Goal: Task Accomplishment & Management: Manage account settings

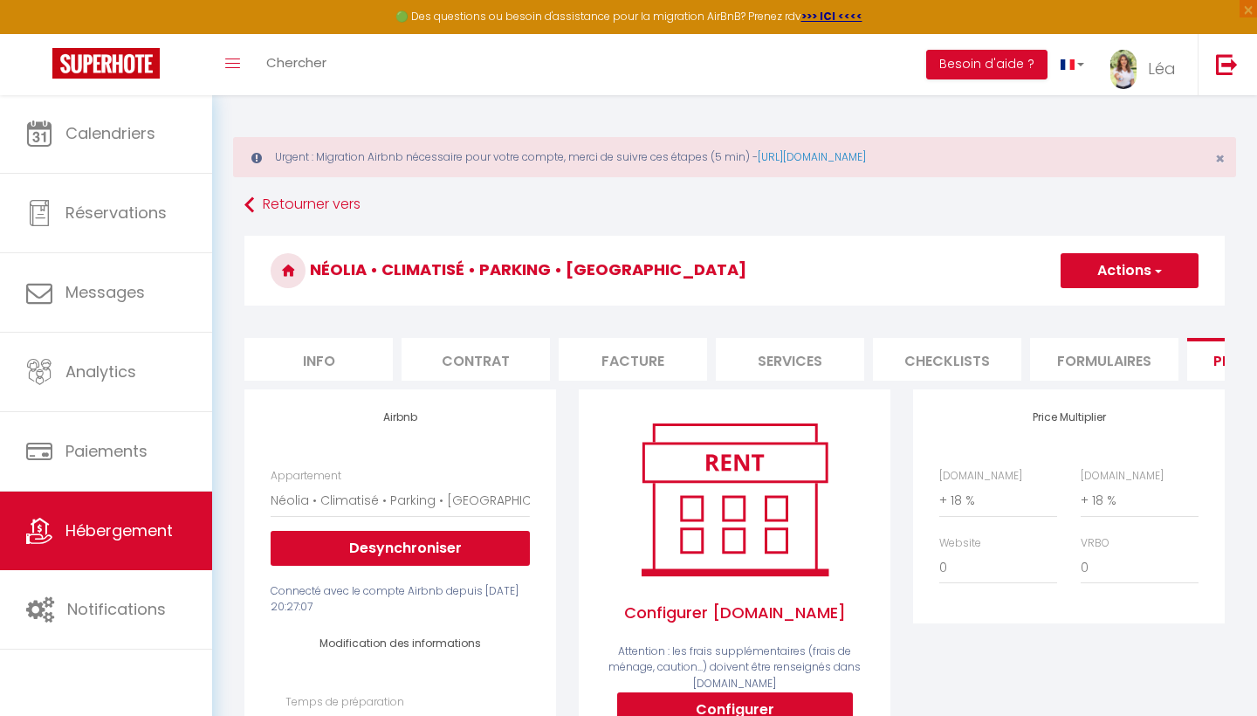
select select "19266-1529800214698622407"
select select "EUR"
select select
select select "+ 18 %"
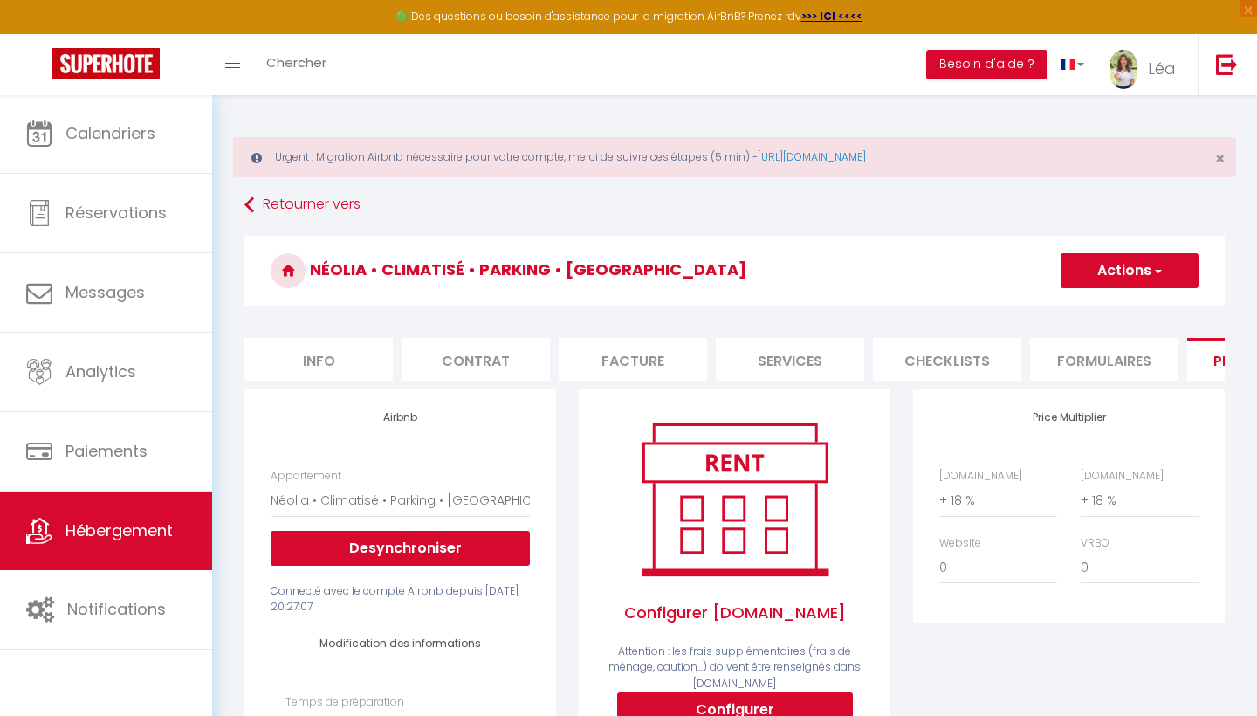
scroll to position [0, 79]
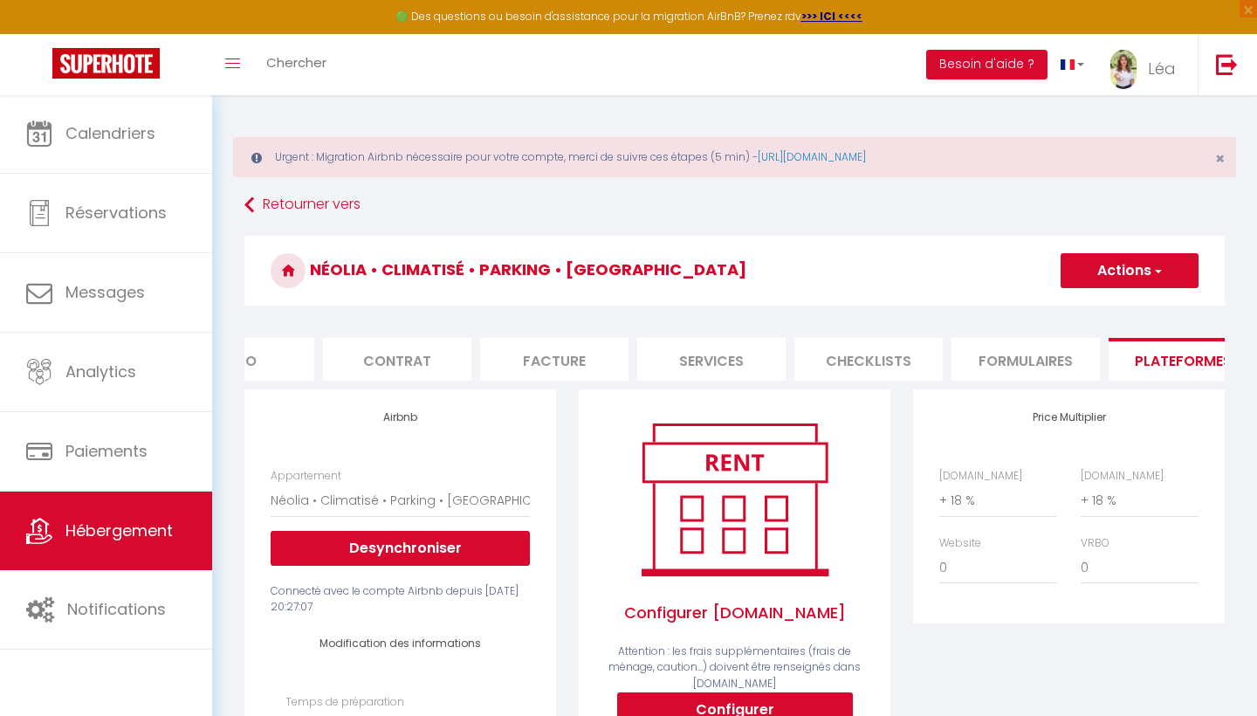
click at [1061, 272] on button "Actions" at bounding box center [1130, 270] width 138 height 35
click at [1067, 305] on link "Enregistrer" at bounding box center [1129, 309] width 138 height 23
select select "EUR"
select select
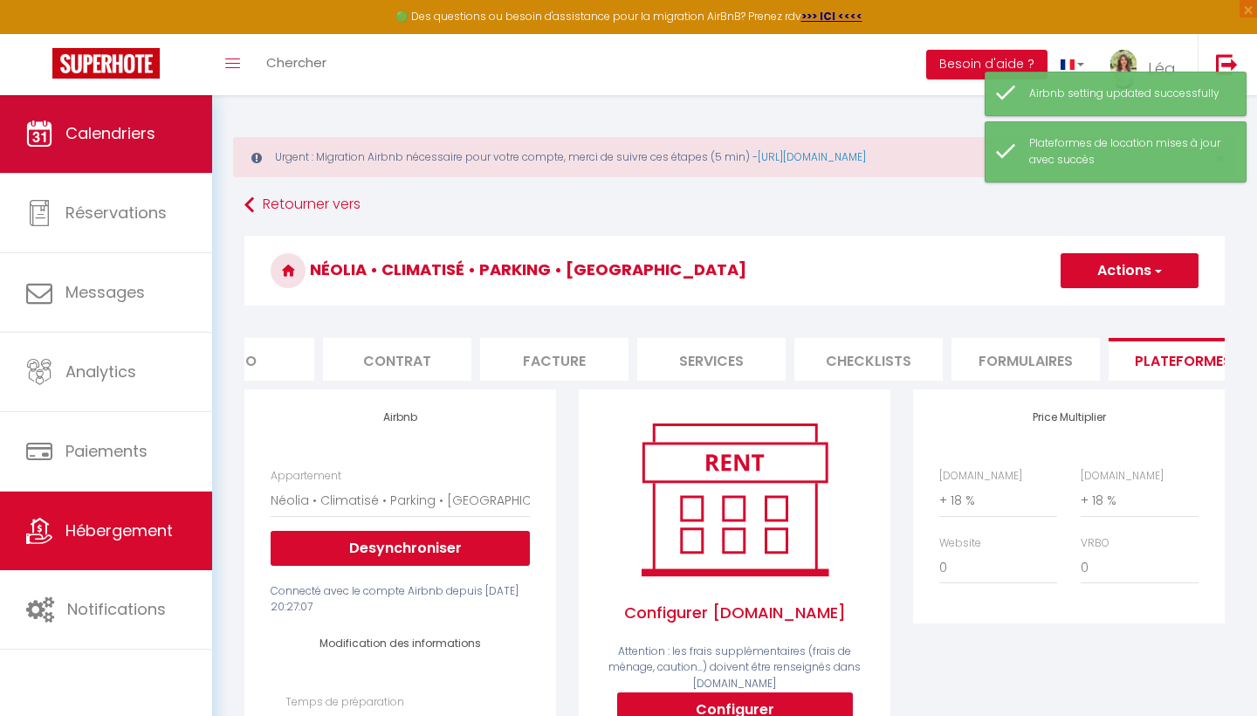
click at [133, 148] on link "Calendriers" at bounding box center [106, 133] width 212 height 79
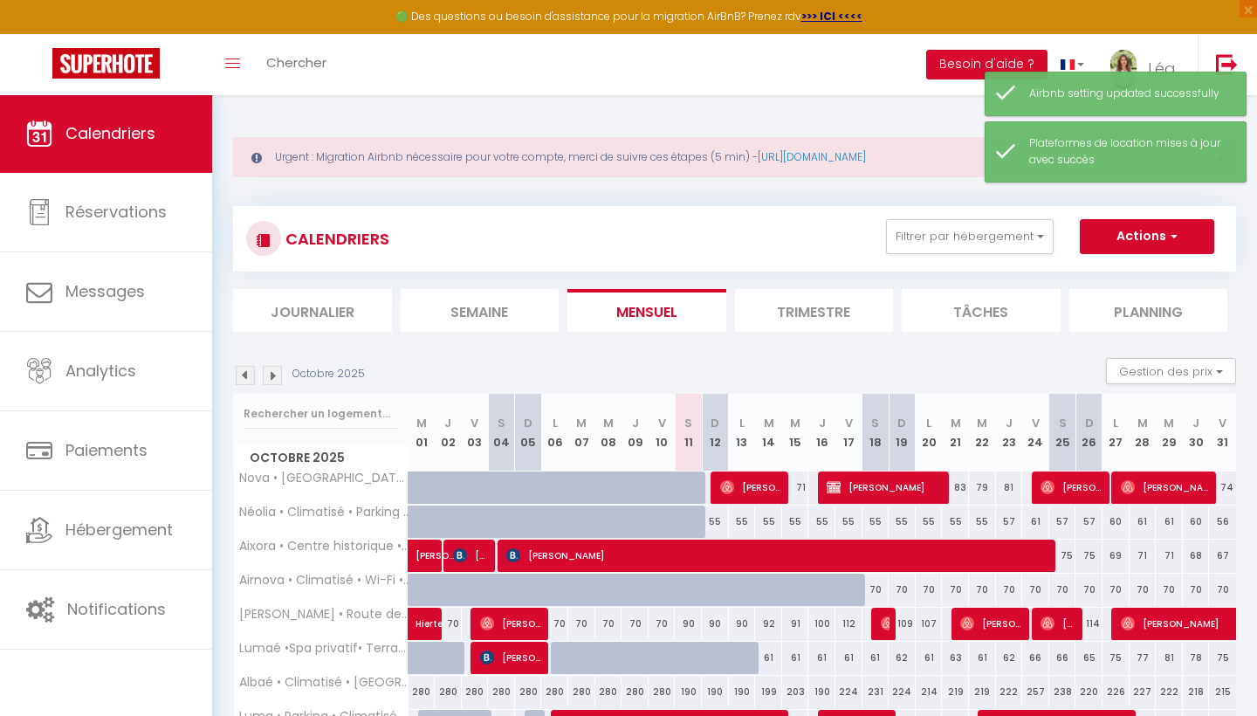
scroll to position [157, 0]
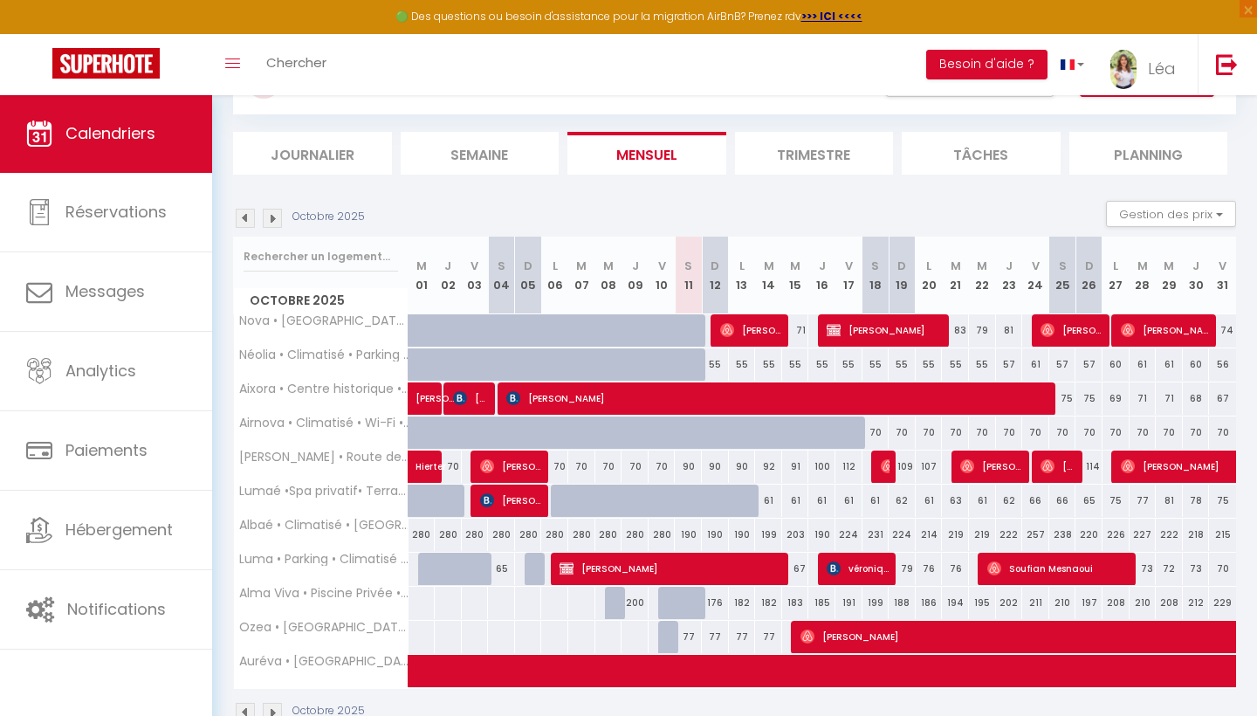
click at [426, 539] on div "280" at bounding box center [422, 535] width 27 height 32
type input "280"
type input "Mer 01 Octobre 2025"
type input "Jeu 02 Octobre 2025"
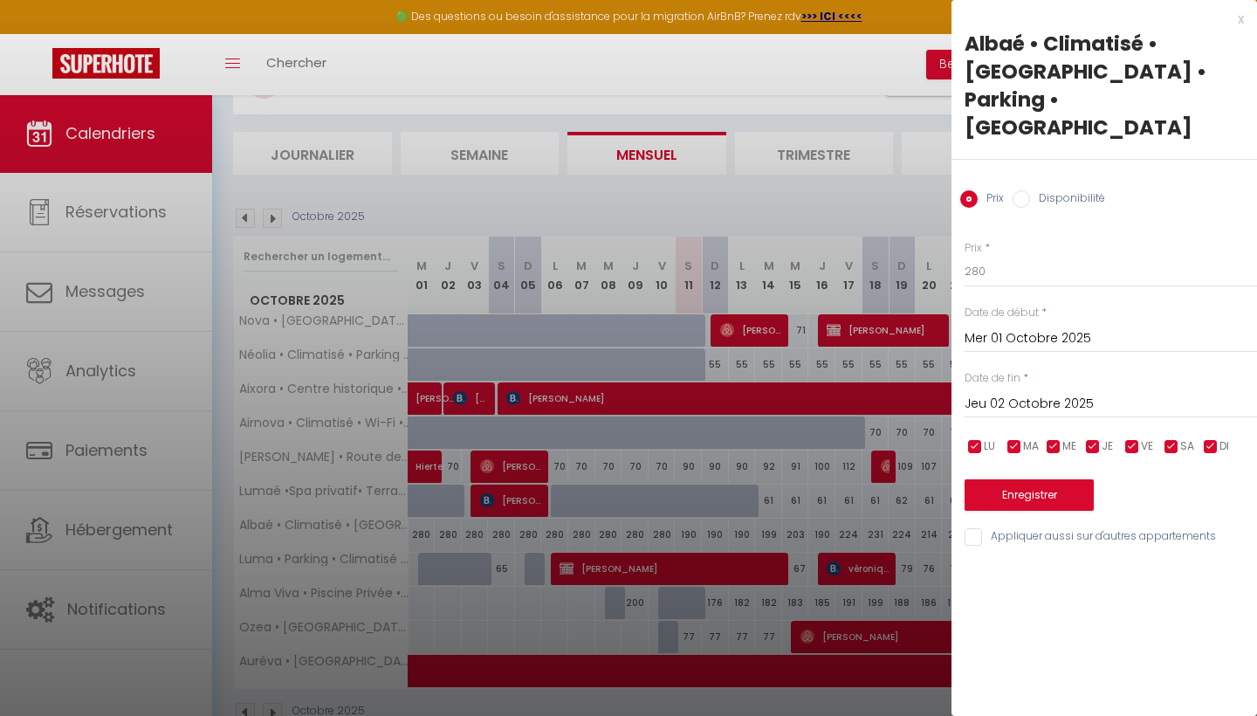
click at [1023, 190] on input "Disponibilité" at bounding box center [1021, 198] width 17 height 17
radio input "true"
radio input "false"
click at [987, 329] on input "Mer 01 Octobre 2025" at bounding box center [1111, 340] width 292 height 23
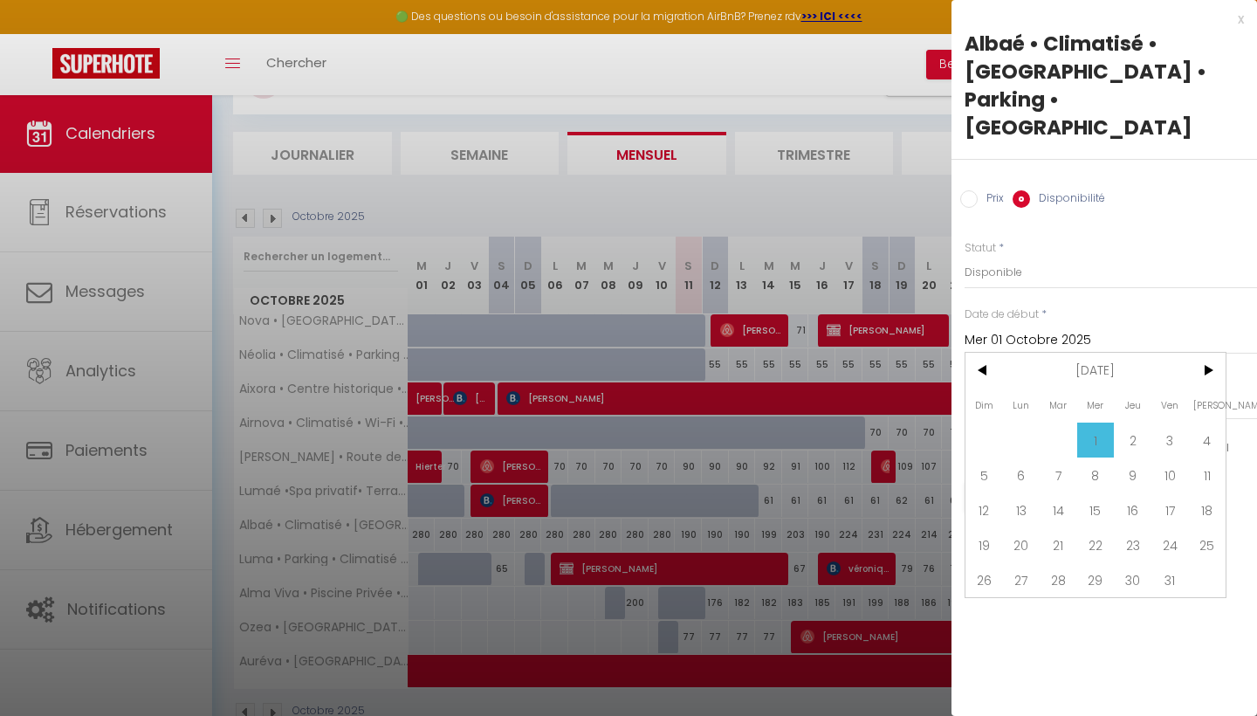
click at [1092, 422] on span "1" at bounding box center [1096, 439] width 38 height 35
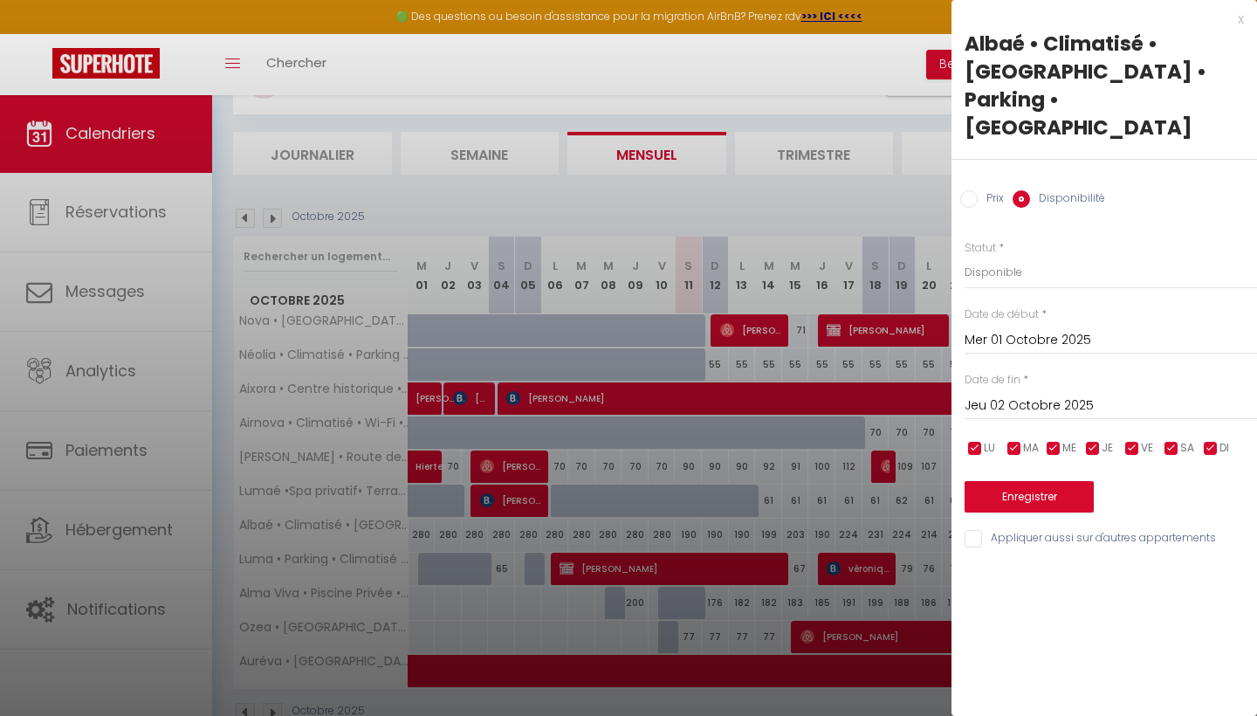
click at [1027, 395] on input "Jeu 02 Octobre 2025" at bounding box center [1111, 406] width 292 height 23
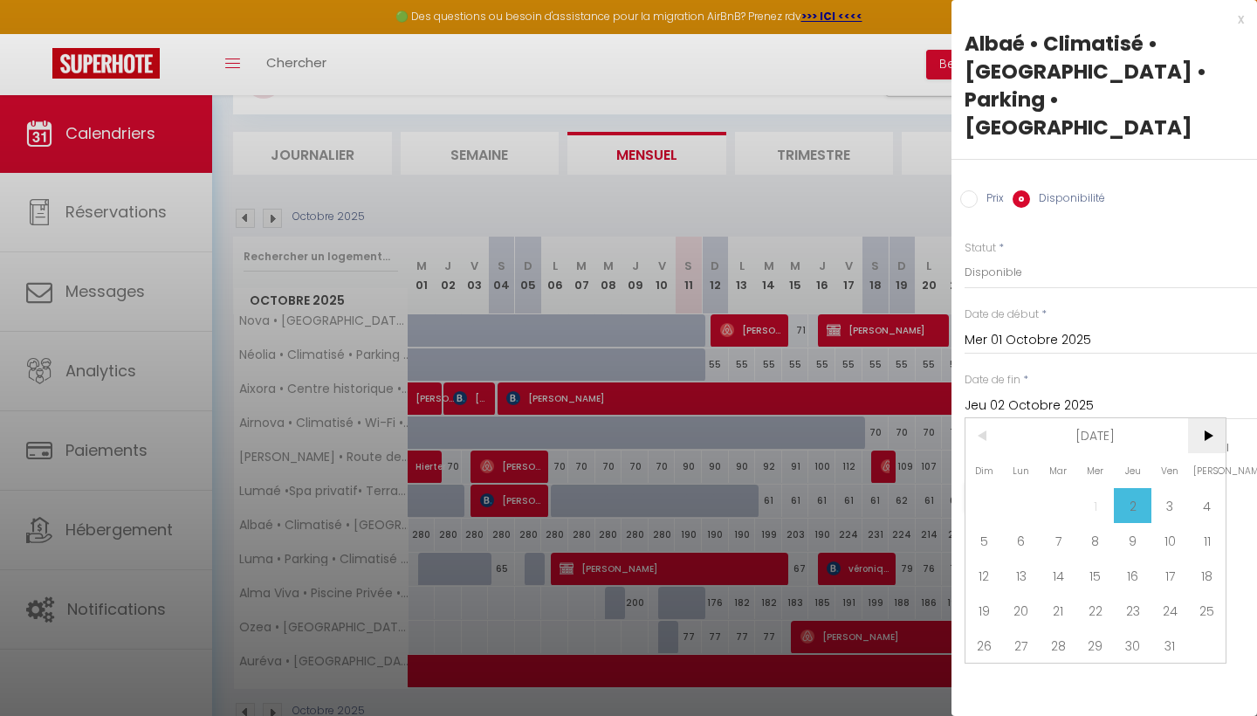
click at [1221, 418] on span ">" at bounding box center [1207, 435] width 38 height 35
click at [1219, 418] on span ">" at bounding box center [1207, 435] width 38 height 35
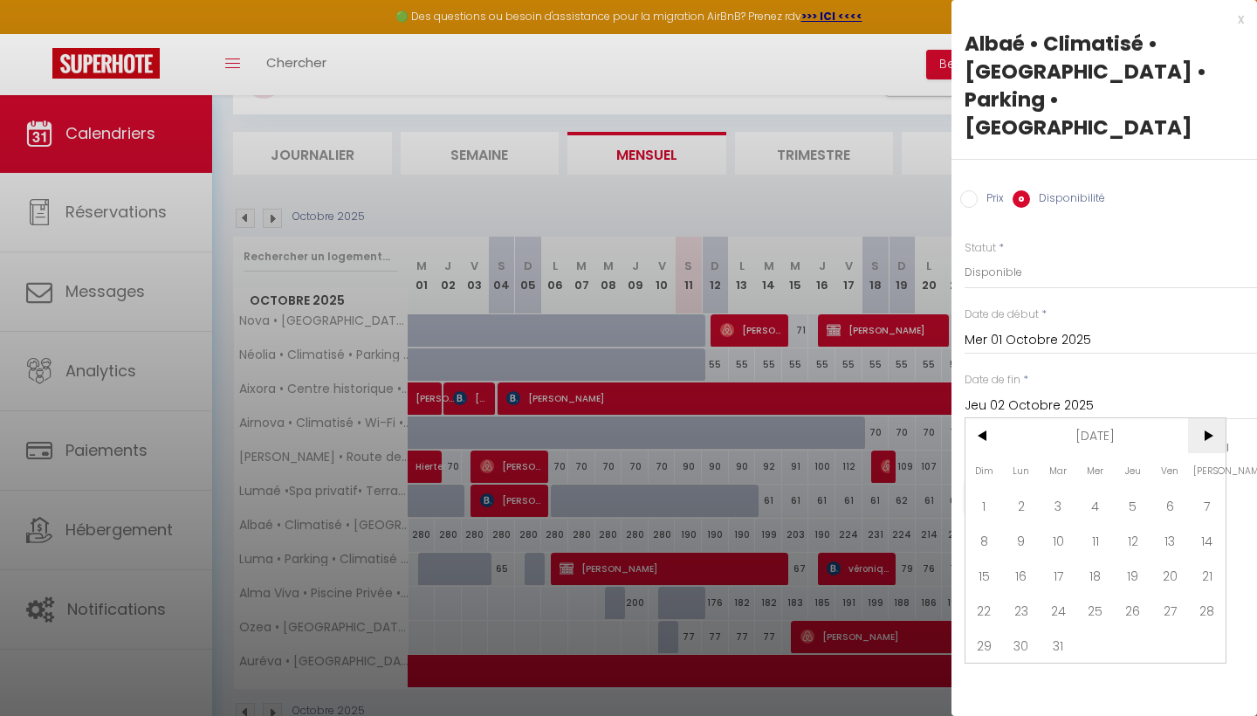
click at [1219, 418] on span ">" at bounding box center [1207, 435] width 38 height 35
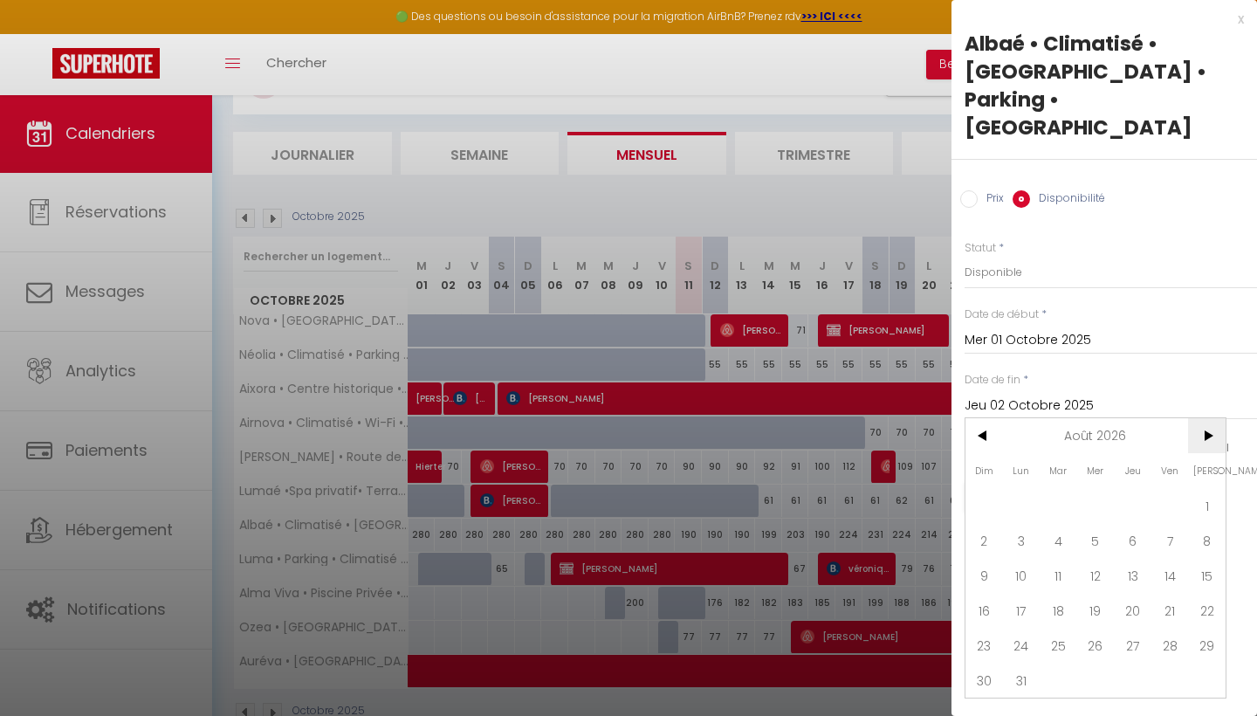
click at [1208, 418] on span ">" at bounding box center [1207, 435] width 38 height 35
click at [1133, 488] on span "1" at bounding box center [1133, 505] width 38 height 35
type input "Jeu 01 Octobre 2026"
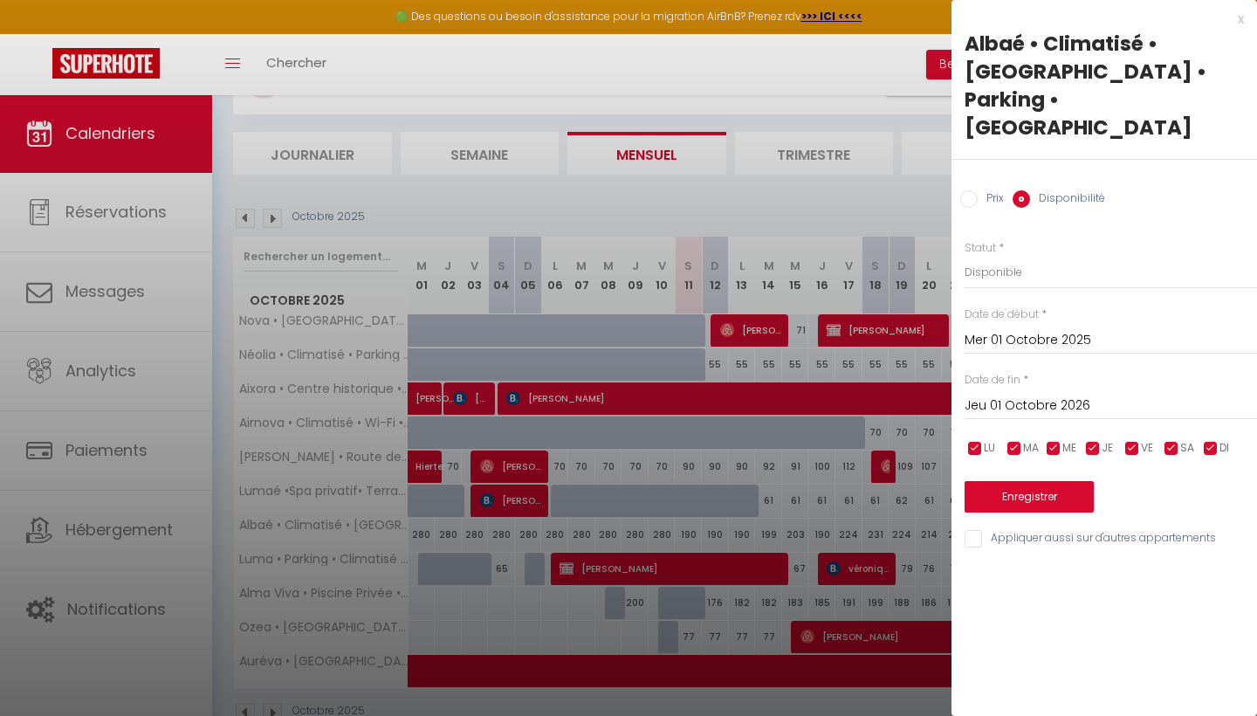
click at [1040, 481] on button "Enregistrer" at bounding box center [1029, 496] width 129 height 31
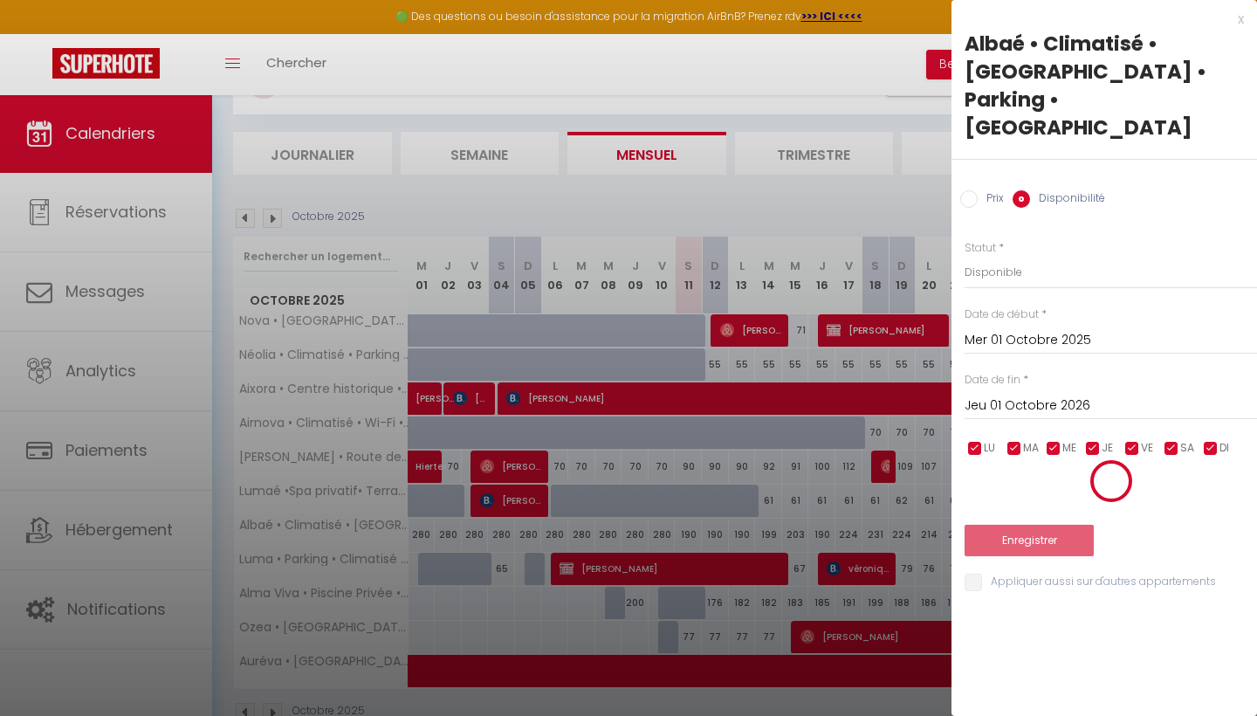
scroll to position [94, 0]
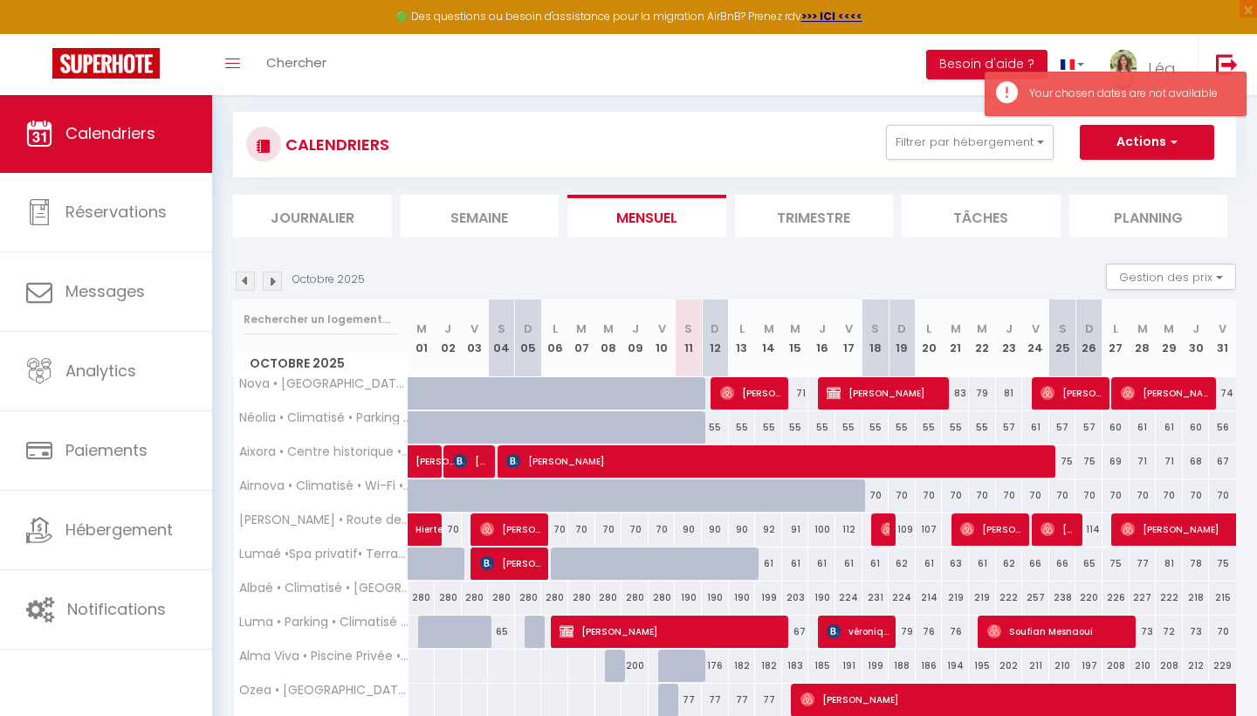
click at [703, 423] on div "55" at bounding box center [715, 427] width 27 height 32
type input "Dim 12 Octobre 2025"
type input "Lun 13 Octobre 2025"
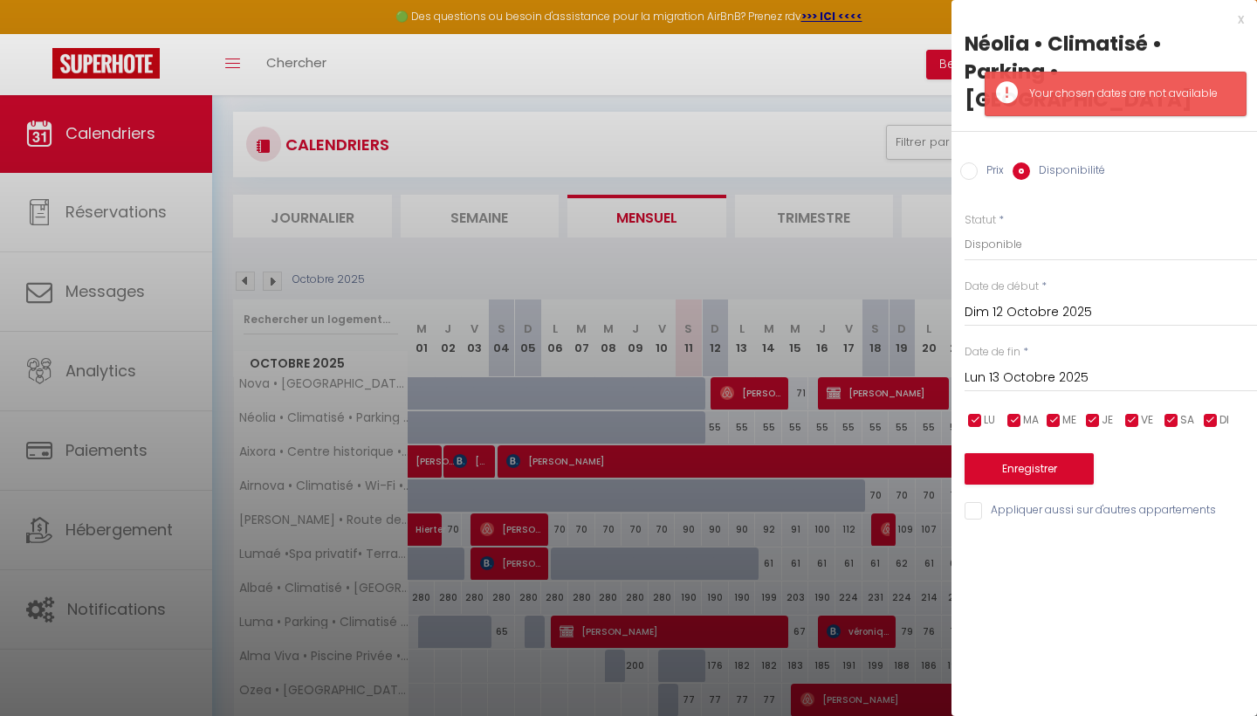
scroll to position [0, 0]
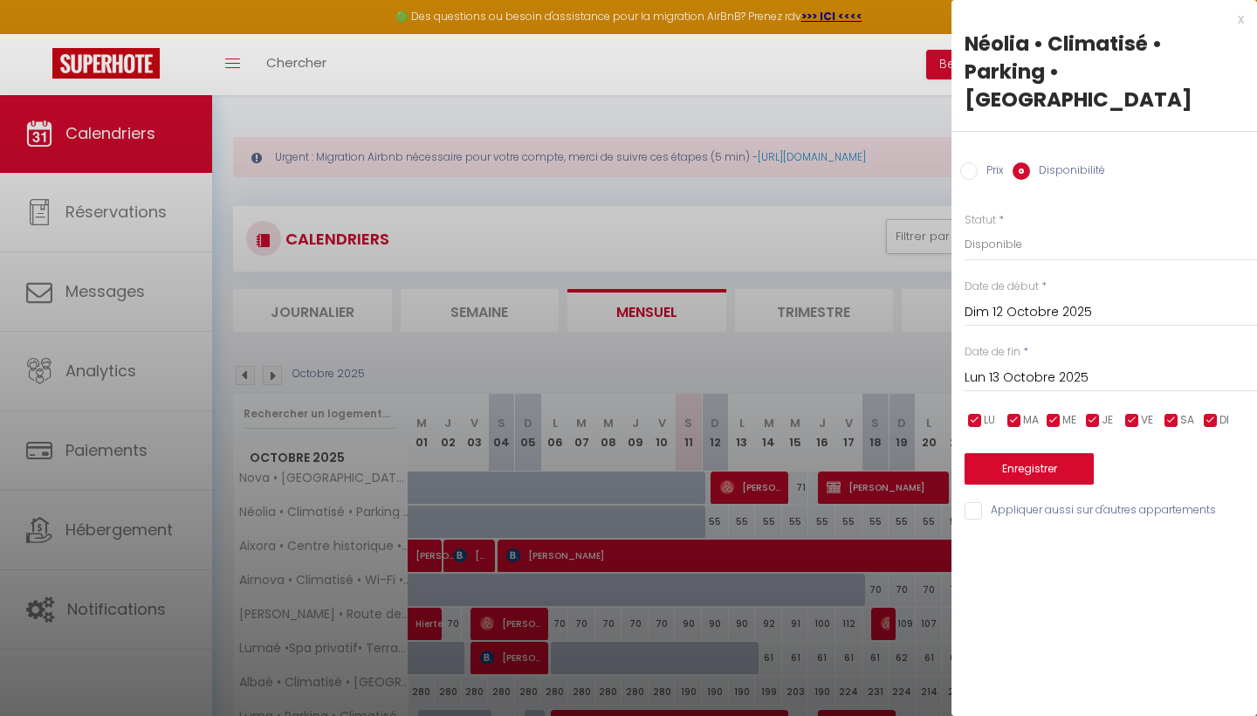
click at [1240, 15] on div "x" at bounding box center [1097, 19] width 292 height 21
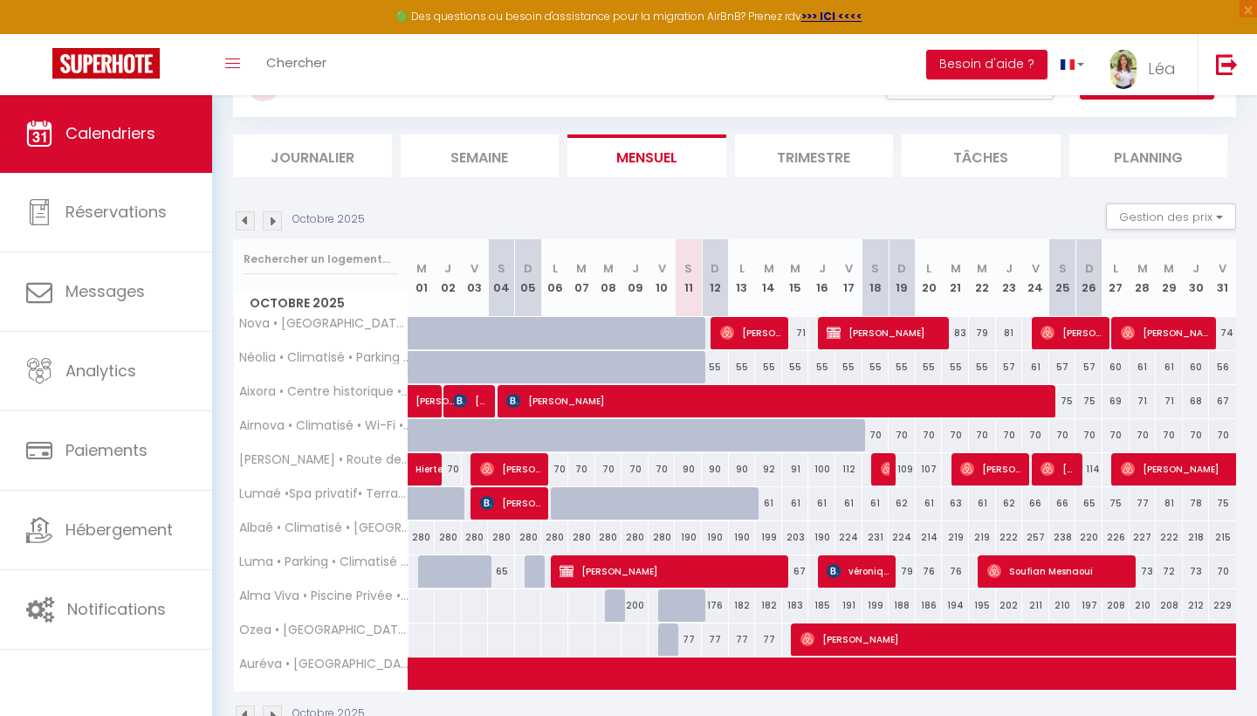
scroll to position [197, 0]
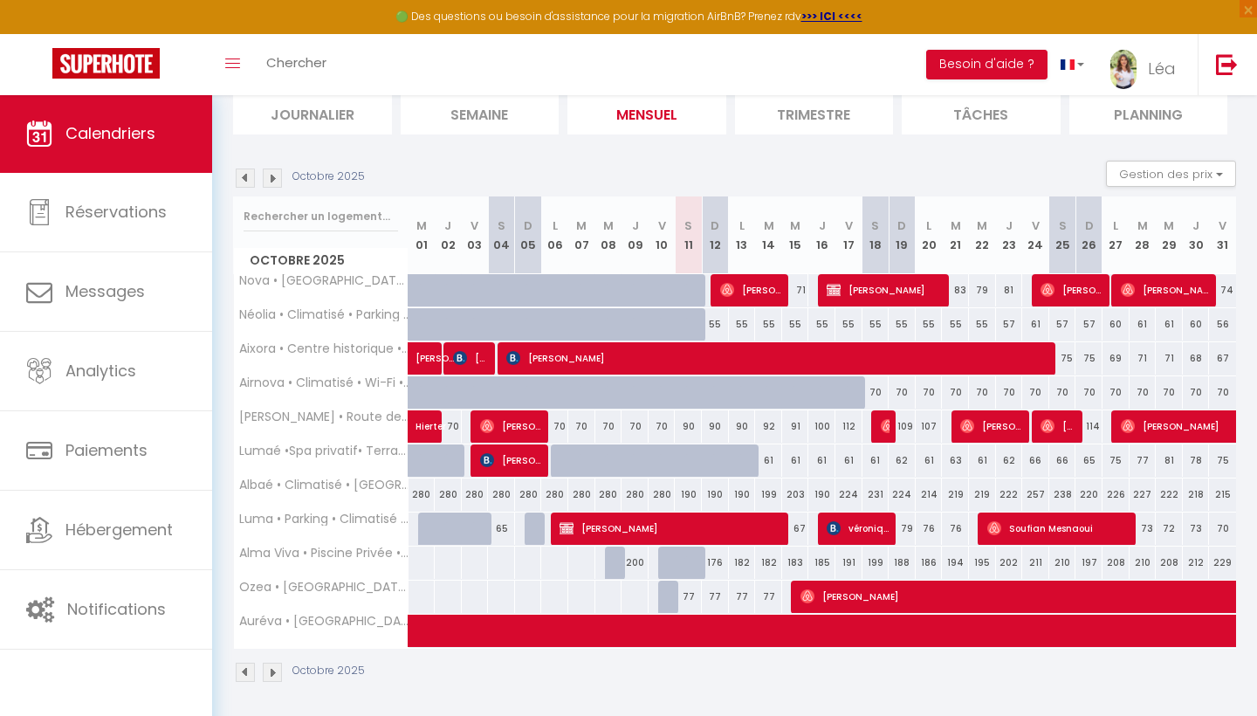
click at [716, 491] on div "190" at bounding box center [715, 494] width 27 height 32
select select "1"
type input "Dim 12 Octobre 2025"
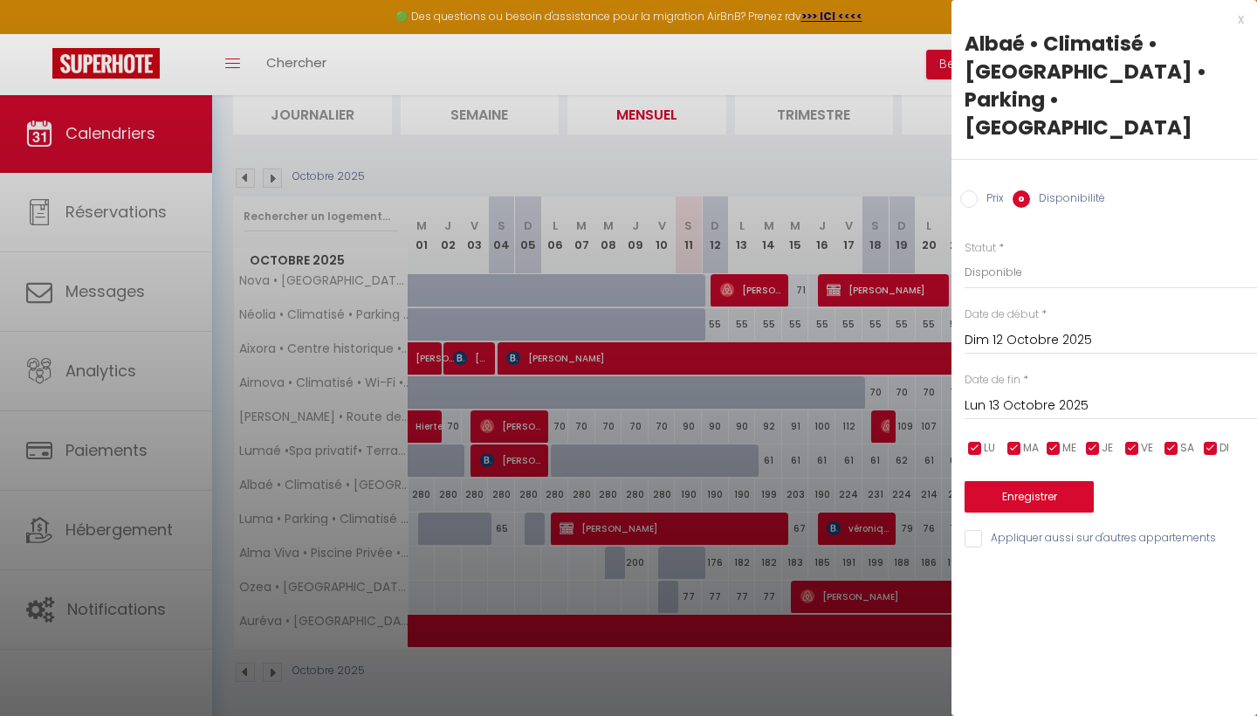
click at [1005, 329] on input "Dim 12 Octobre 2025" at bounding box center [1111, 340] width 292 height 23
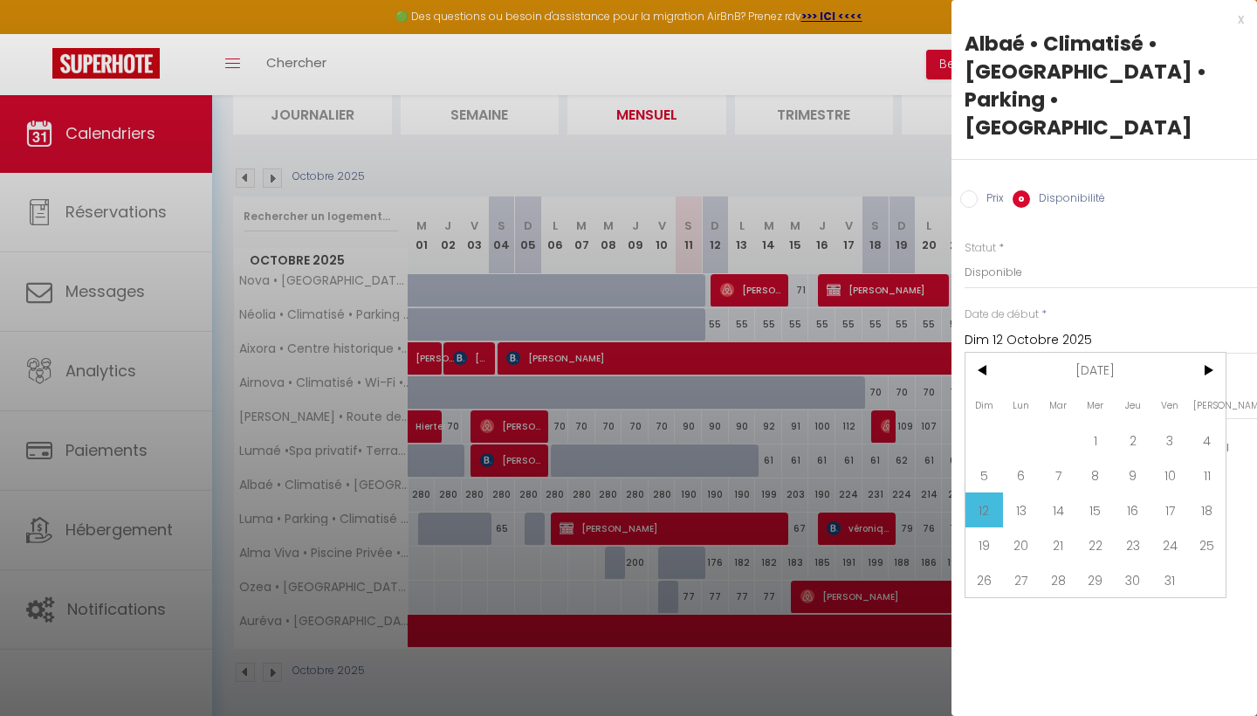
click at [986, 492] on span "12" at bounding box center [984, 509] width 38 height 35
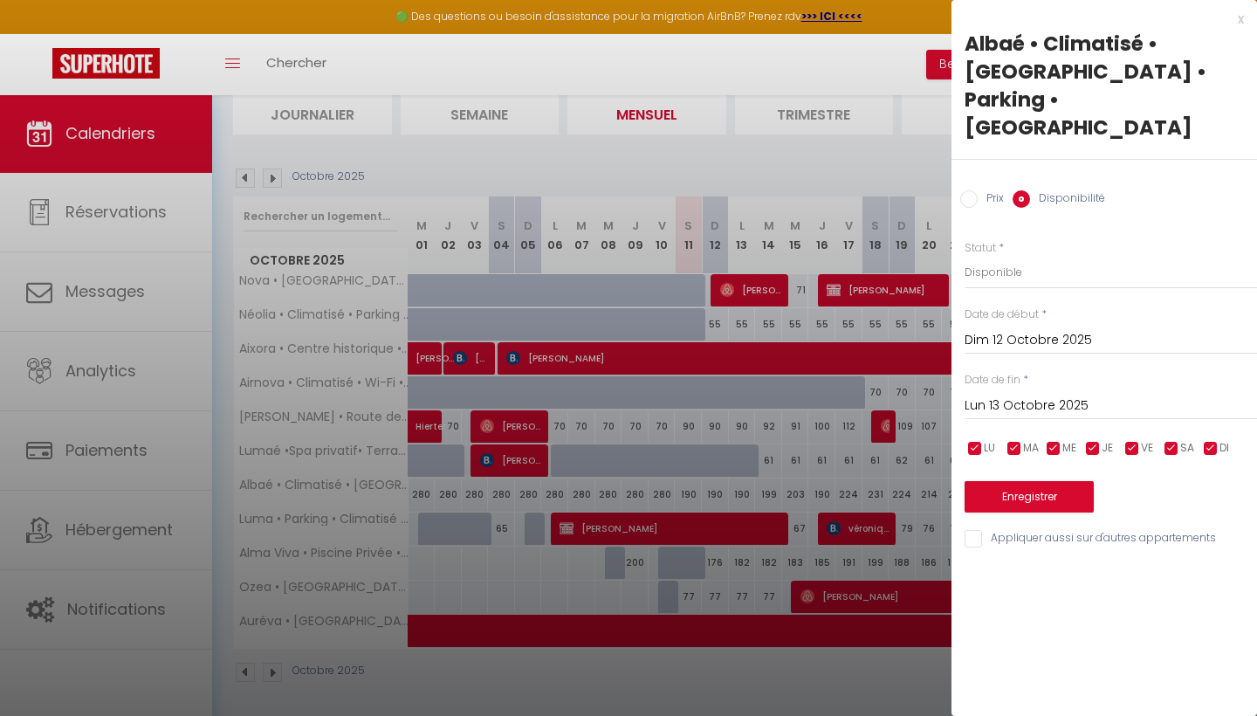
click at [1039, 395] on input "Lun 13 Octobre 2025" at bounding box center [1111, 406] width 292 height 23
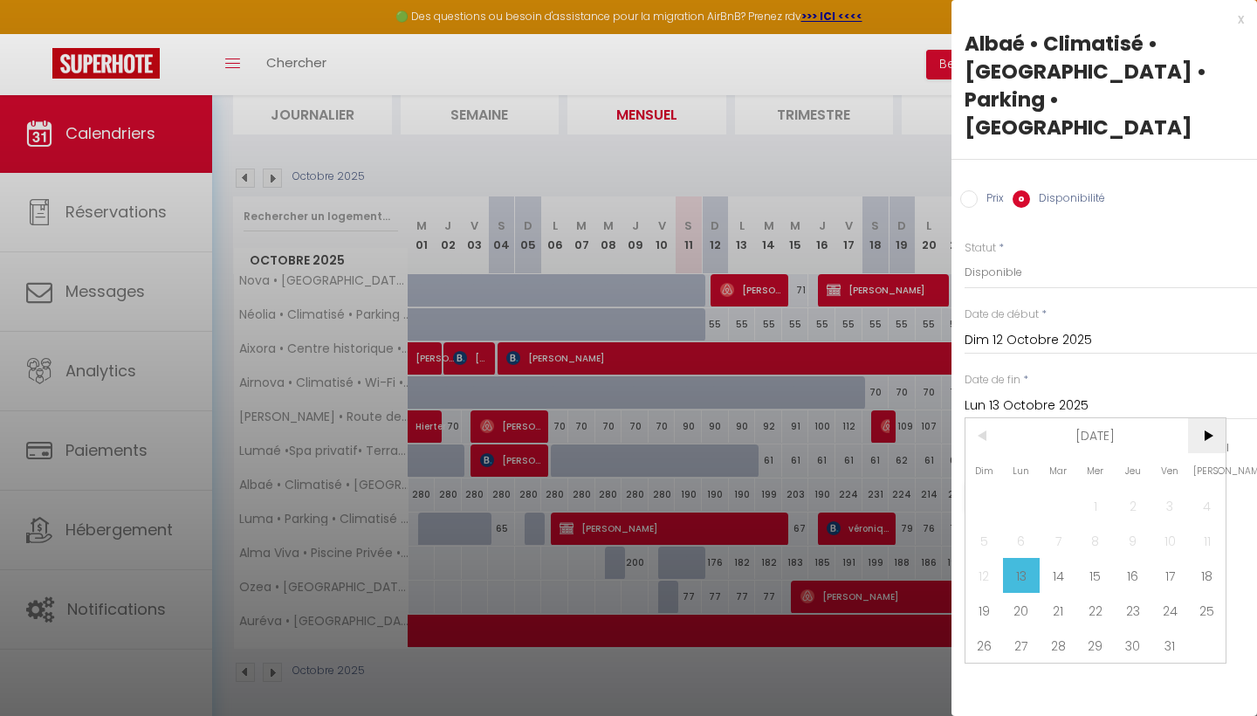
click at [1203, 418] on span ">" at bounding box center [1207, 435] width 38 height 35
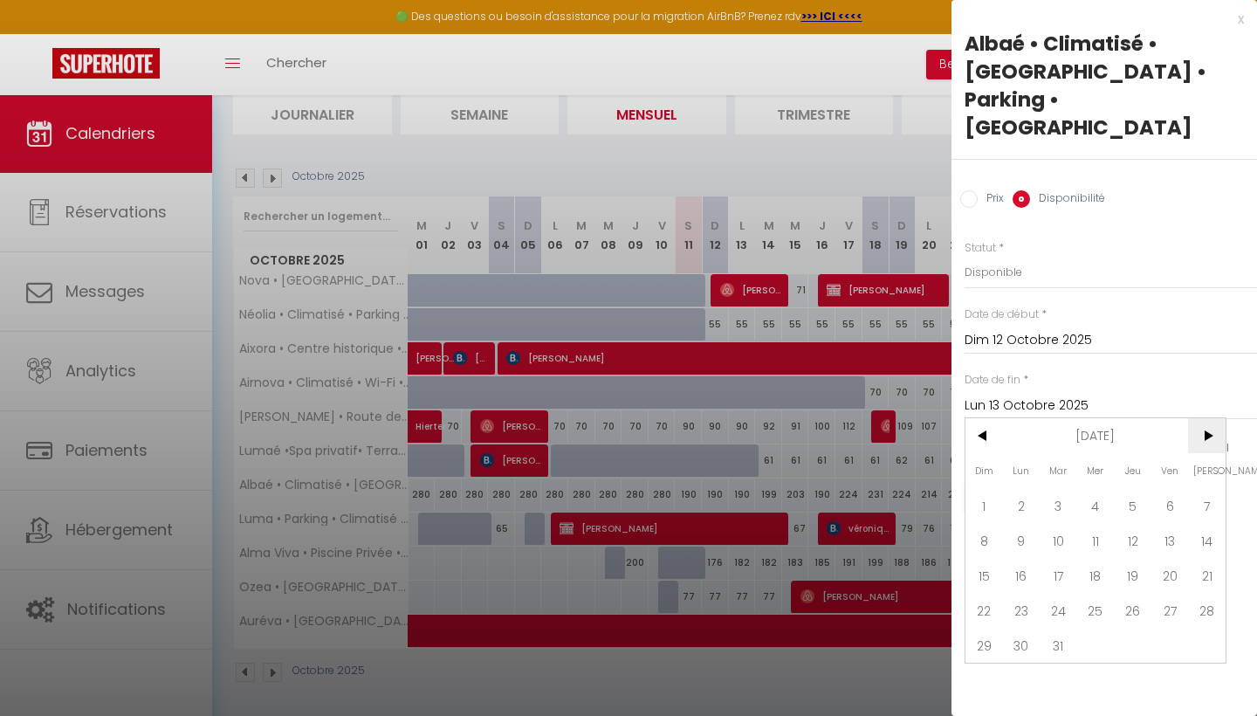
click at [1203, 418] on span ">" at bounding box center [1207, 435] width 38 height 35
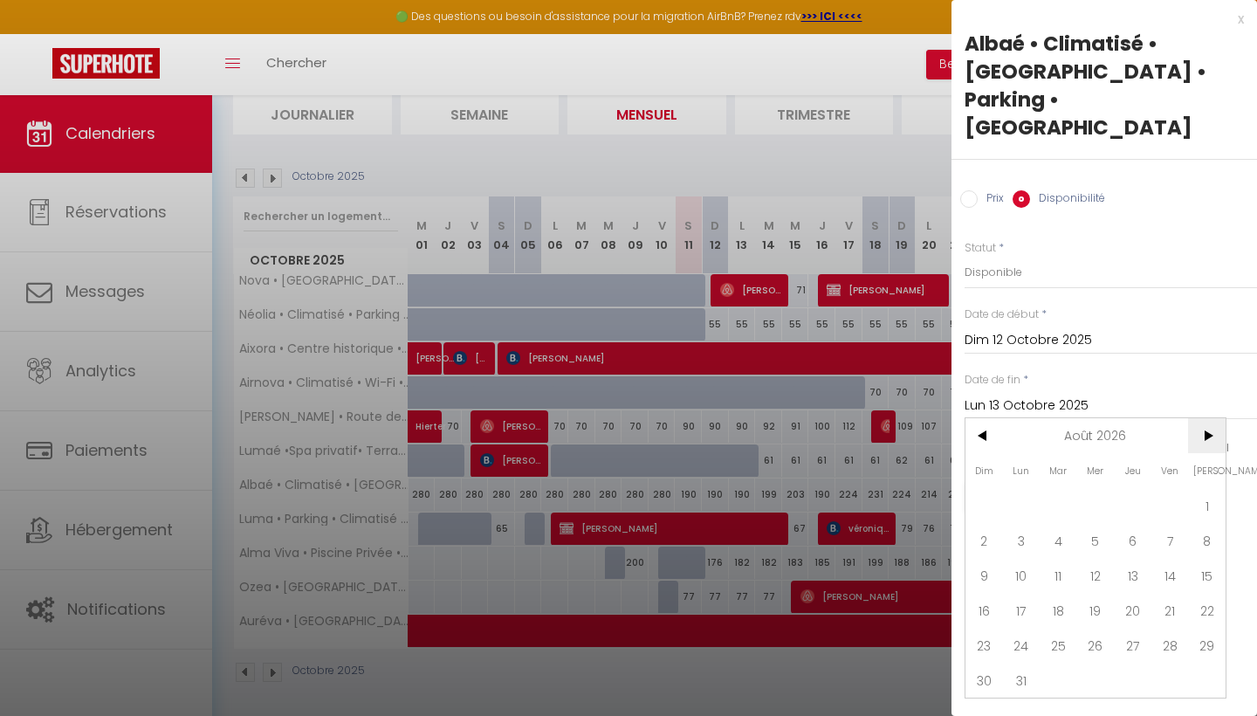
click at [1203, 418] on span ">" at bounding box center [1207, 435] width 38 height 35
click at [1022, 558] on span "12" at bounding box center [1022, 575] width 38 height 35
type input "Lun 12 Octobre 2026"
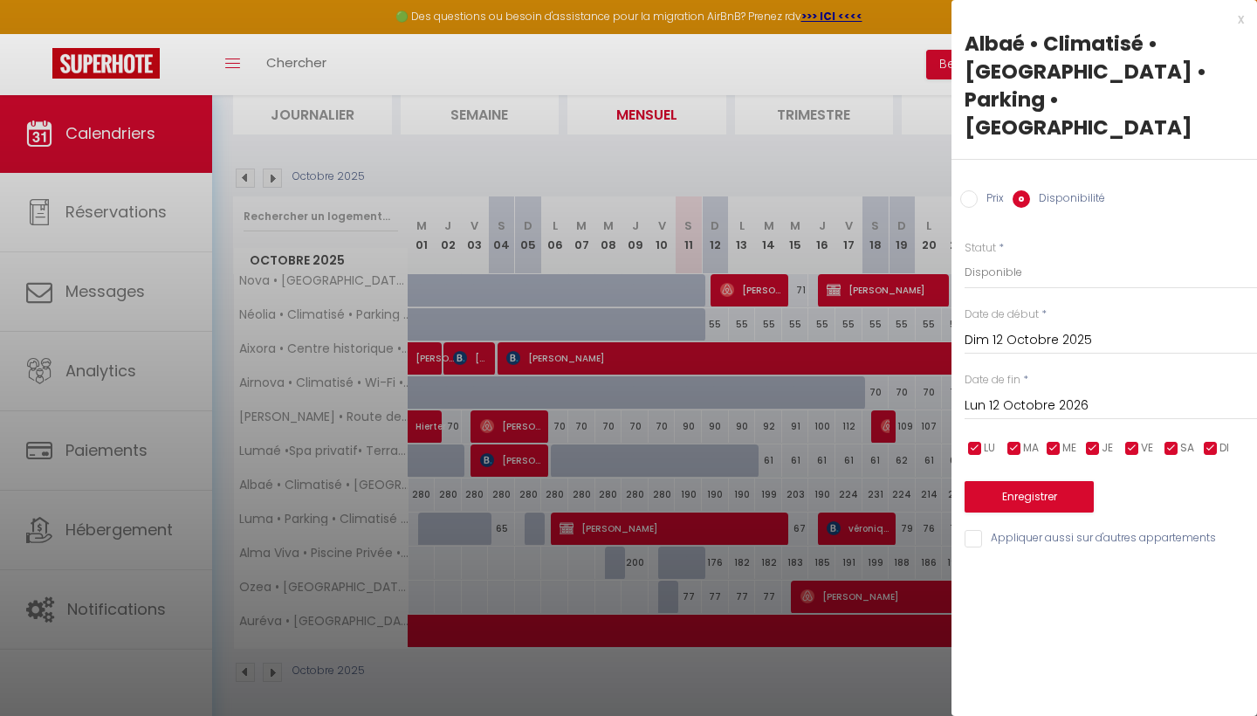
click at [1029, 481] on button "Enregistrer" at bounding box center [1029, 496] width 129 height 31
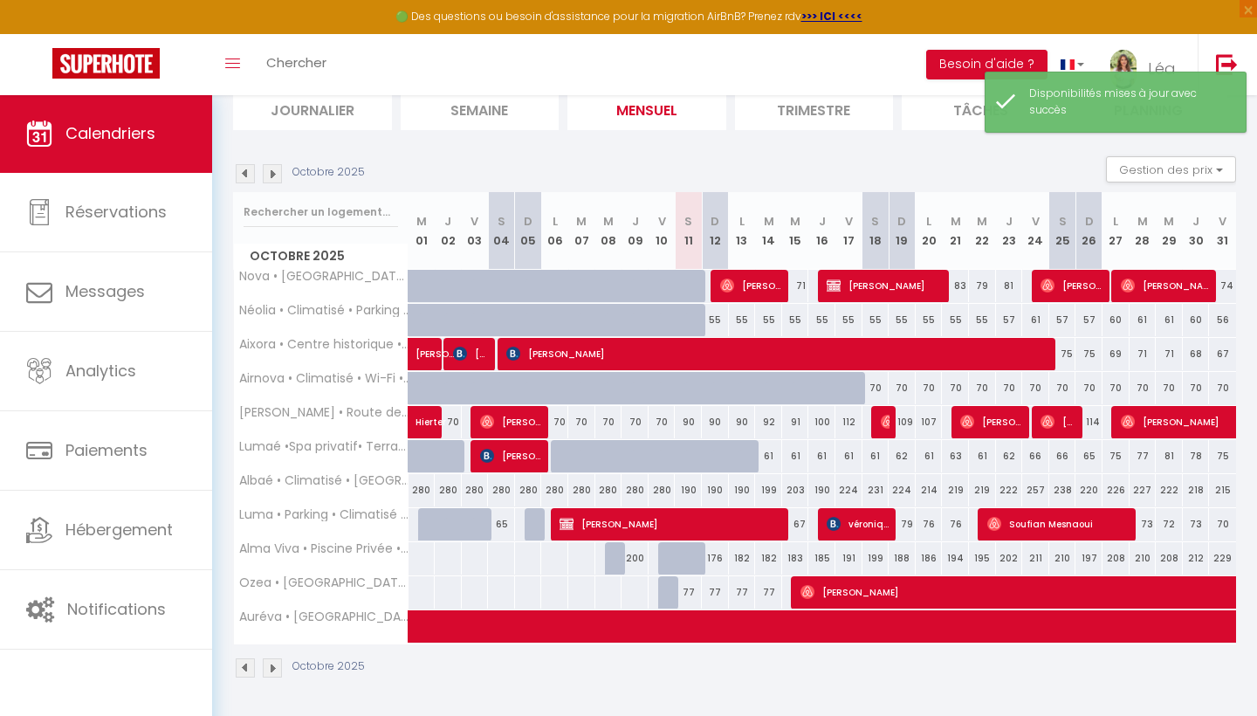
scroll to position [201, 0]
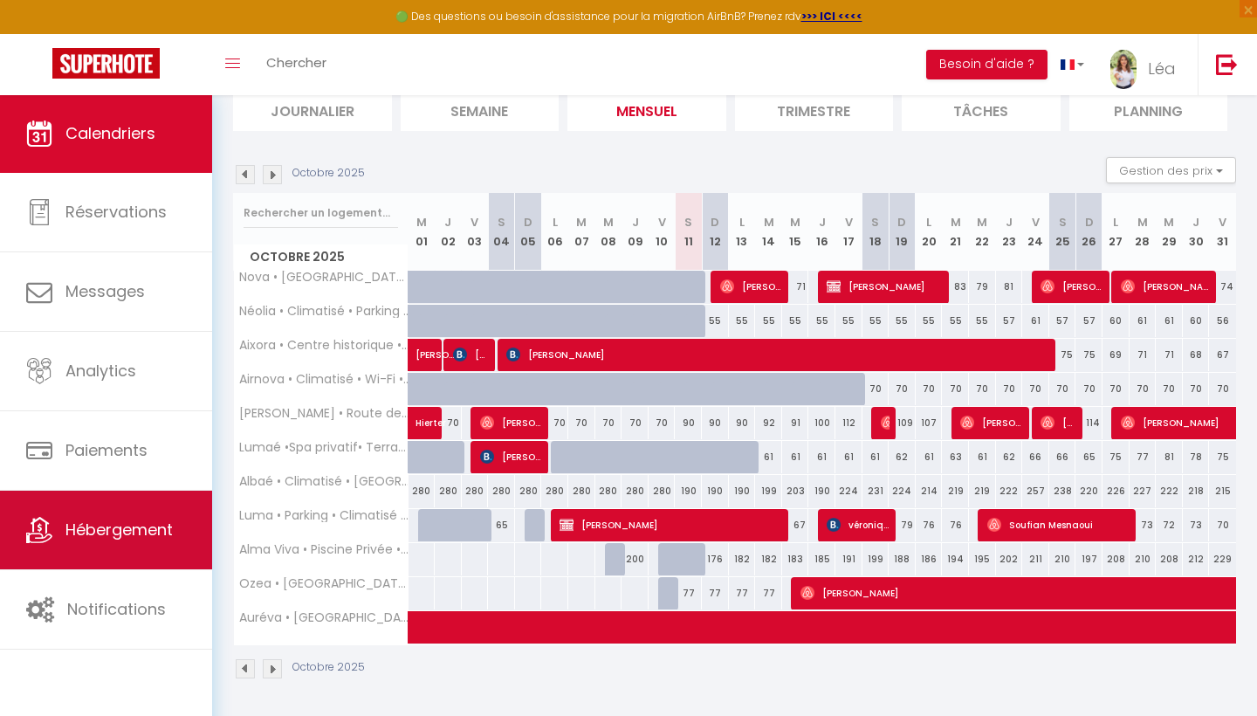
click at [95, 526] on span "Hébergement" at bounding box center [118, 530] width 107 height 22
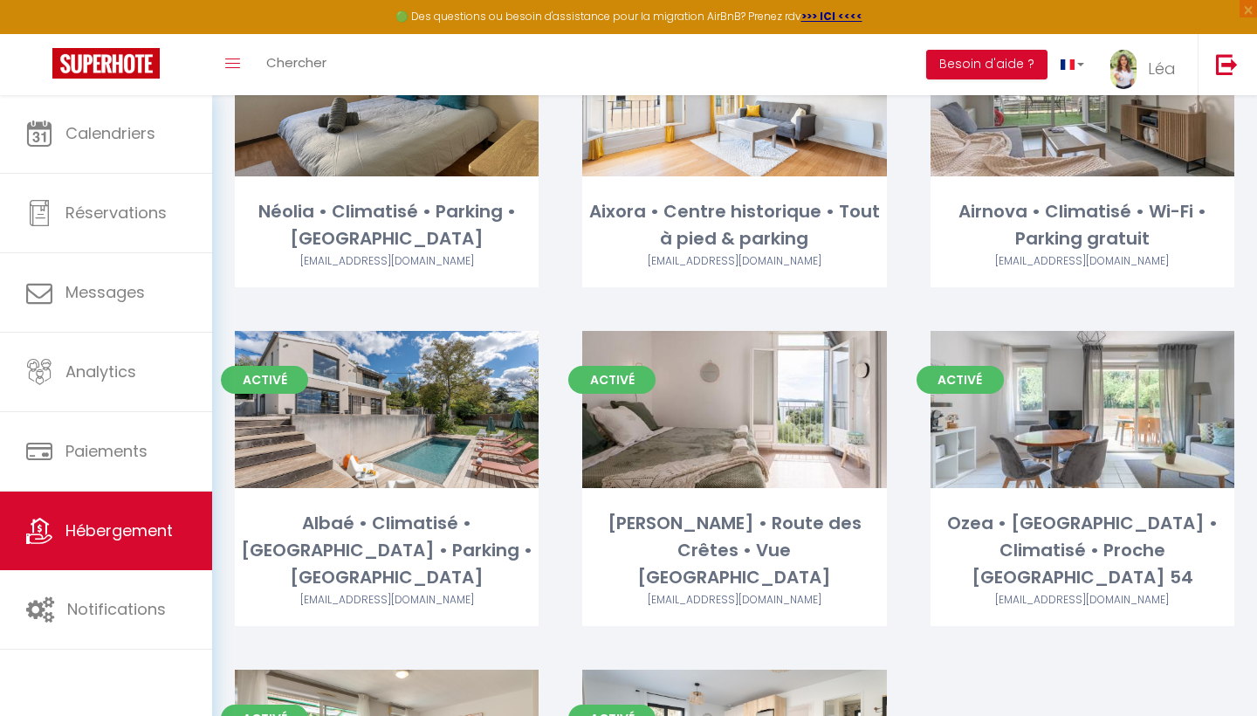
scroll to position [677, 0]
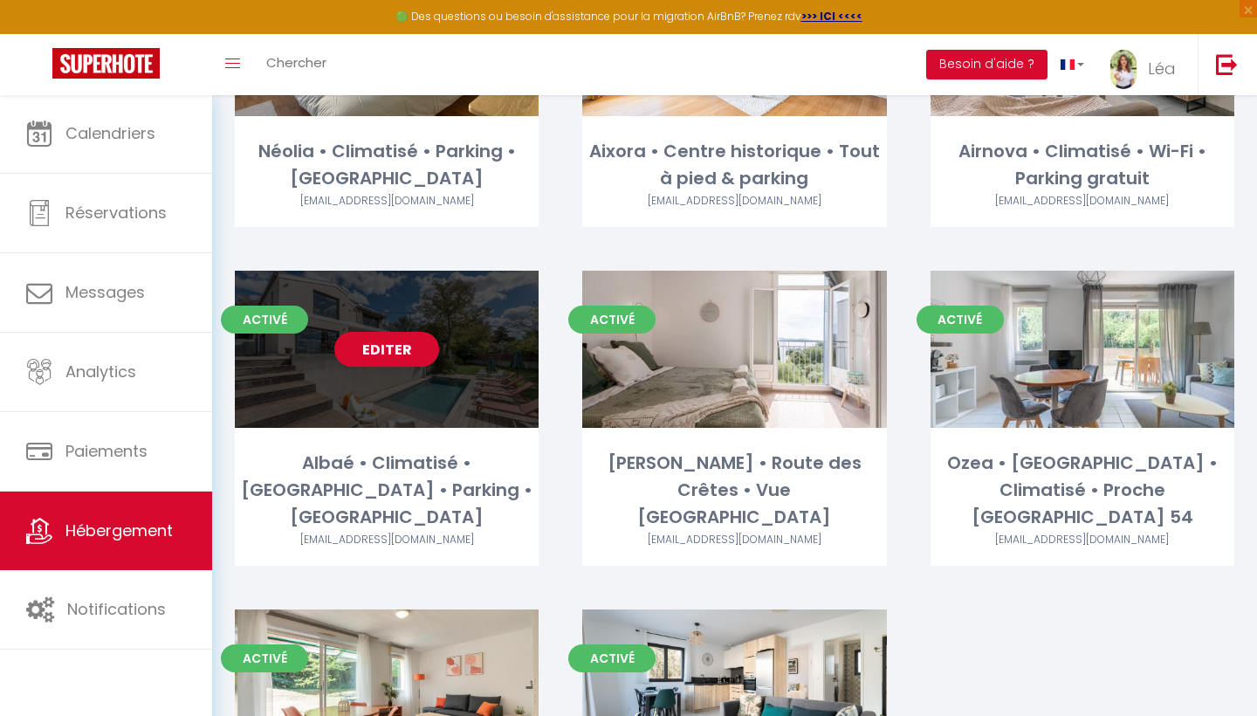
click at [411, 332] on link "Editer" at bounding box center [386, 349] width 105 height 35
select select "3"
select select "2"
select select "1"
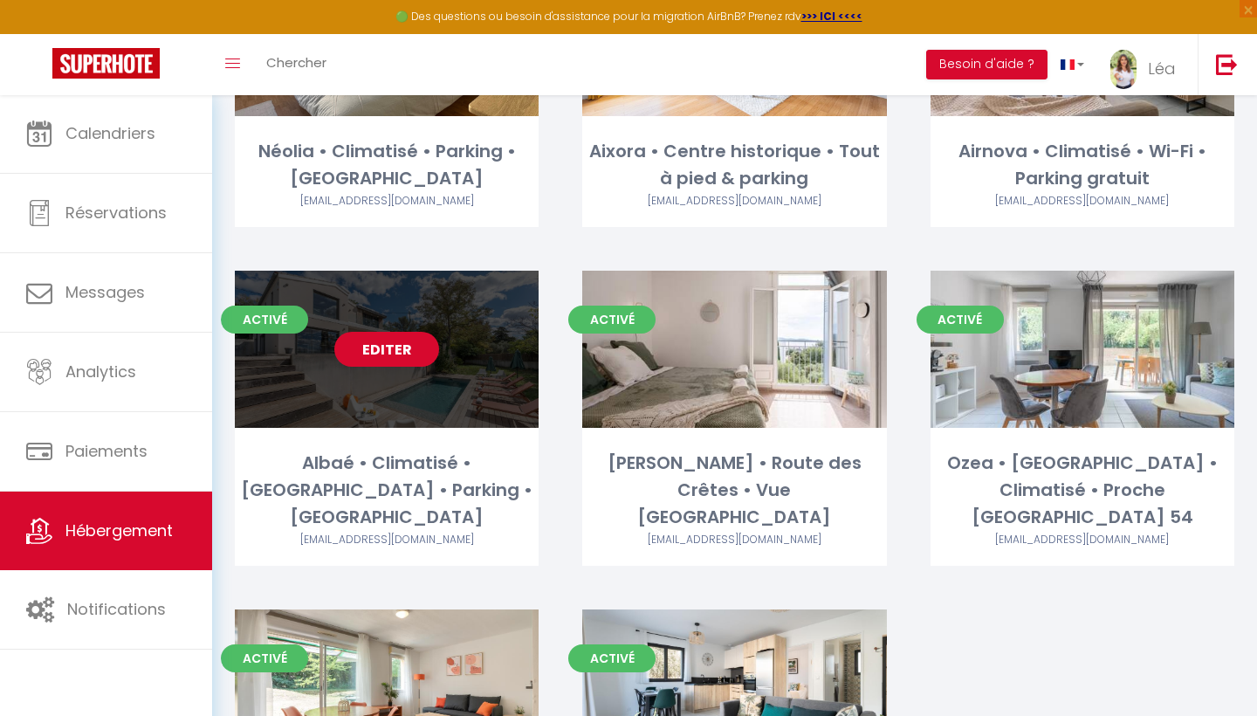
select select
select select "28"
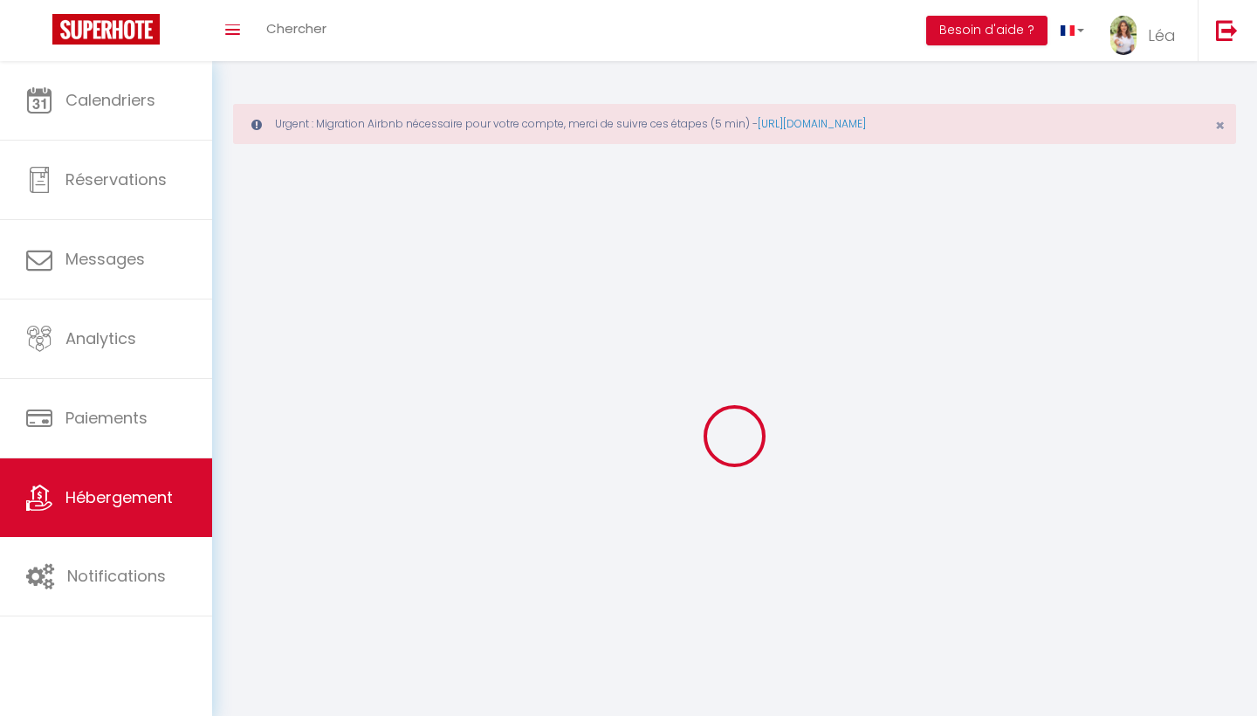
select select
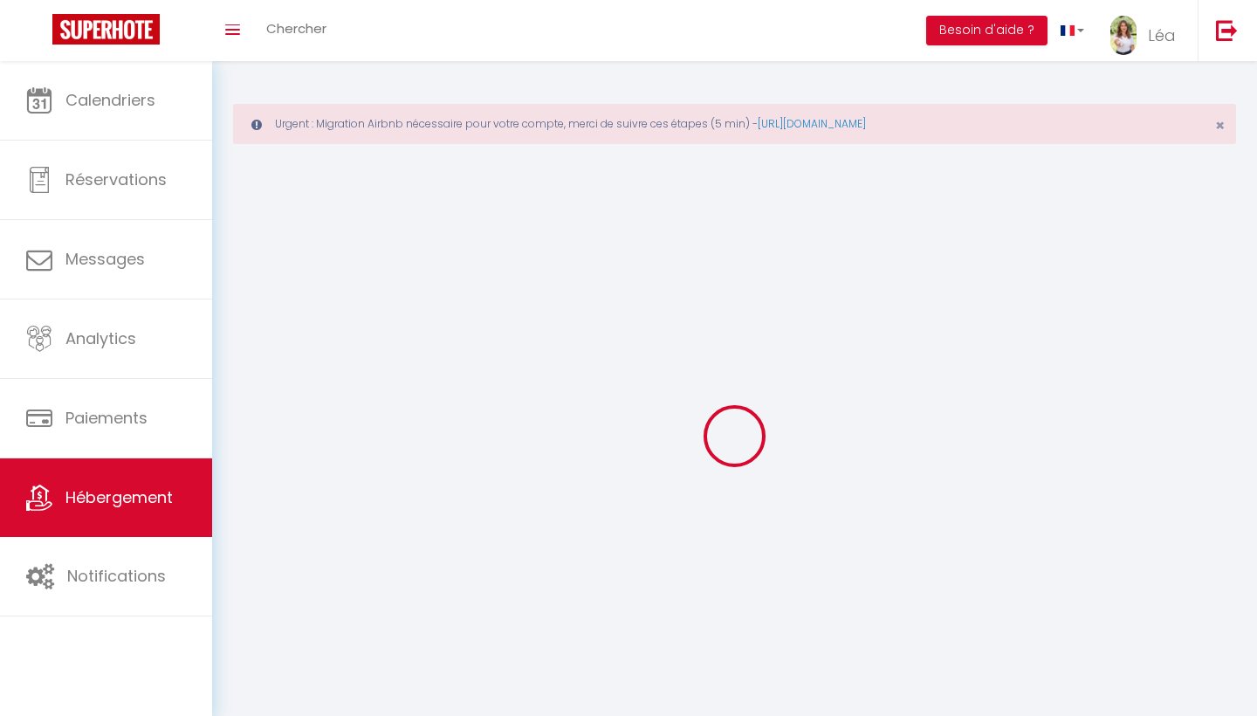
select select
checkbox input "false"
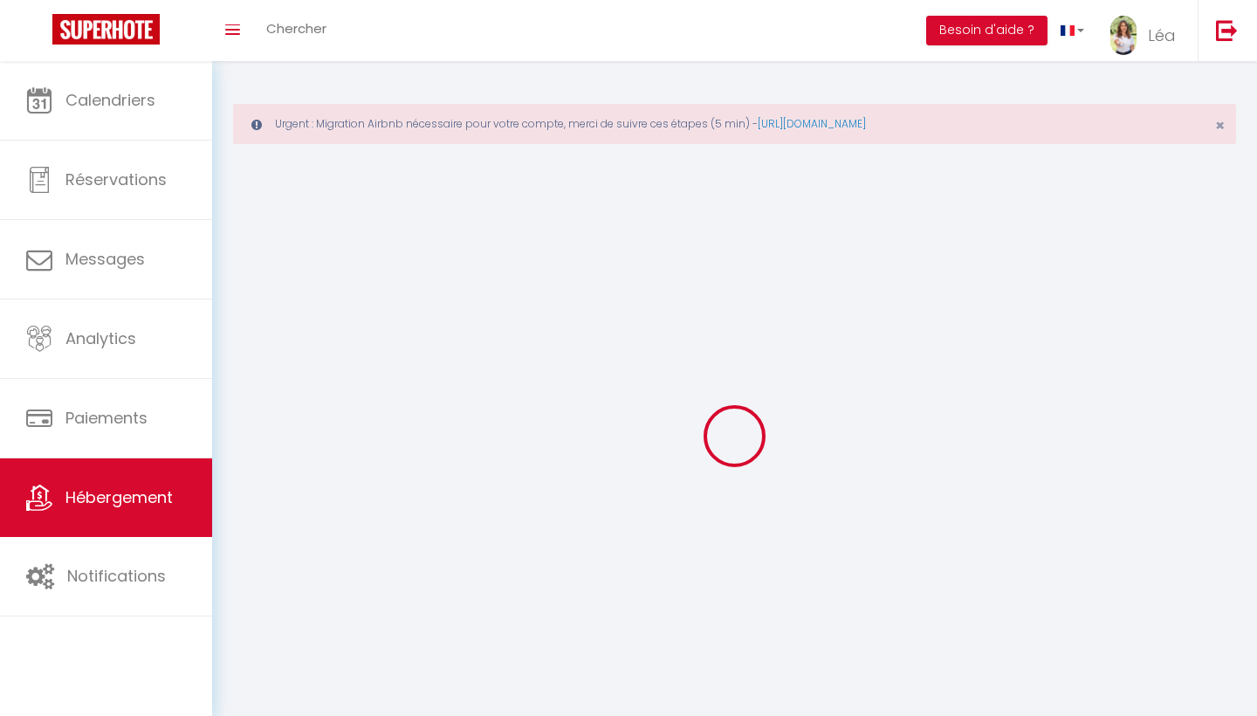
select select
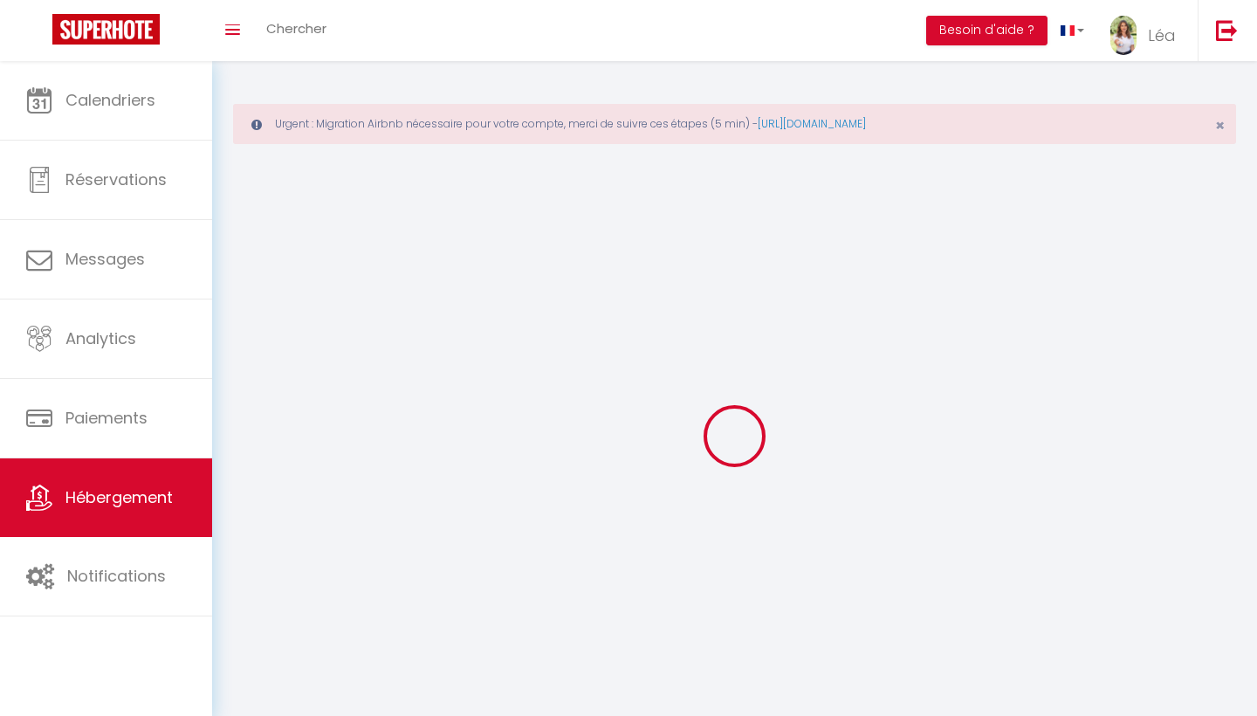
select select
checkbox input "false"
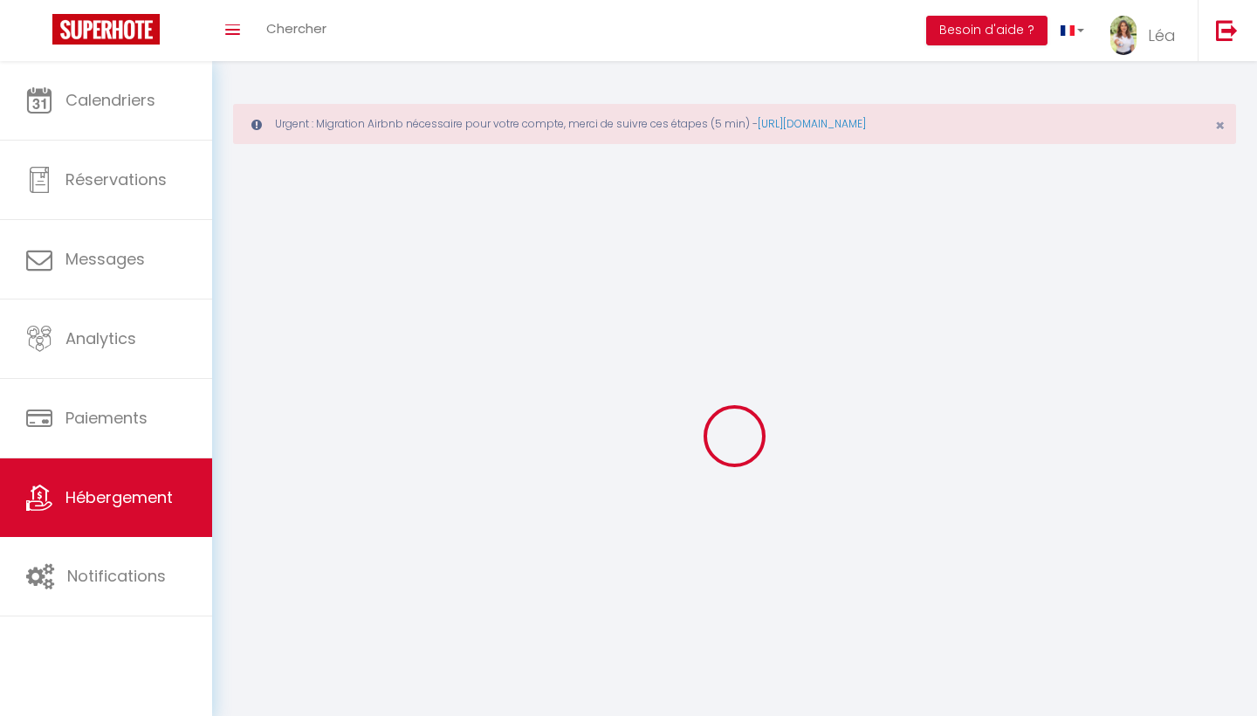
checkbox input "false"
select select
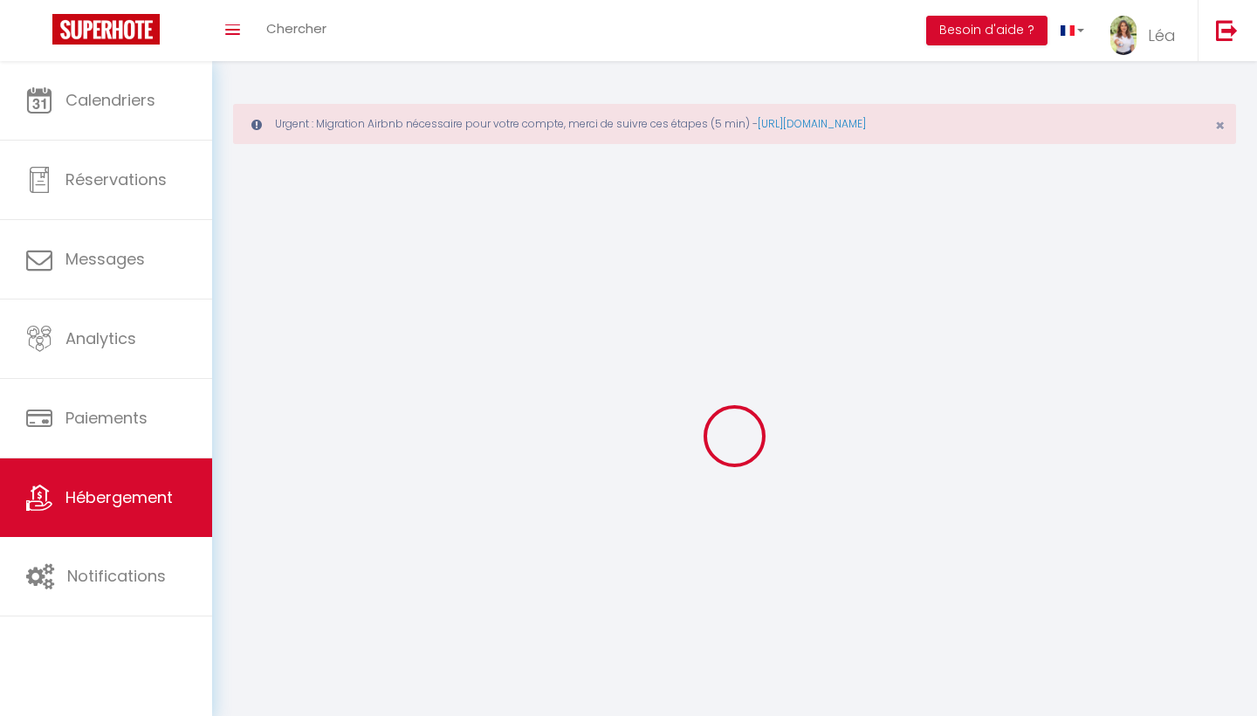
select select
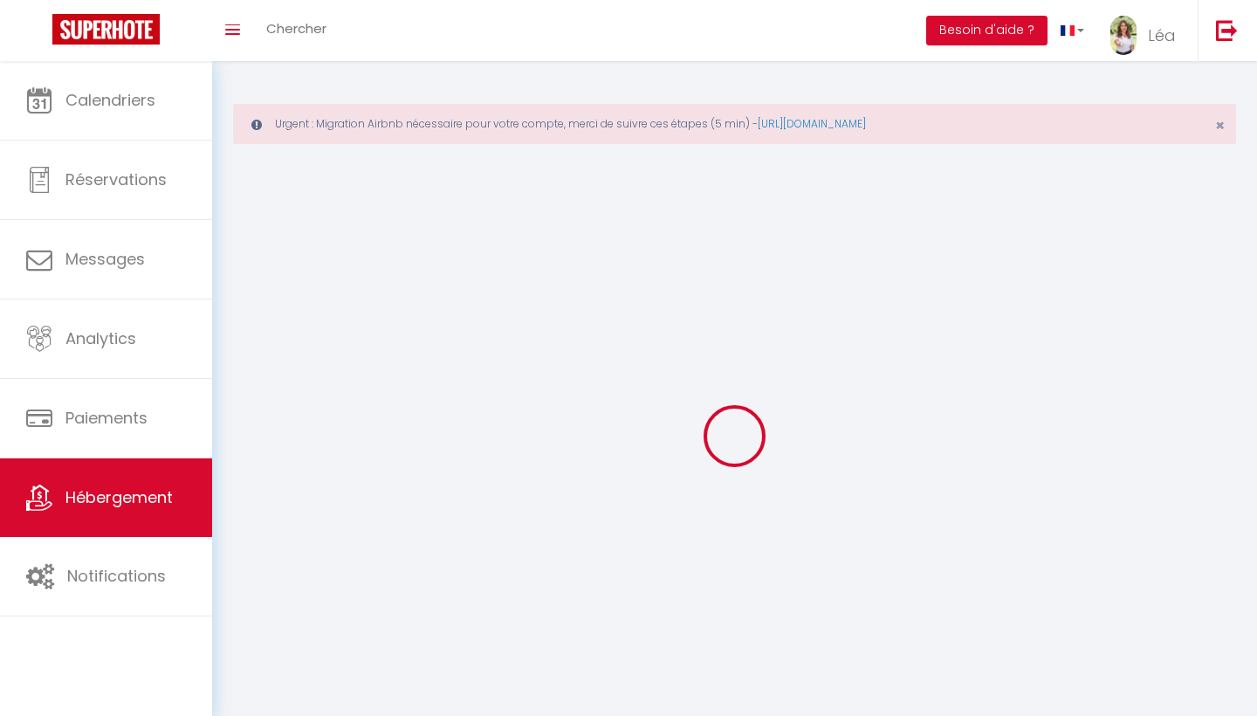
checkbox input "false"
select select
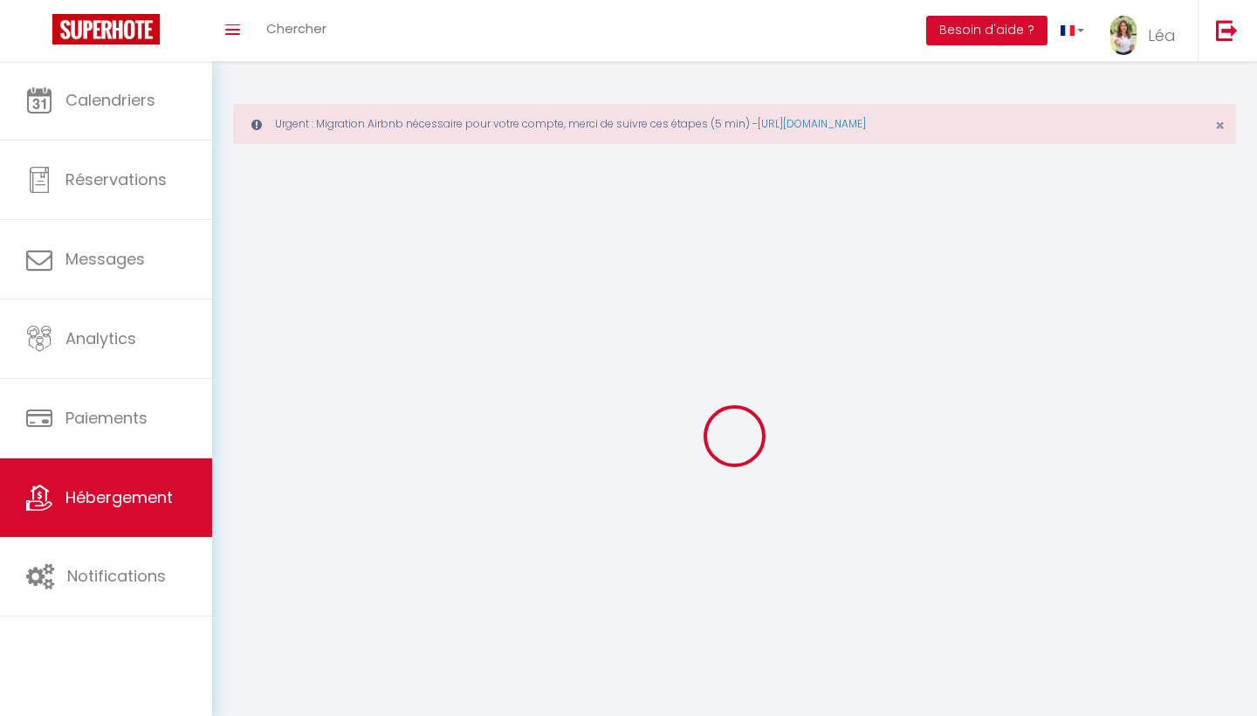
select select
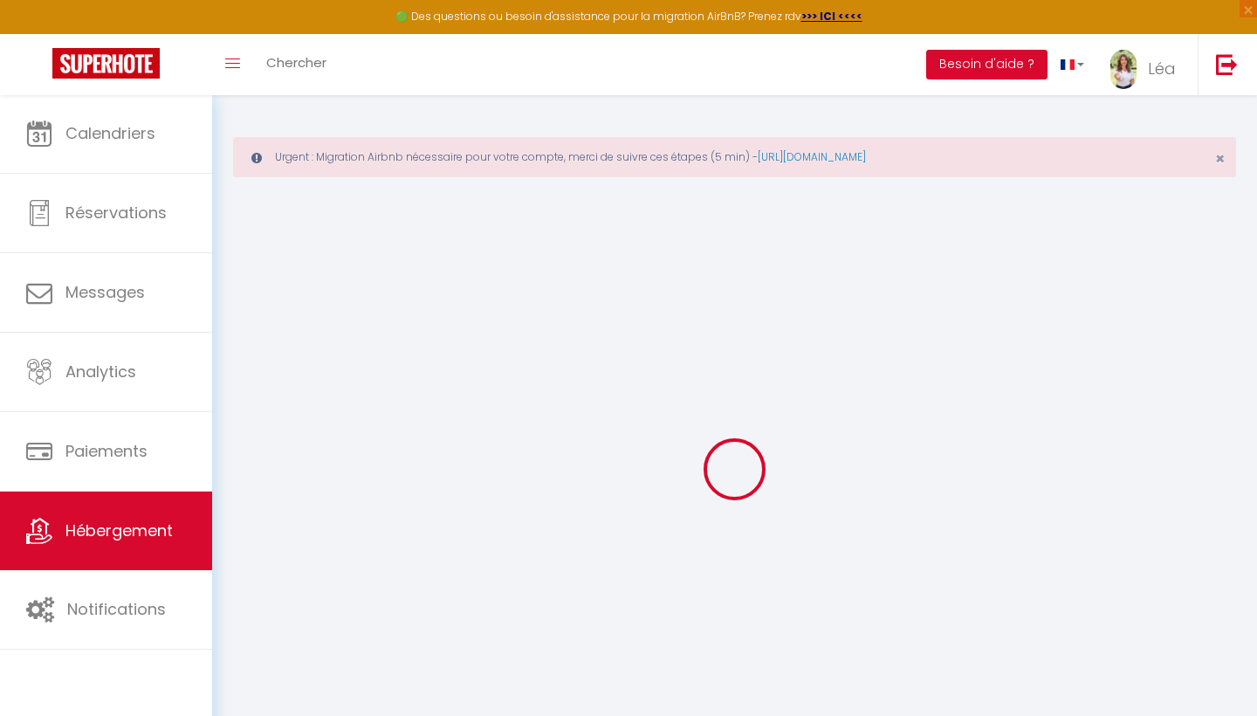
select select
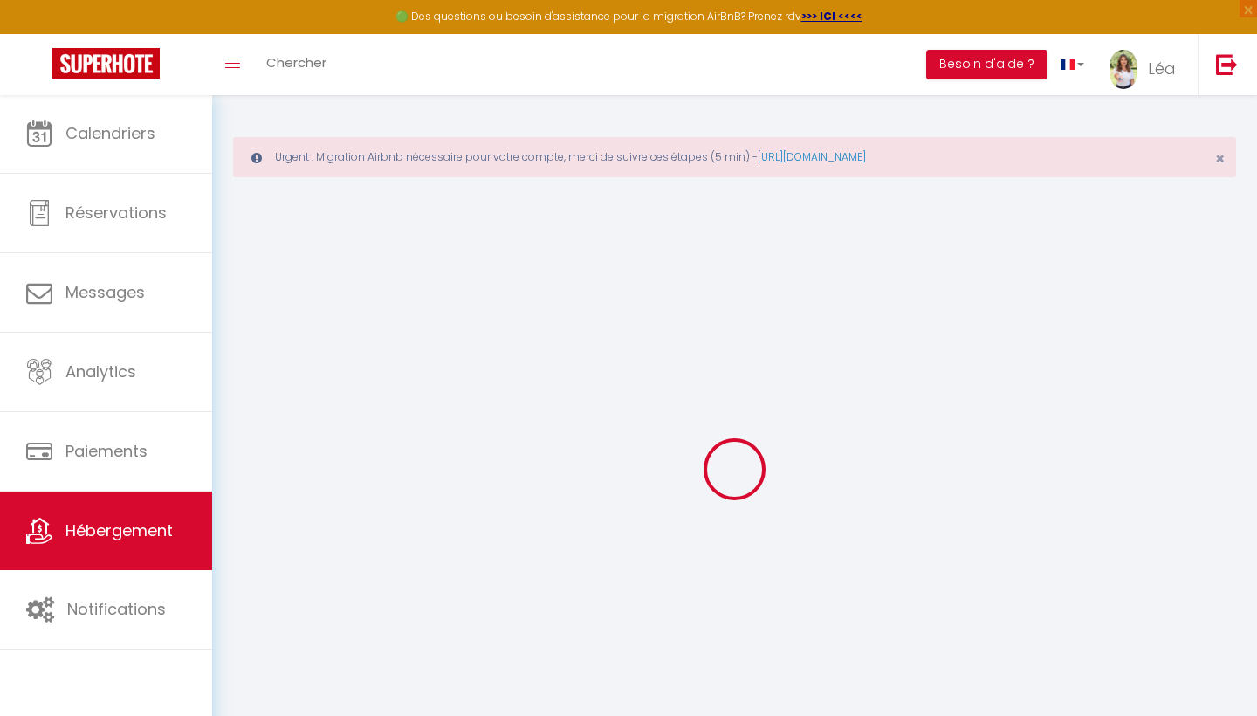
select select
checkbox input "false"
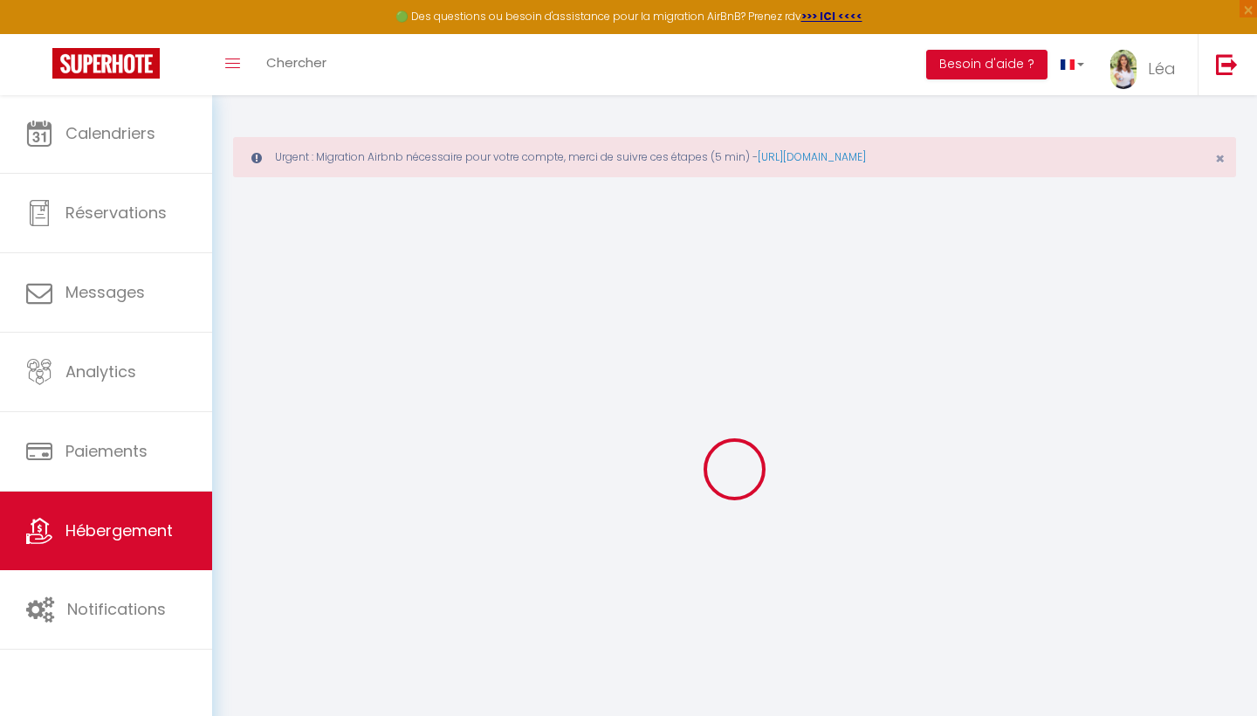
select select
type input "Albaé • Climatisé • [GEOGRAPHIC_DATA] • Parking • [GEOGRAPHIC_DATA]"
type input "Pierre"
type input "Mattei"
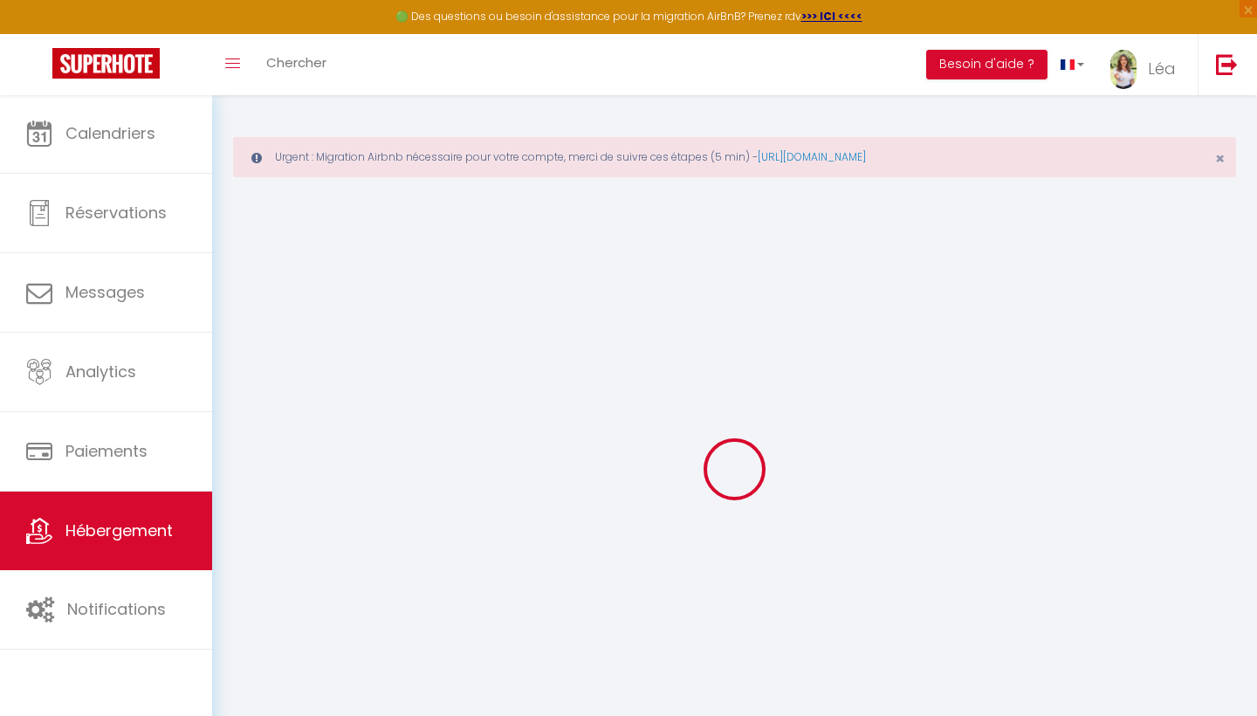
type input "4 Impasse des Arbousiers"
type input "13950"
type input "Allauch"
select select "8"
select select "3"
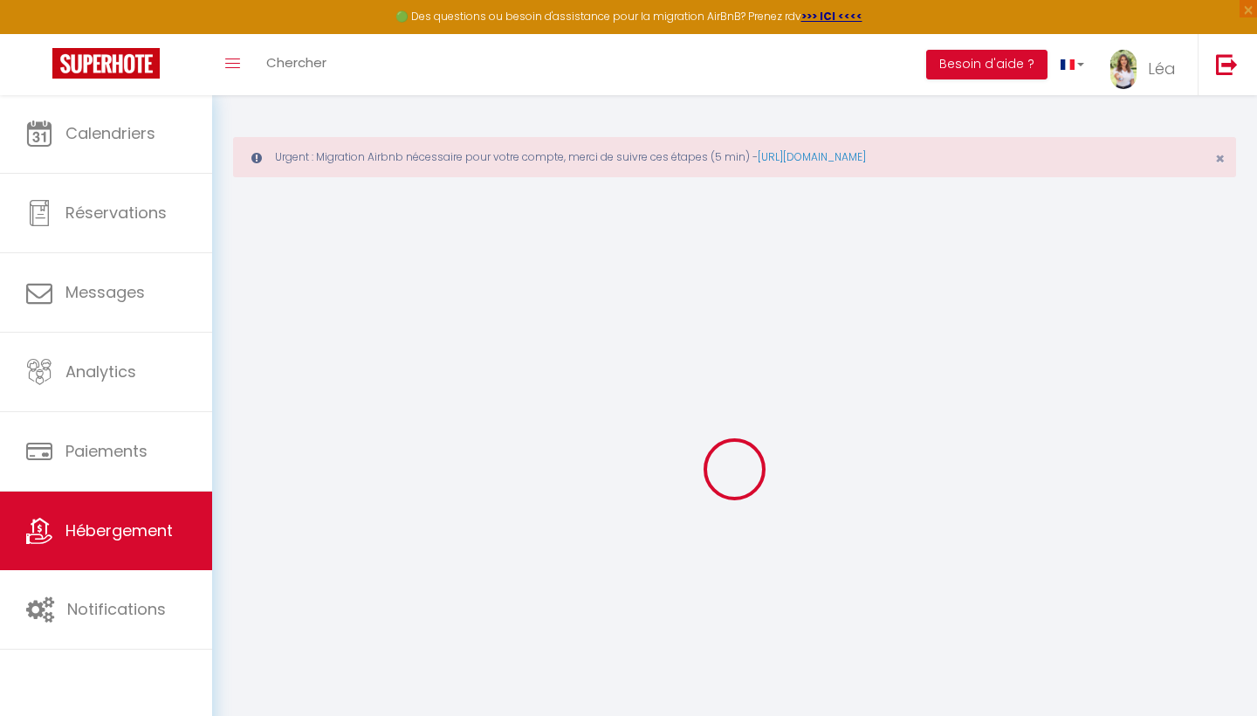
select select "3"
type input "280"
type input "200"
type input "2000"
select select
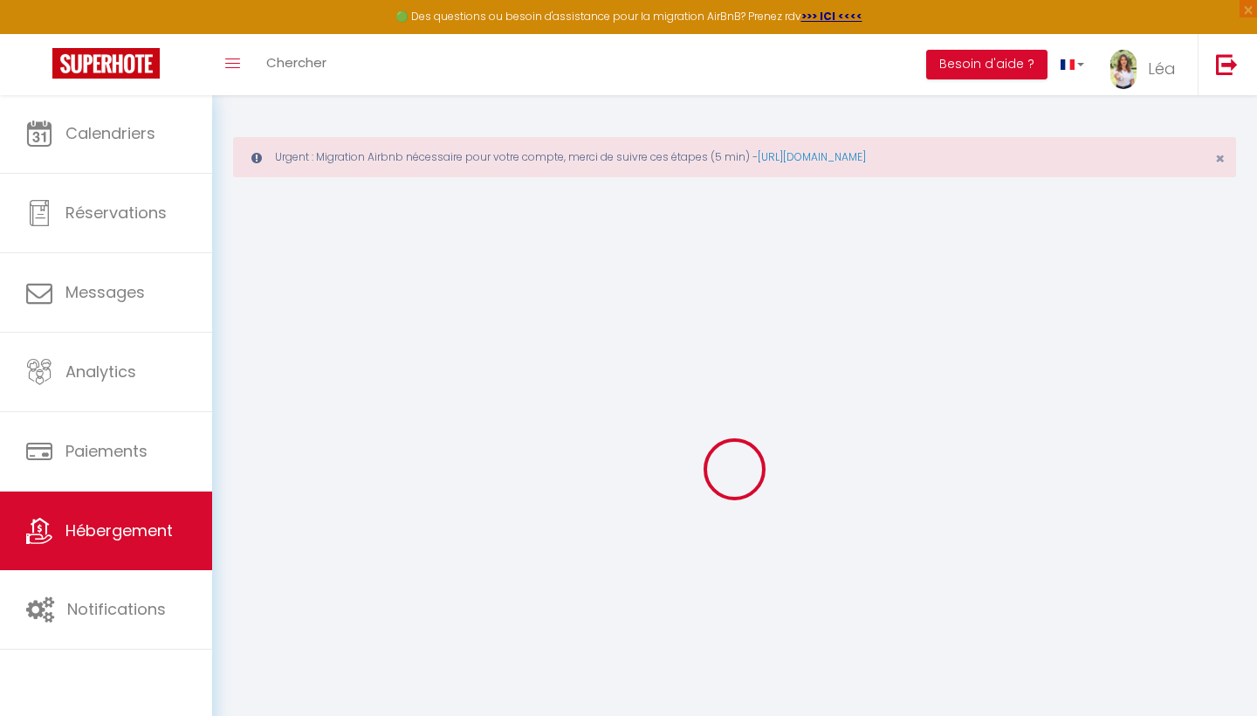
select select
type input "4 Impasse des Arbousiers"
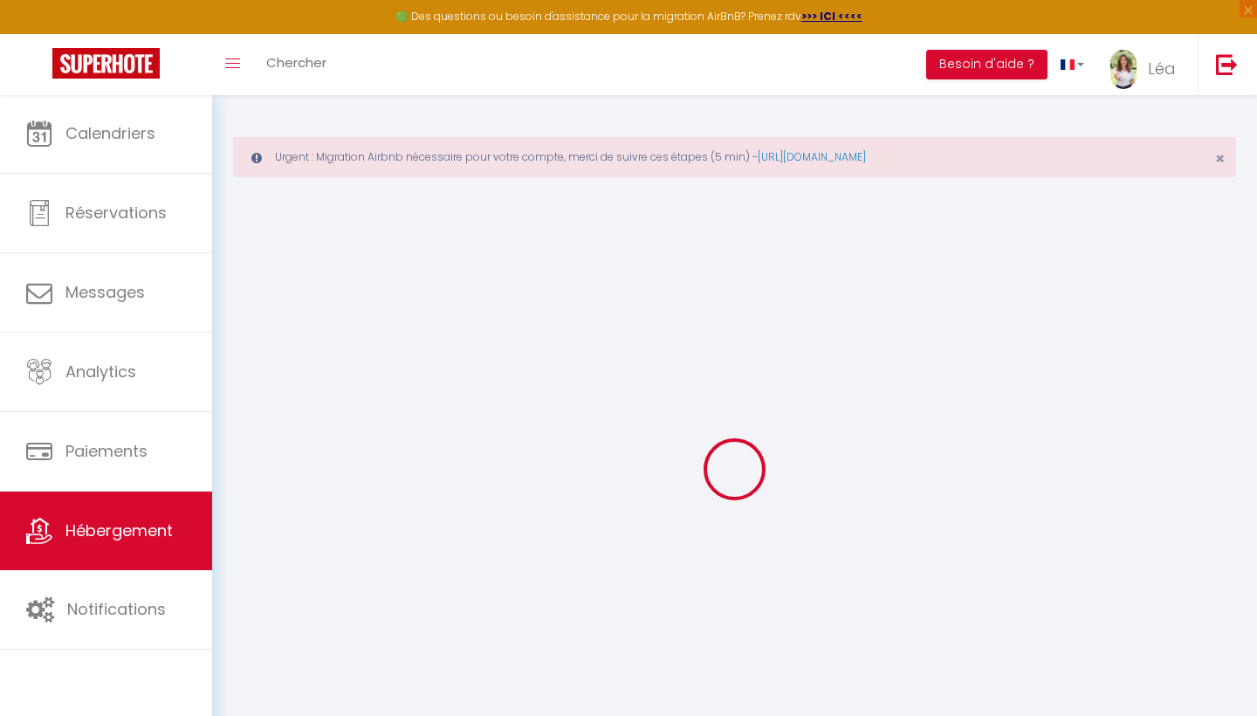
type input "13950"
type input "Allauch"
type input "contact@premiaconciergerie.com"
select select
checkbox input "false"
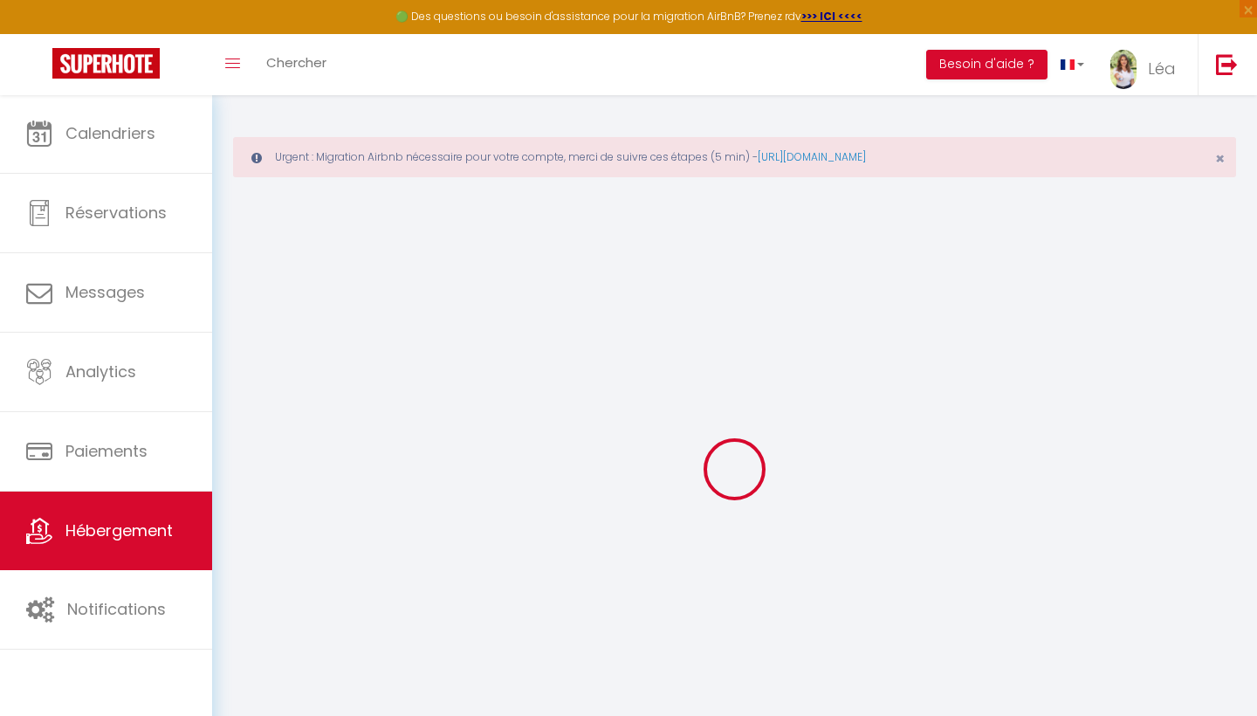
checkbox input "false"
type input "0"
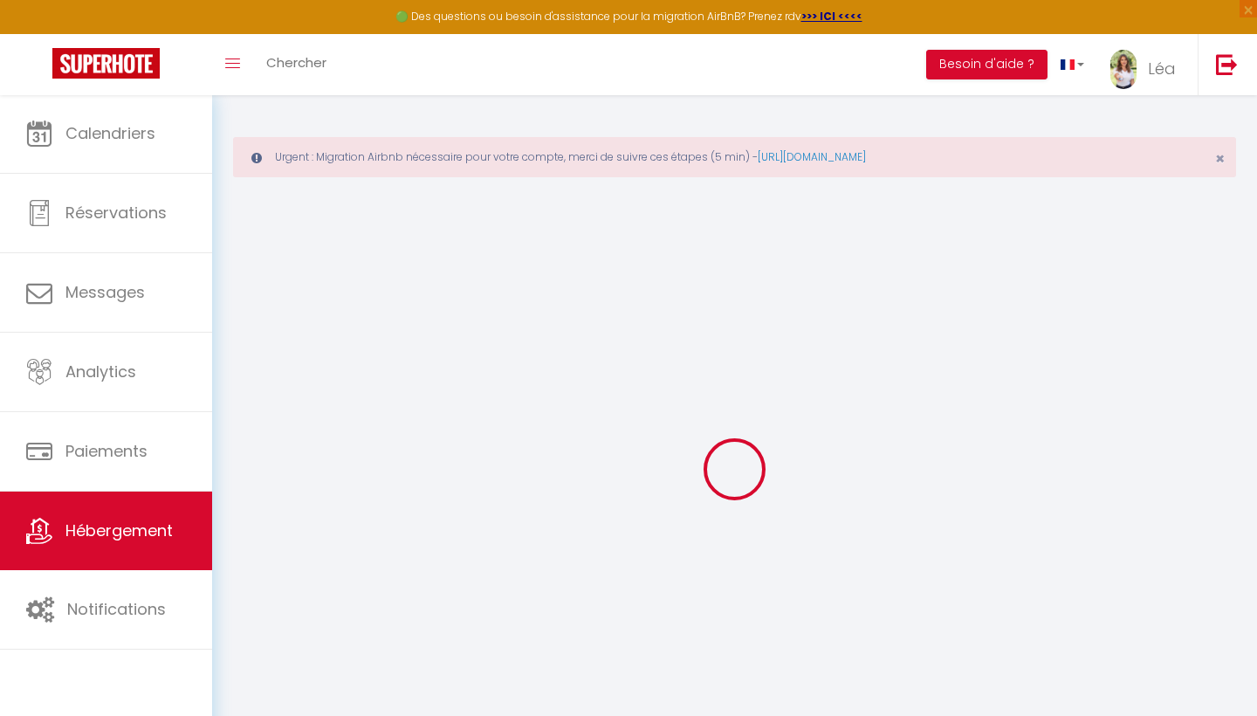
type input "0"
select select
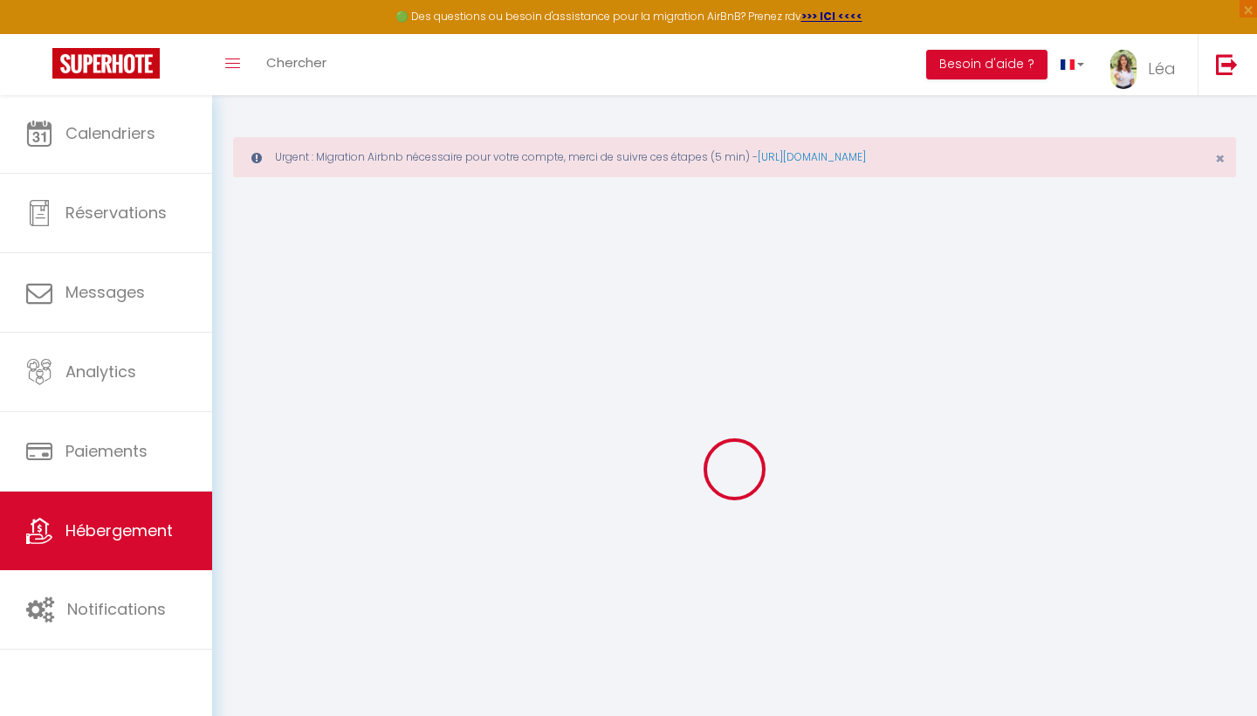
select select
checkbox input "false"
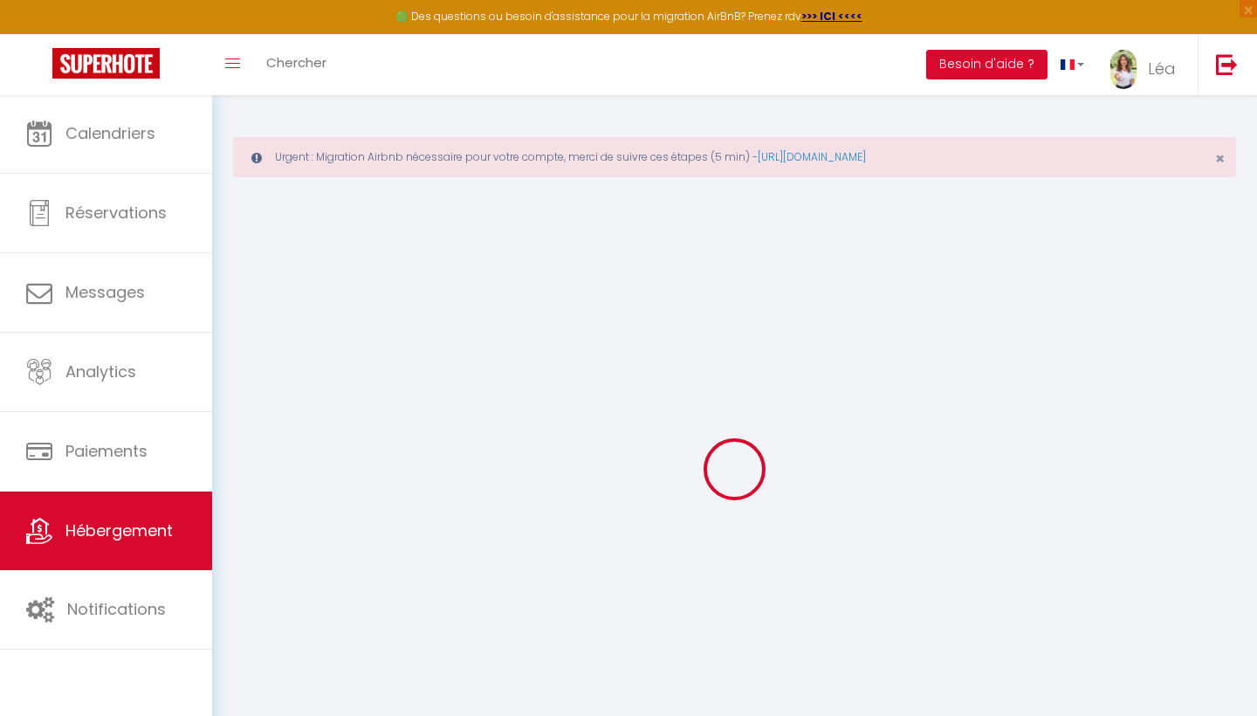
checkbox input "false"
select select
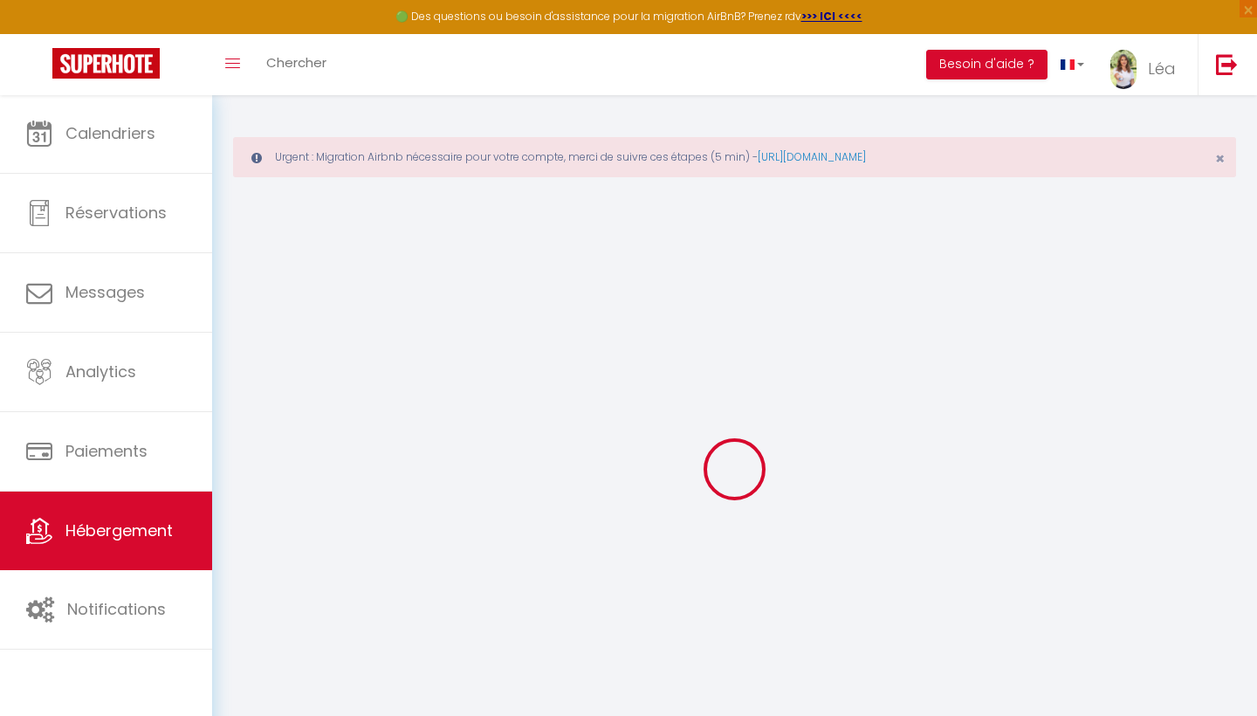
select select
checkbox input "false"
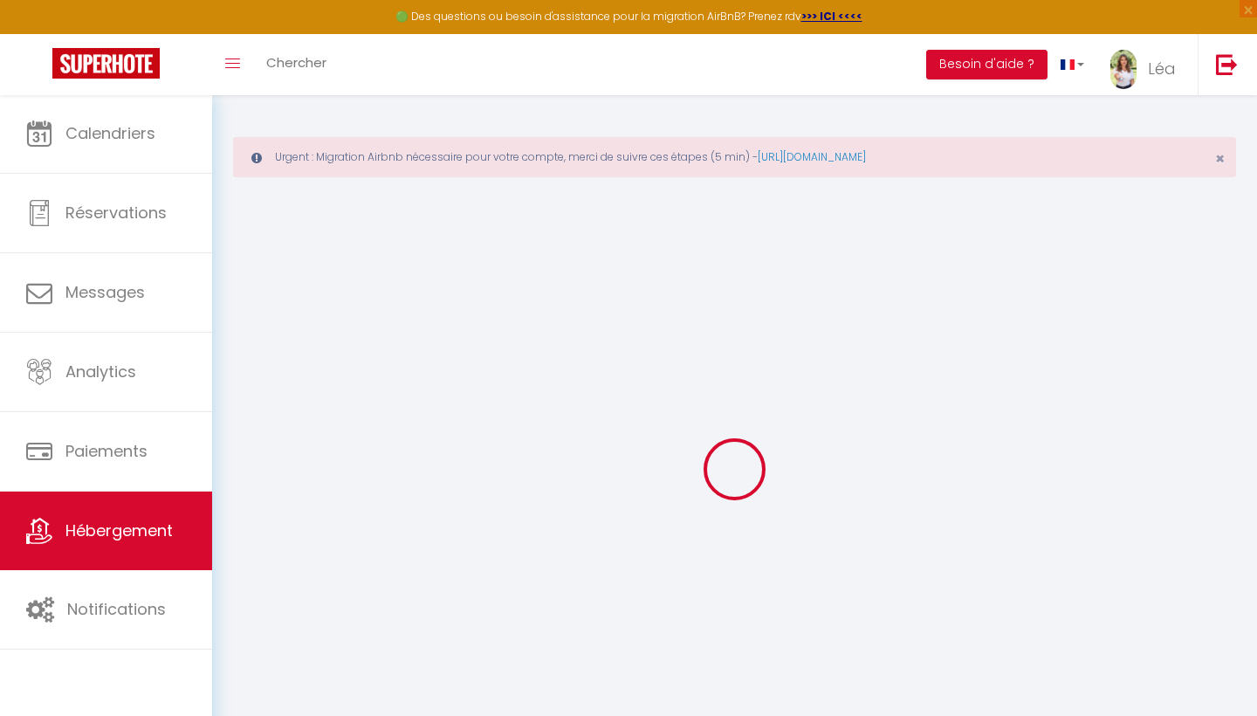
checkbox input "false"
select select
checkbox input "false"
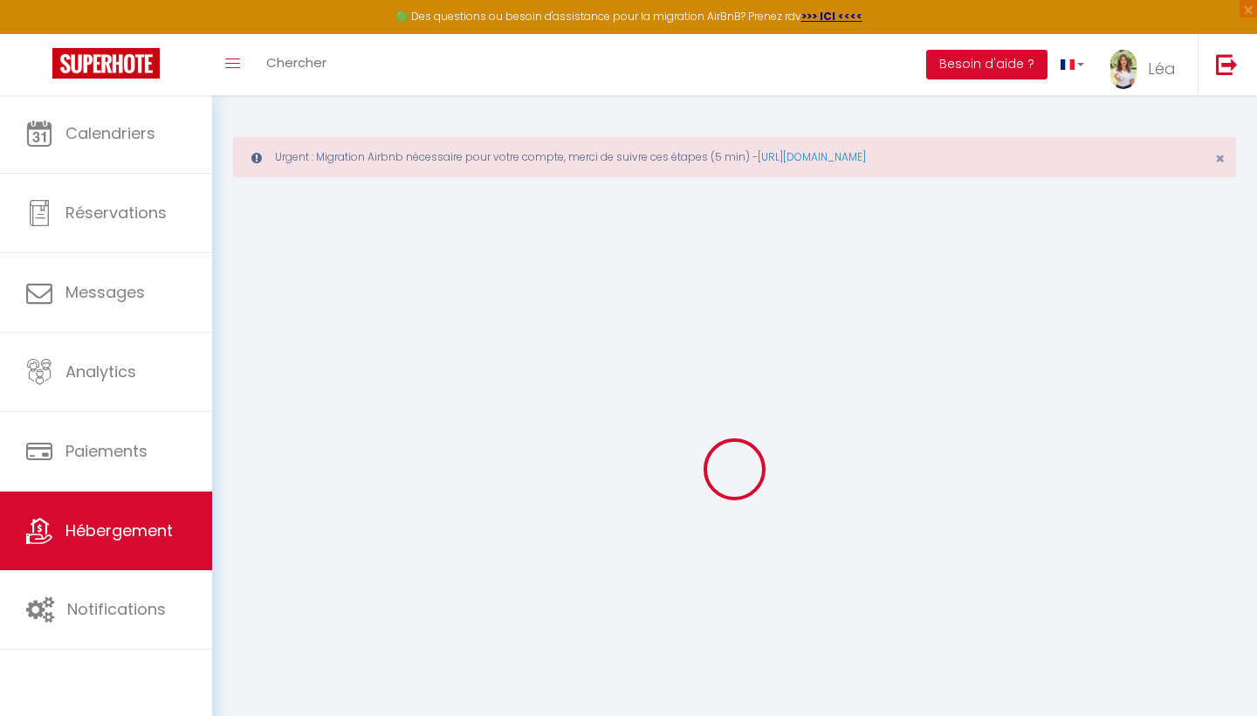
checkbox input "false"
select select "+ 18 %"
select select "19266-1521560633803424768"
select select
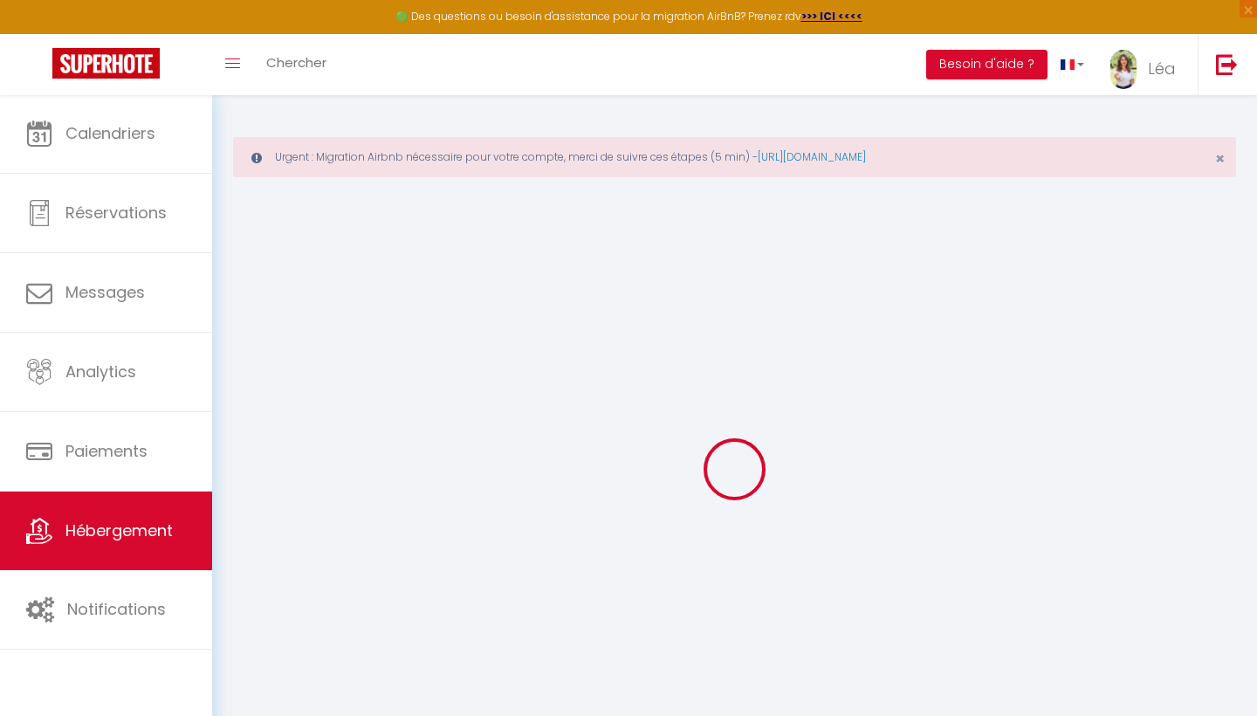
checkbox input "false"
select select
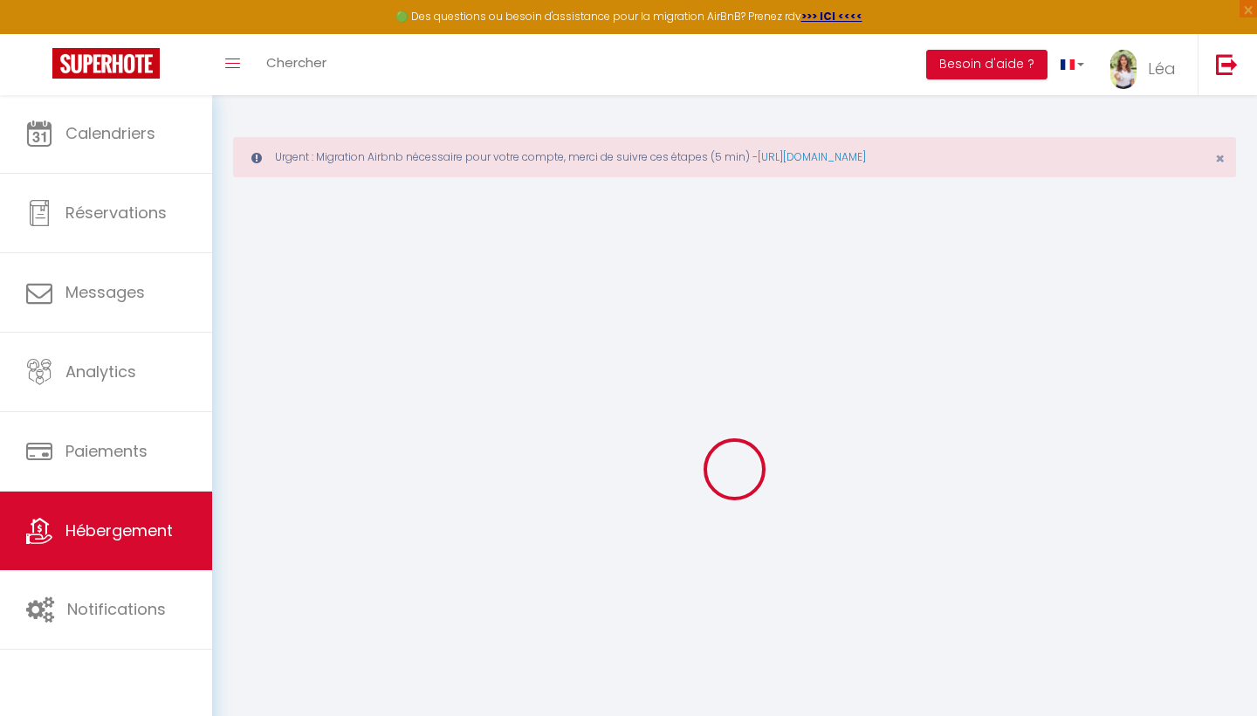
select select "EUR"
select select
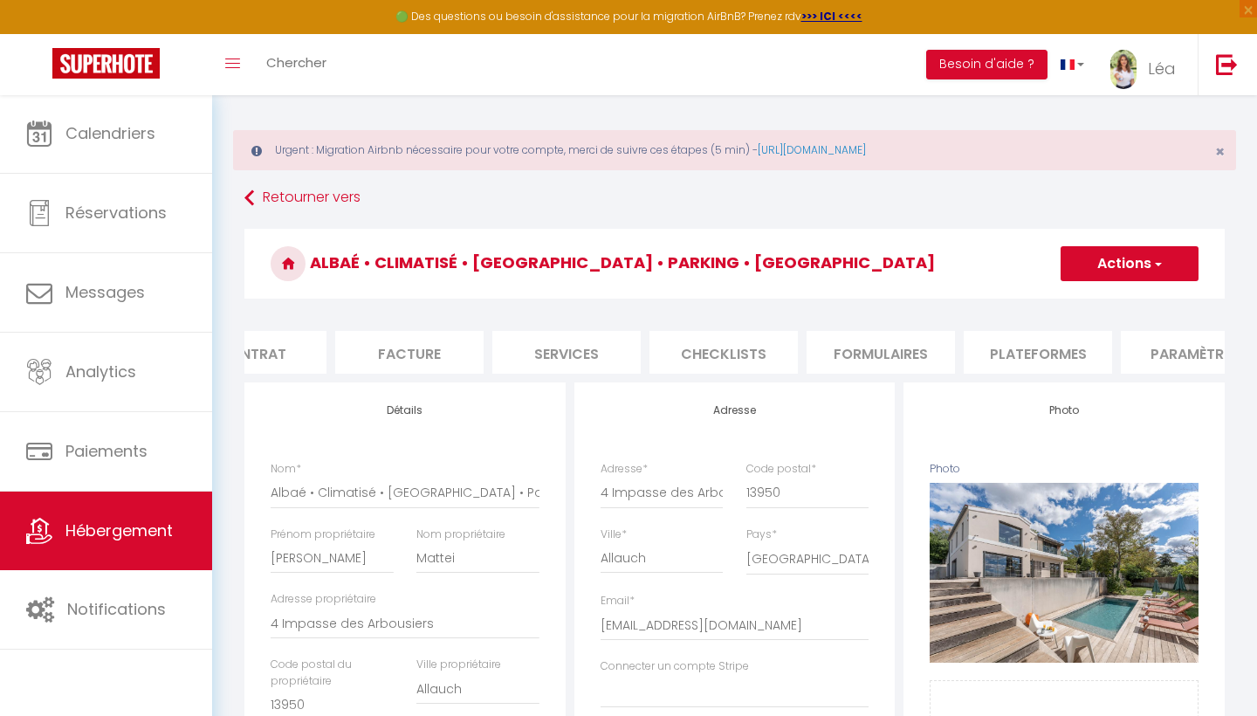
scroll to position [0, 239]
click at [992, 354] on li "Plateformes" at bounding box center [1022, 352] width 148 height 43
select select
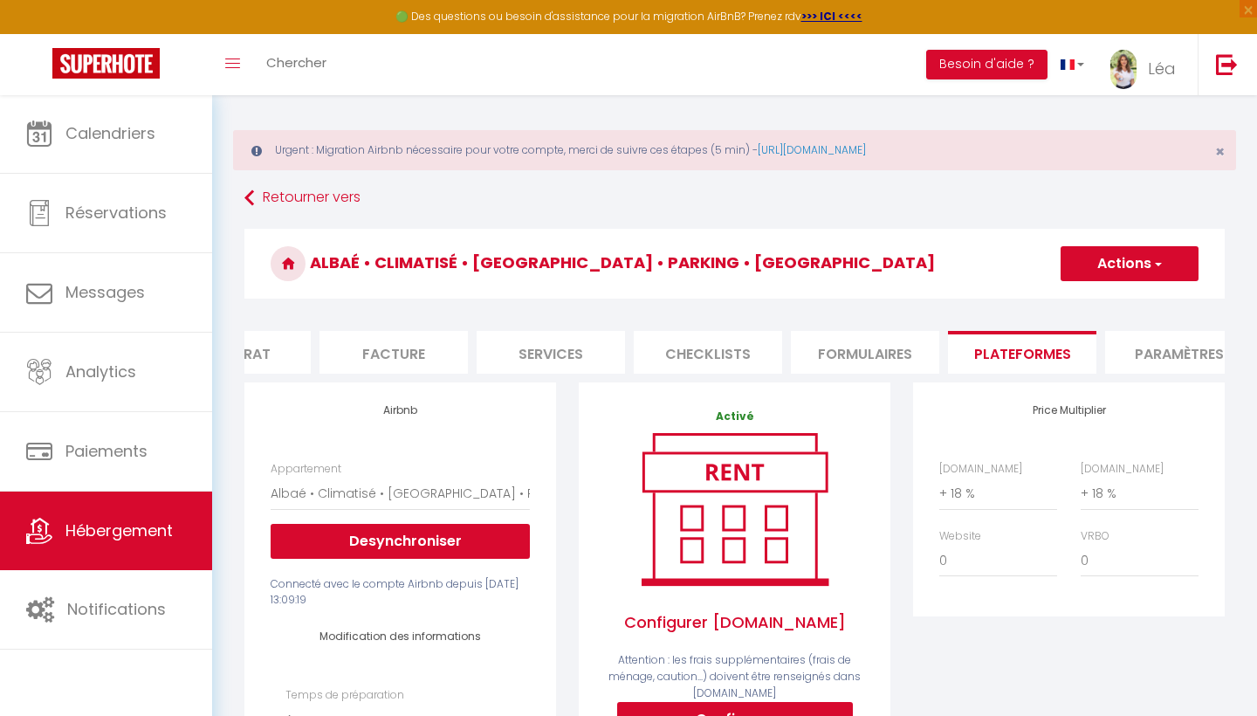
click at [1144, 355] on li "Paramètres" at bounding box center [1179, 352] width 148 height 43
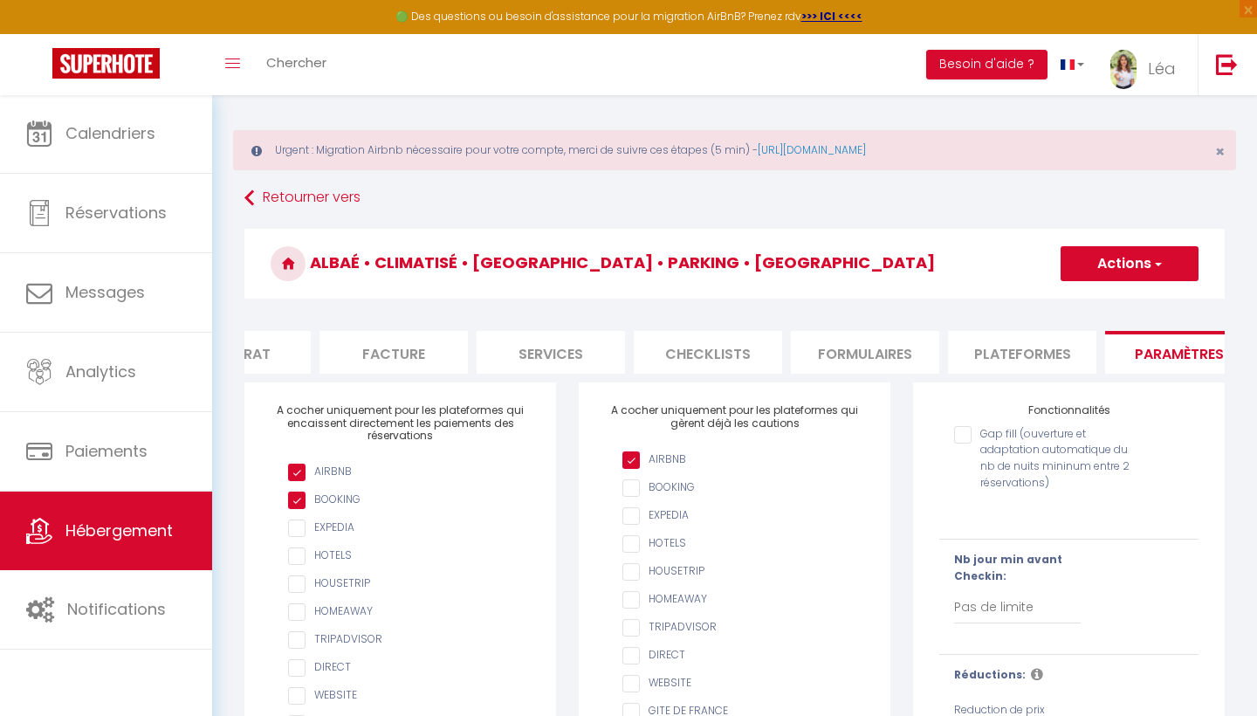
click at [1033, 354] on li "Plateformes" at bounding box center [1022, 352] width 148 height 43
select select
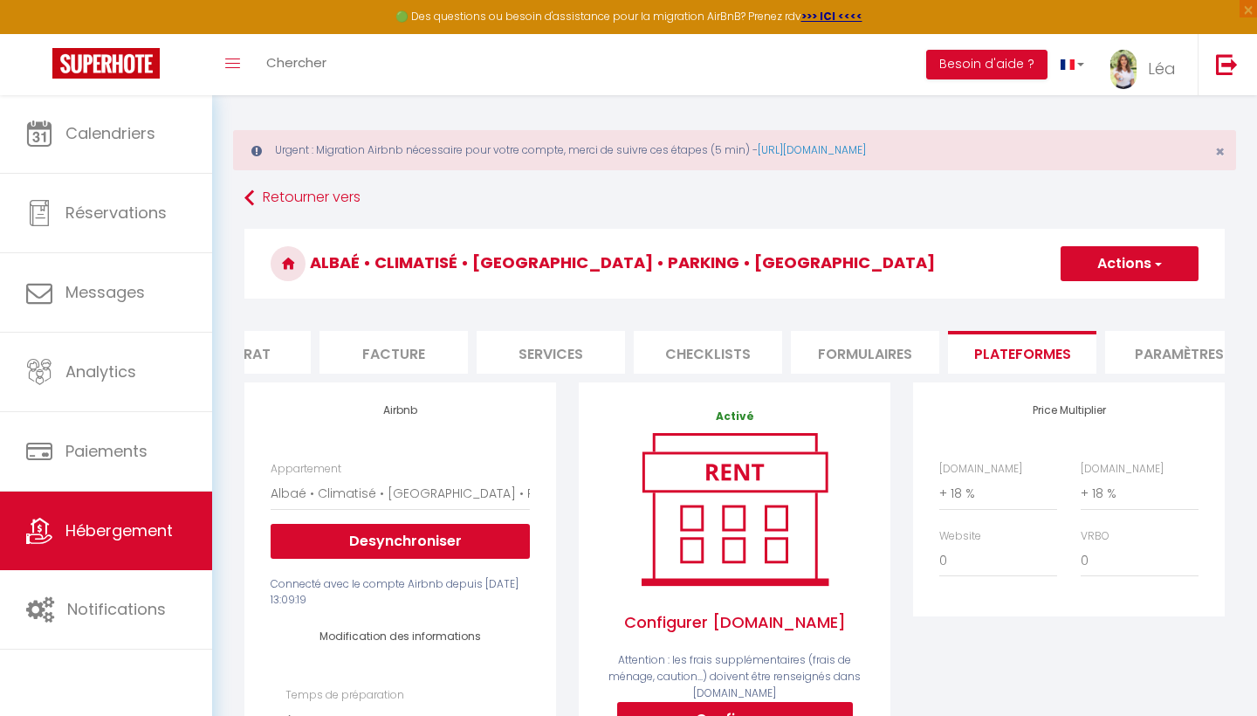
click at [876, 360] on li "Formulaires" at bounding box center [865, 352] width 148 height 43
select select
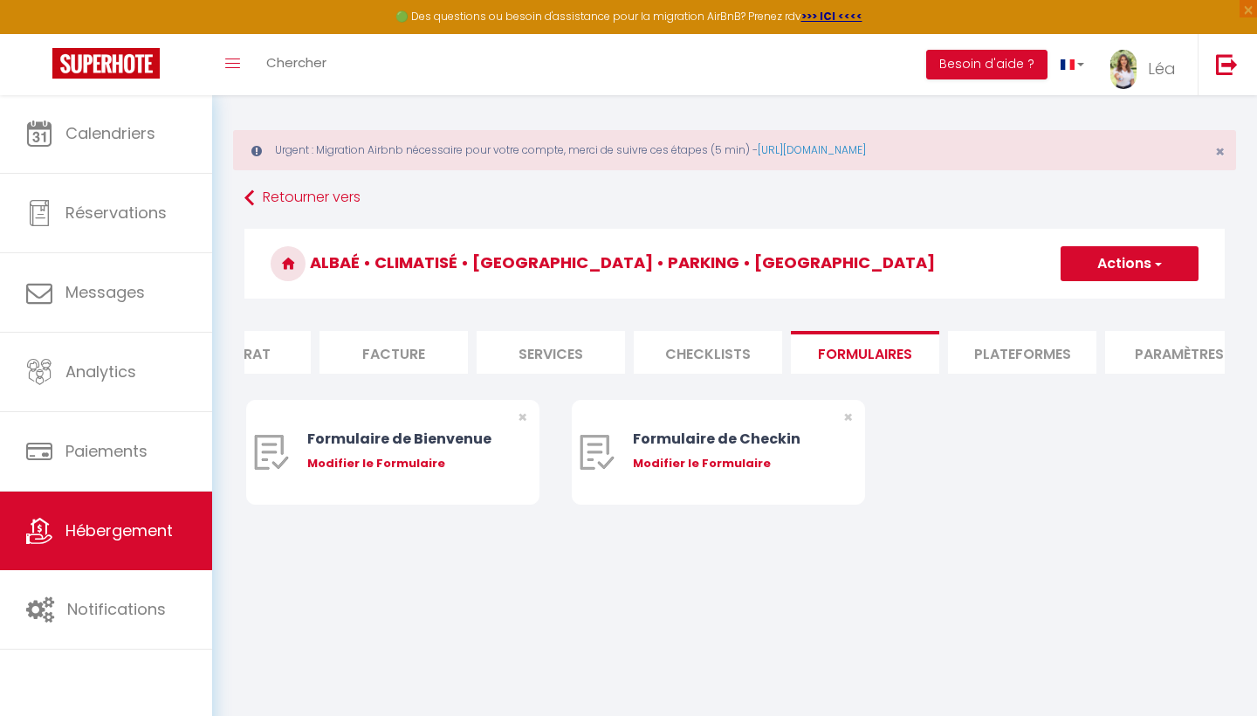
click at [399, 342] on li "Facture" at bounding box center [393, 352] width 148 height 43
select select
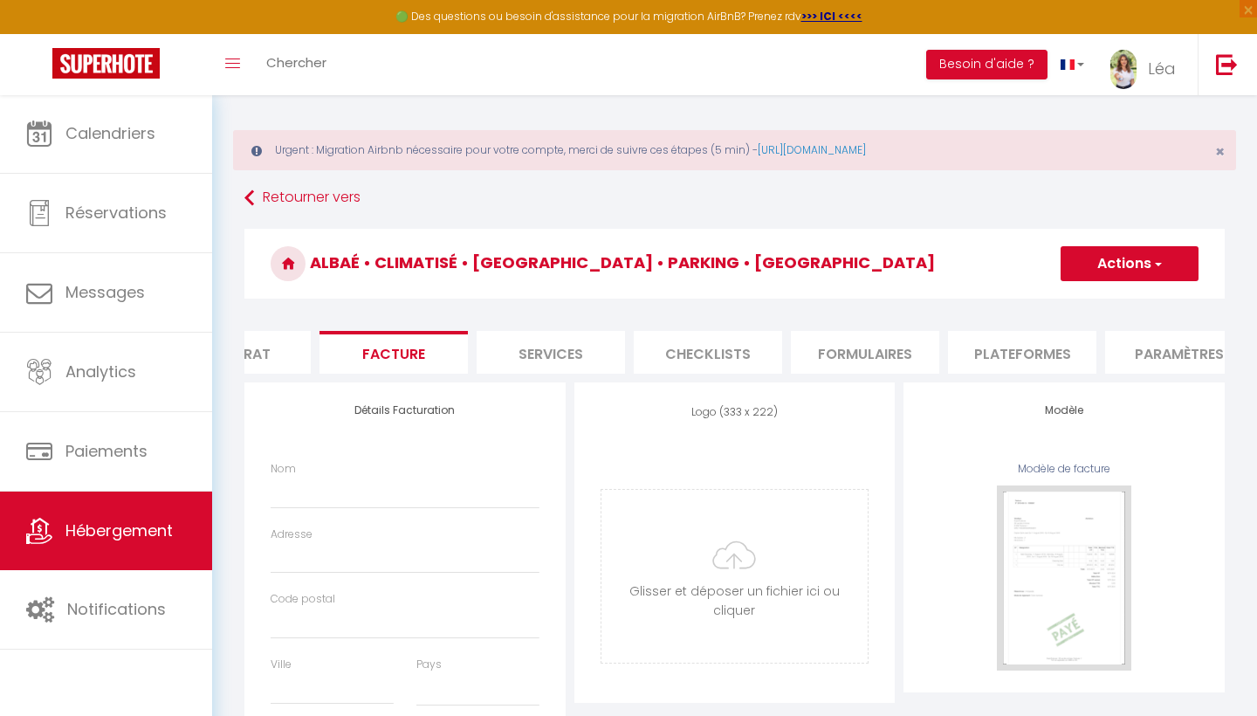
select select
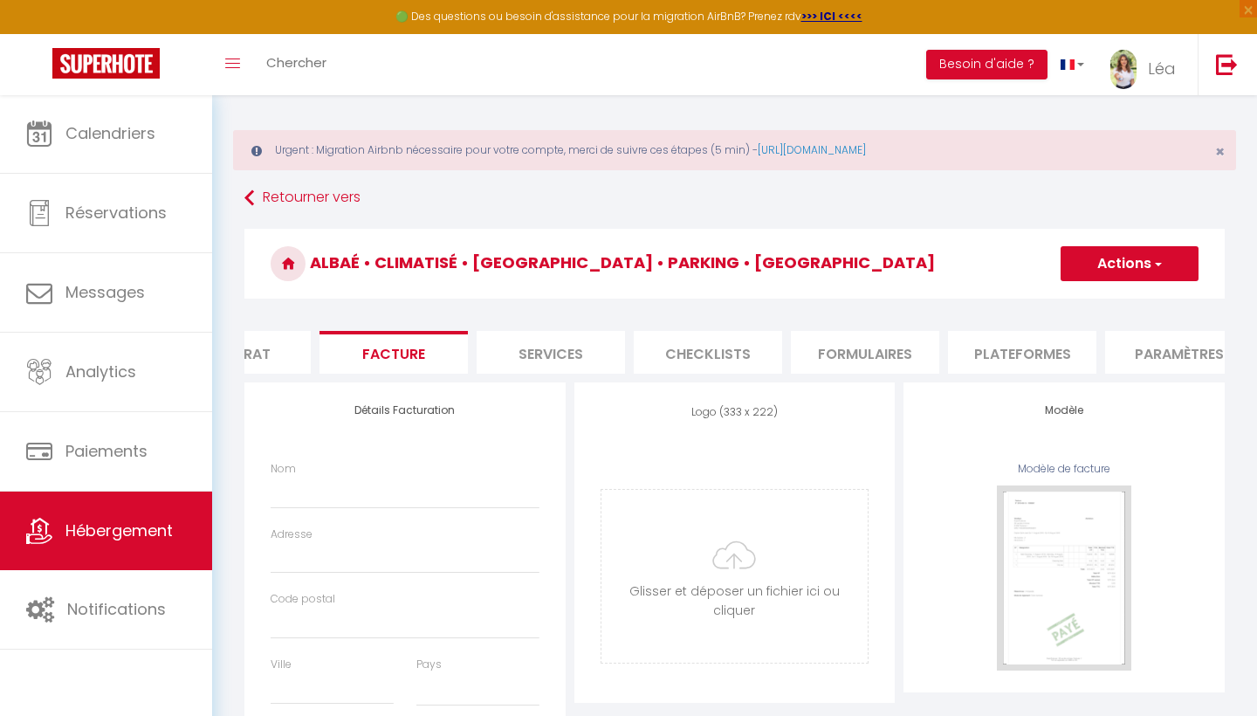
select select
click at [562, 374] on li "Services" at bounding box center [551, 352] width 148 height 43
select select
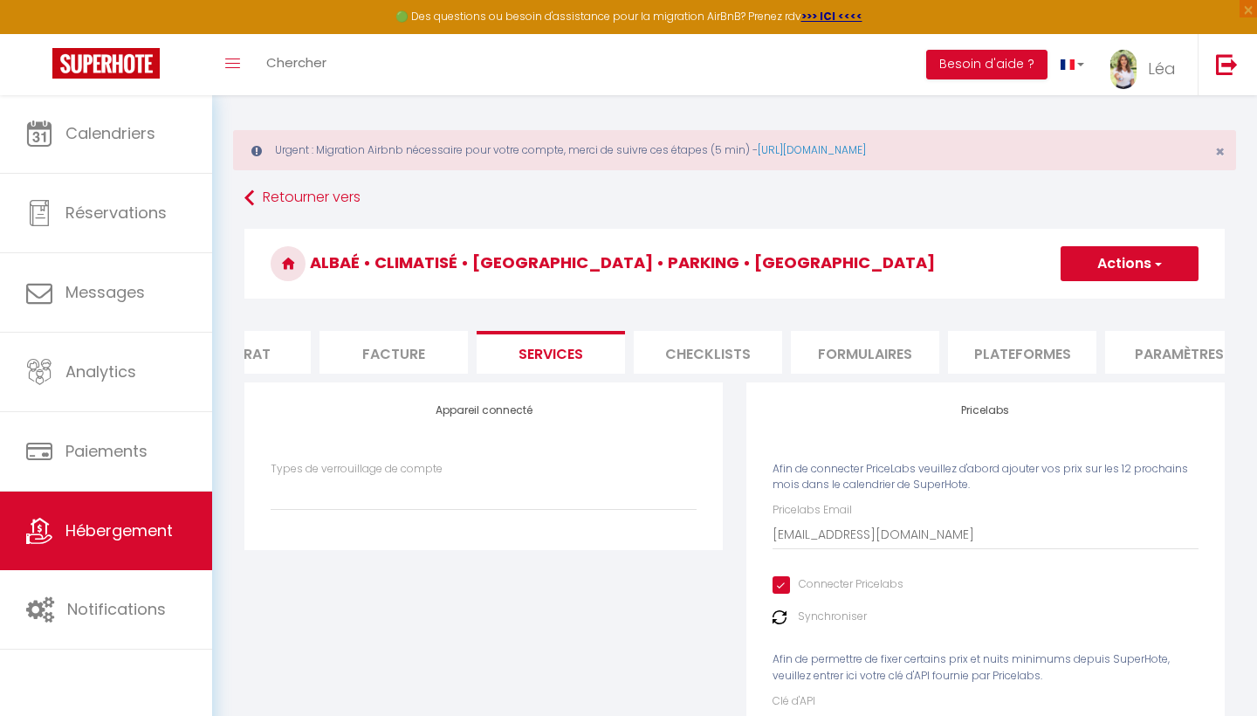
click at [421, 354] on li "Facture" at bounding box center [393, 352] width 148 height 43
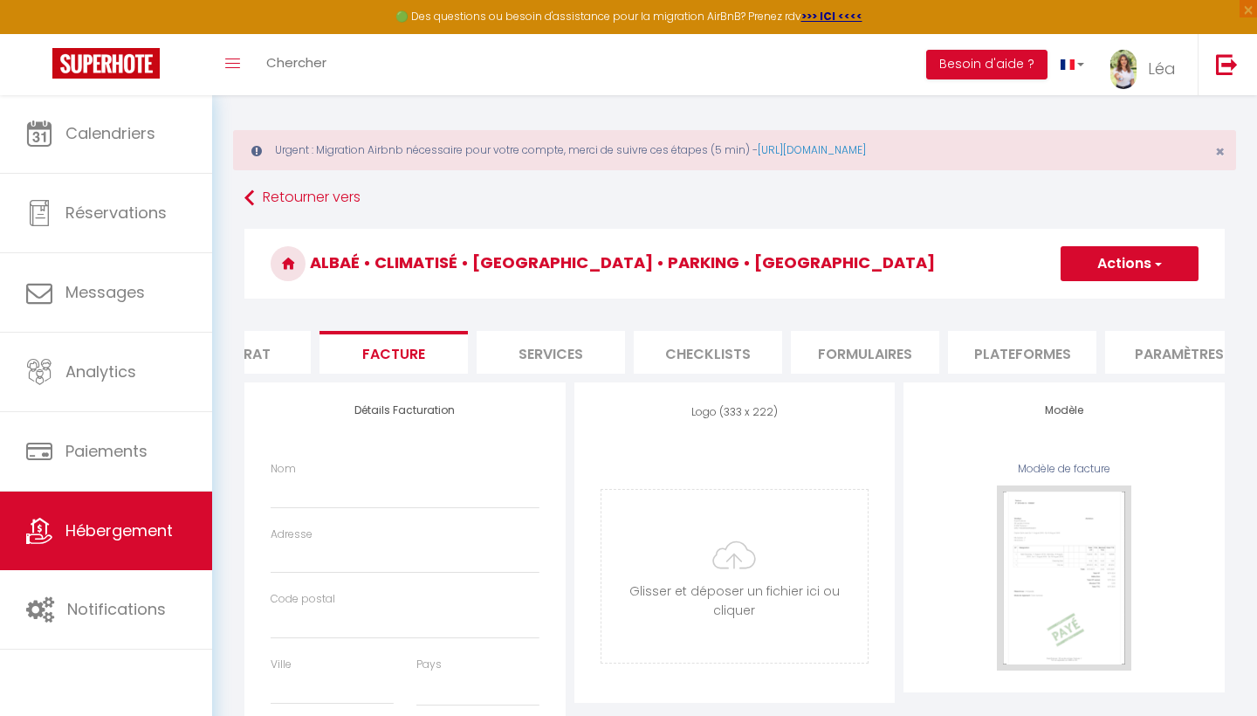
select select
click at [659, 351] on li "Plateformes" at bounding box center [679, 352] width 148 height 43
select select
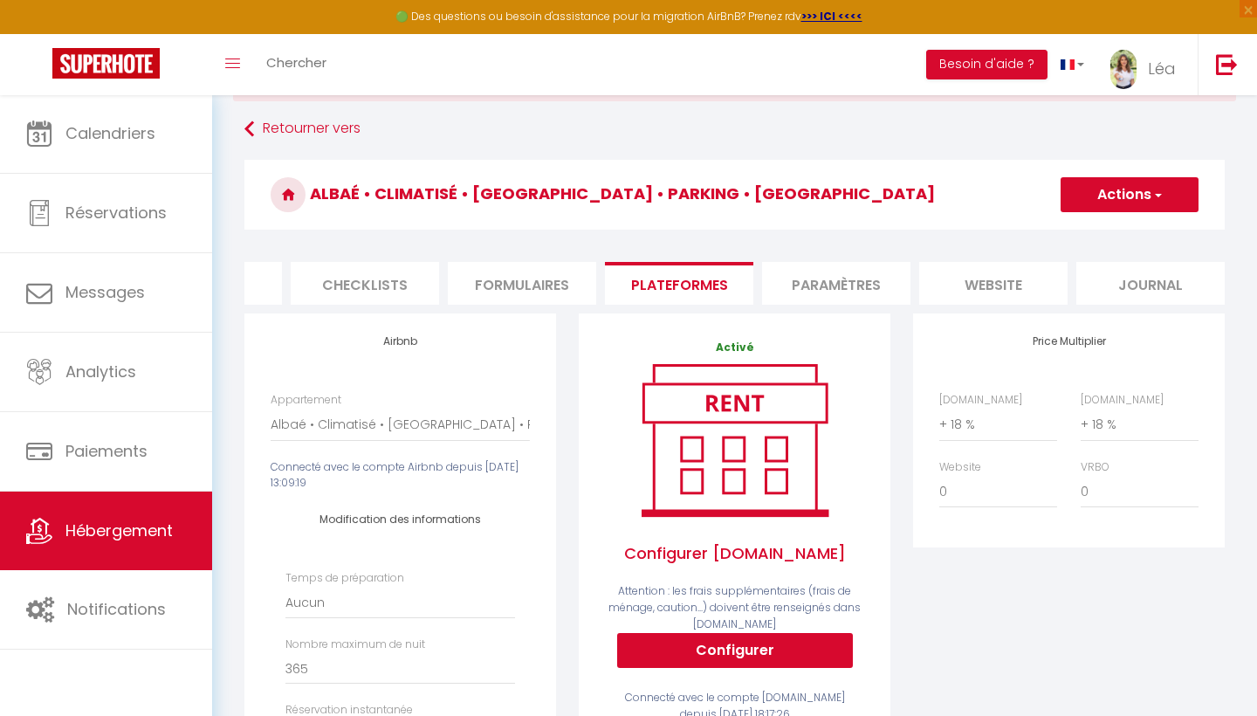
scroll to position [117, 0]
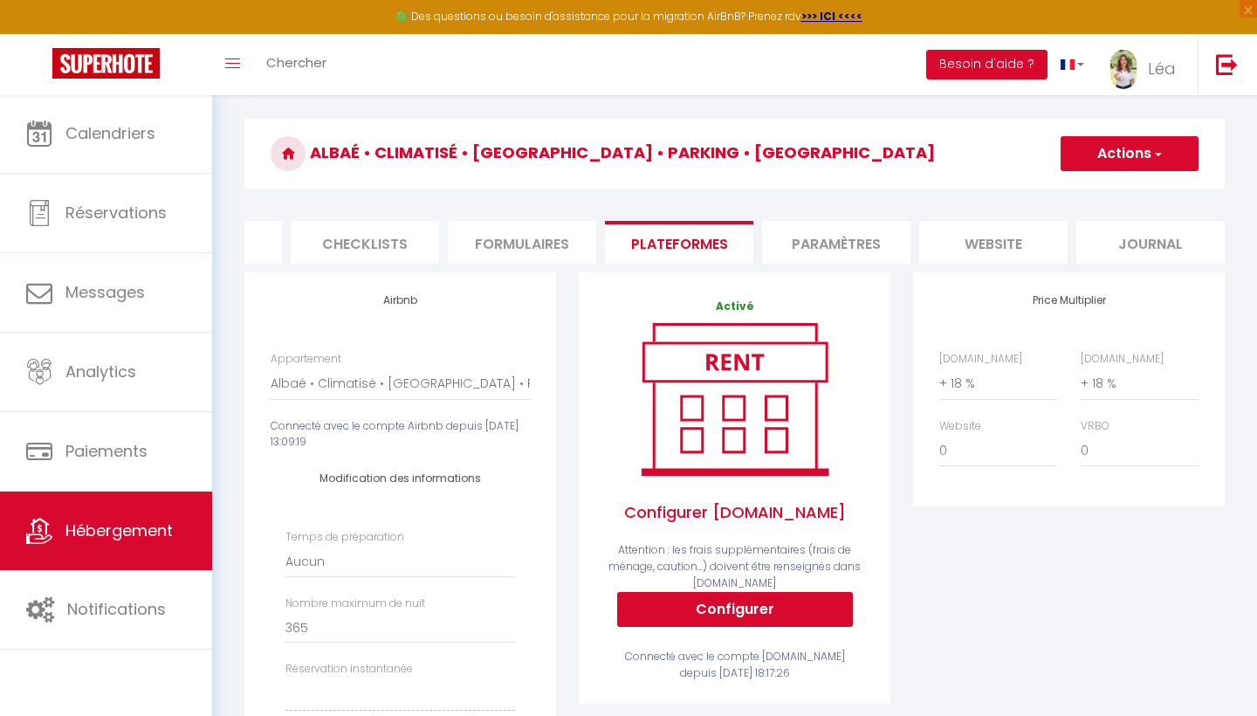
click at [738, 594] on button "Configurer" at bounding box center [735, 609] width 236 height 35
select select
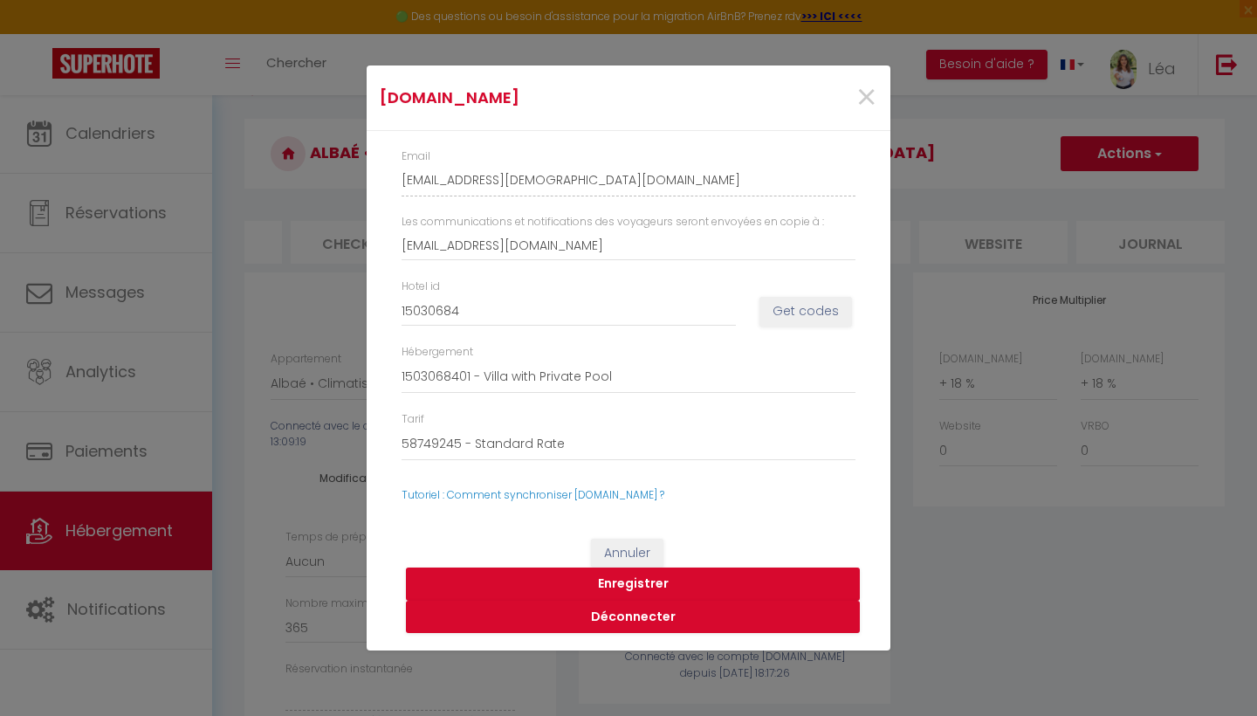
click at [781, 313] on button "Get codes" at bounding box center [805, 312] width 93 height 30
select select
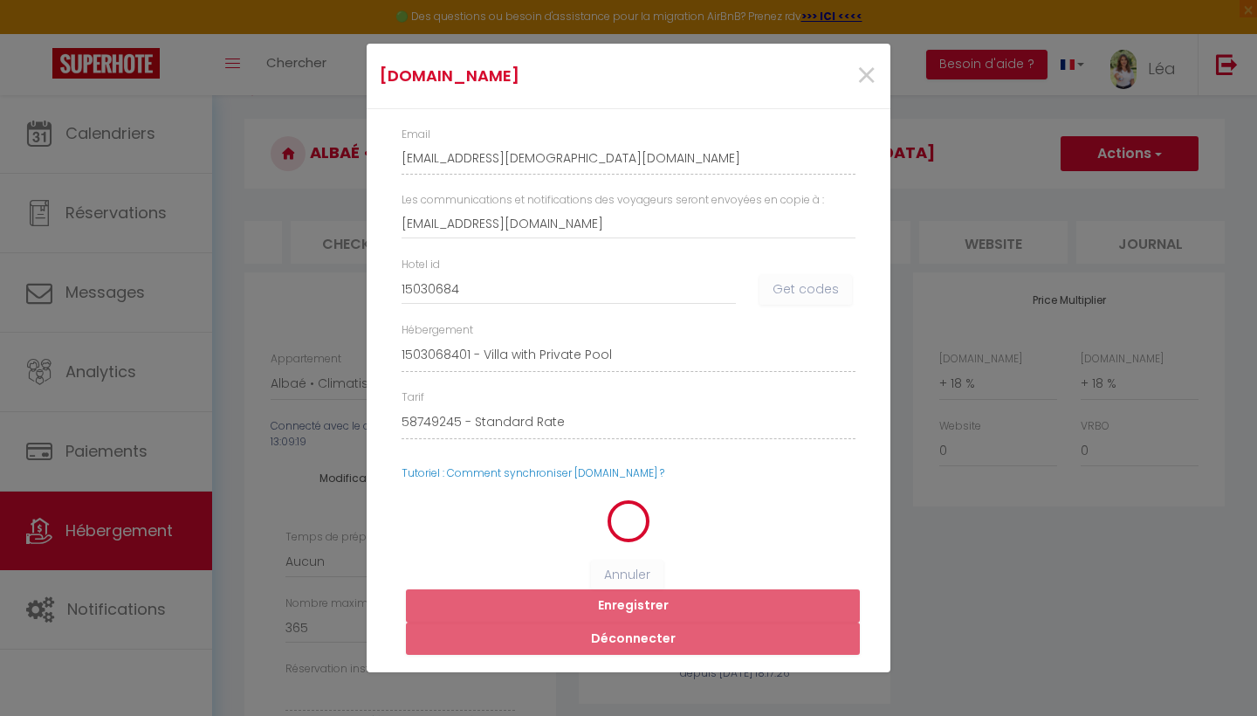
select select
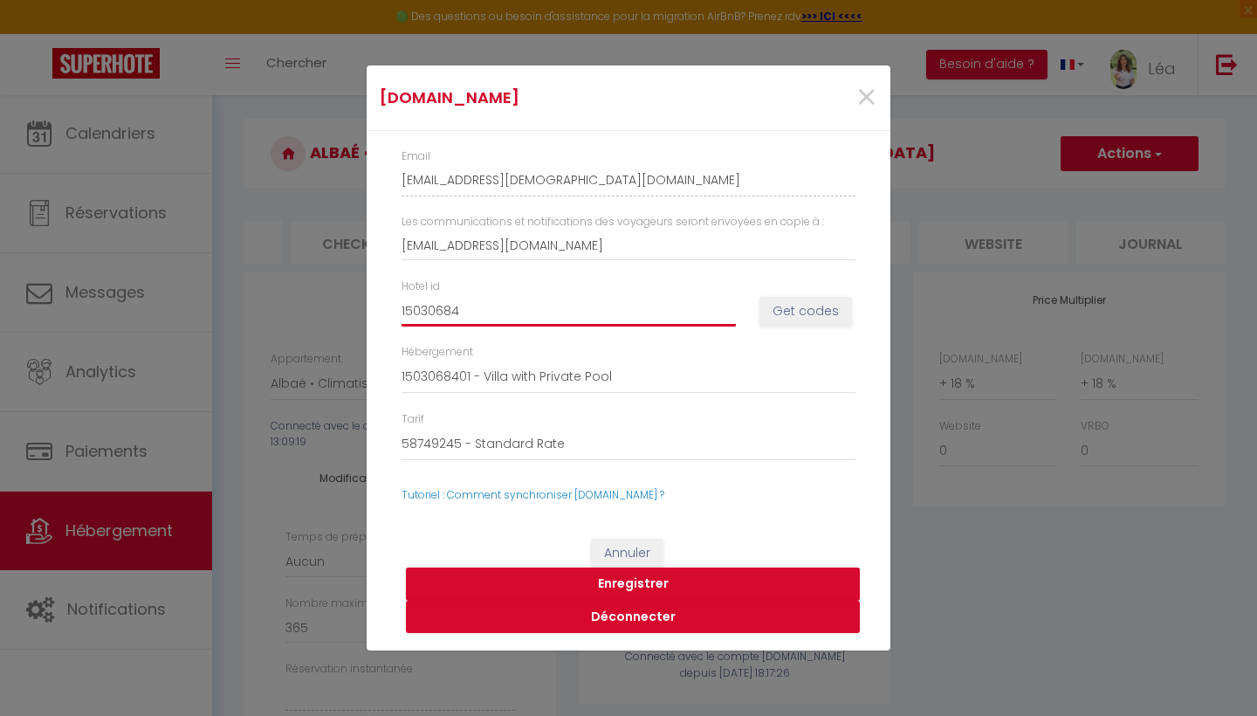
click at [616, 305] on input "15030684" at bounding box center [569, 310] width 334 height 31
drag, startPoint x: 629, startPoint y: 314, endPoint x: 279, endPoint y: 312, distance: 350.0
click at [282, 313] on div "Booking.com × Email lea-gay-bcdgsoeh_property@reply.superhote.com Les communica…" at bounding box center [628, 358] width 1257 height 716
select select
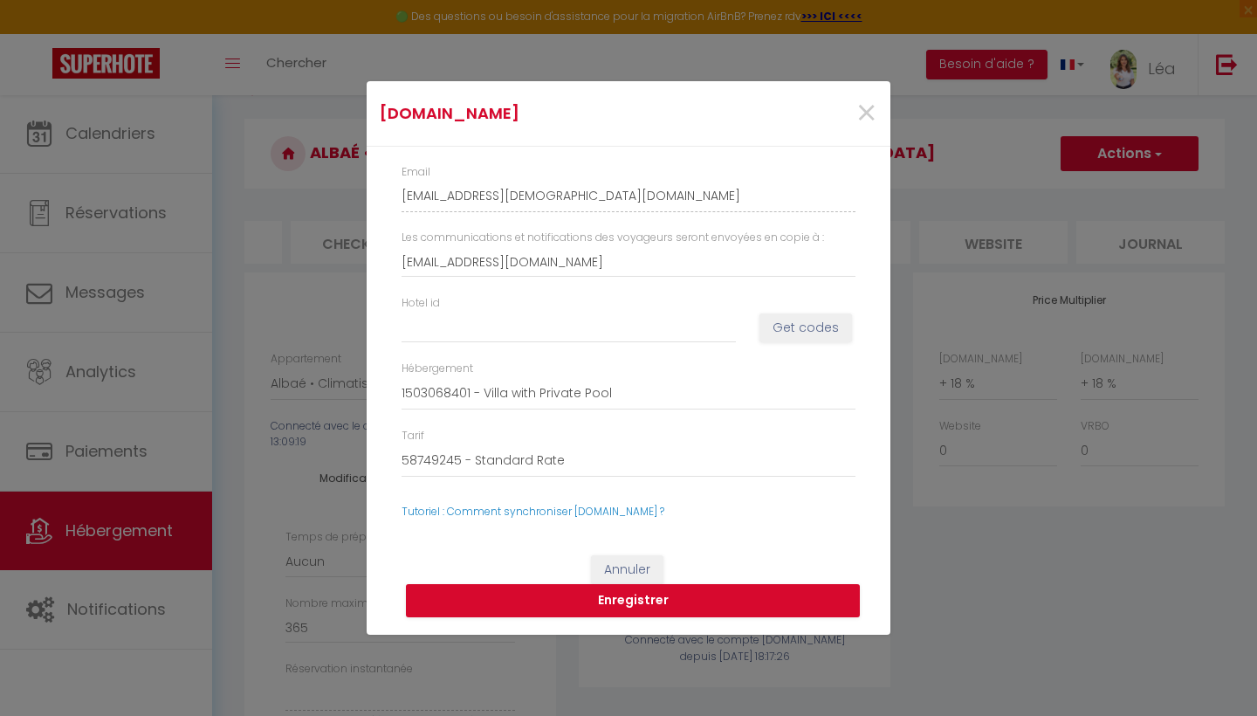
click at [279, 312] on div "Booking.com × Email lea-gay-bcdgsoeh_property@reply.superhote.com Les communica…" at bounding box center [628, 358] width 1257 height 716
click at [447, 324] on input "Hotel id" at bounding box center [569, 327] width 334 height 31
paste input "15030684"
type input "15030684"
select select
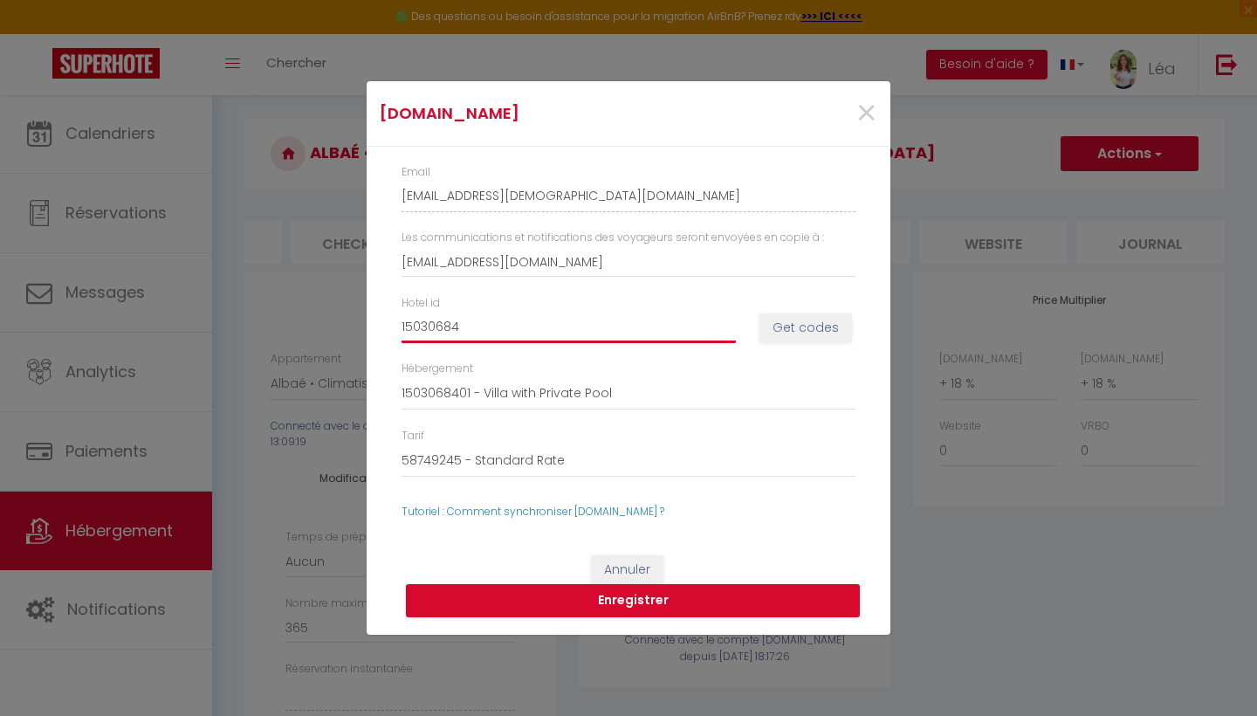
select select
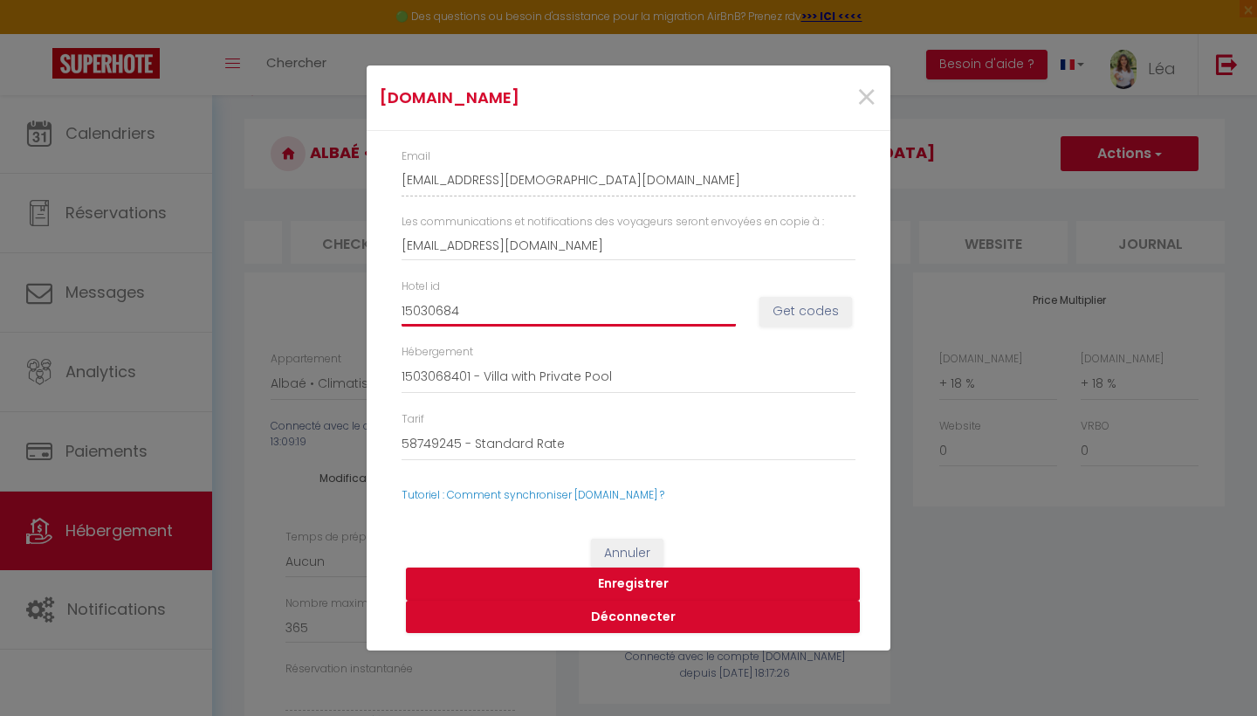
type input "15030684"
click at [825, 320] on button "Get codes" at bounding box center [805, 312] width 93 height 30
select select
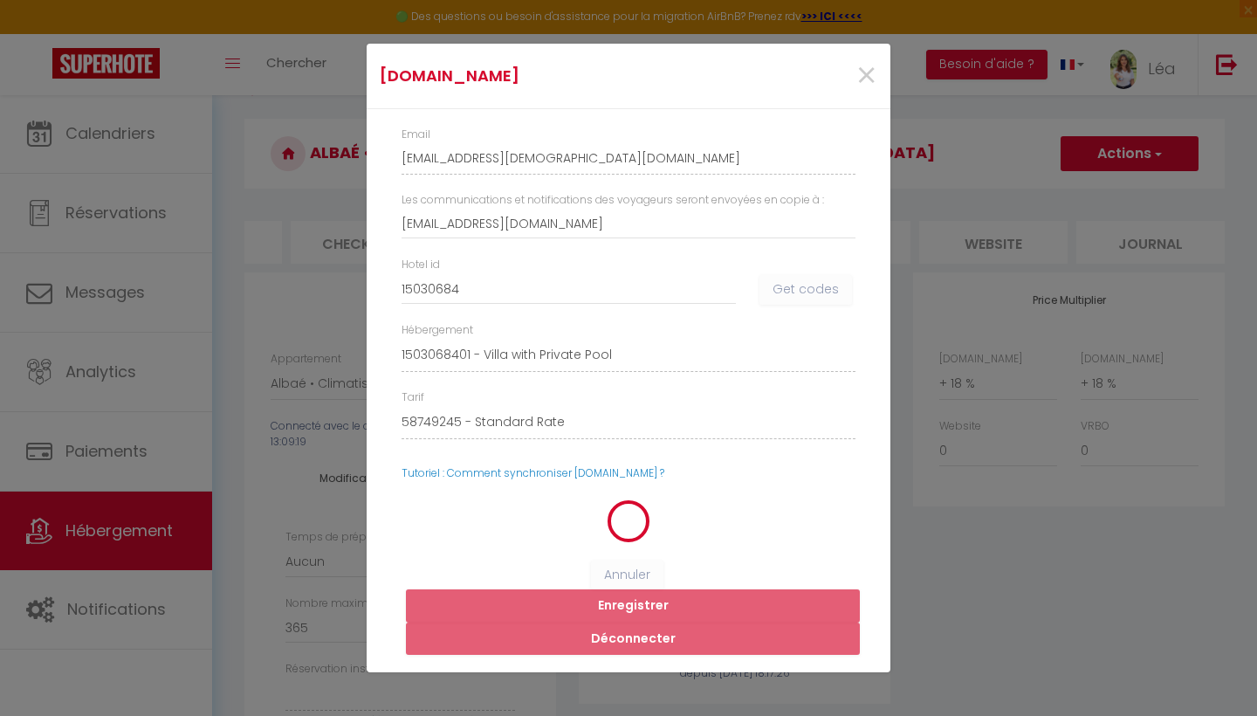
select select
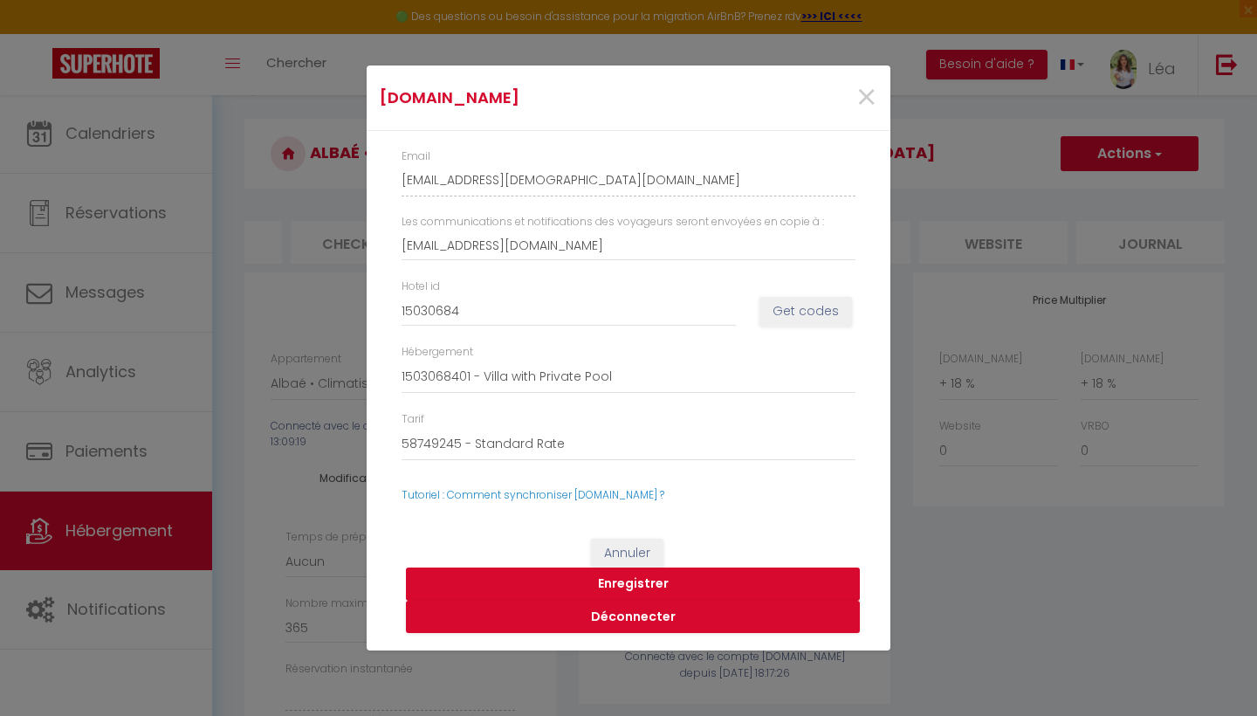
click at [644, 587] on button "Enregistrer" at bounding box center [633, 583] width 454 height 33
select select
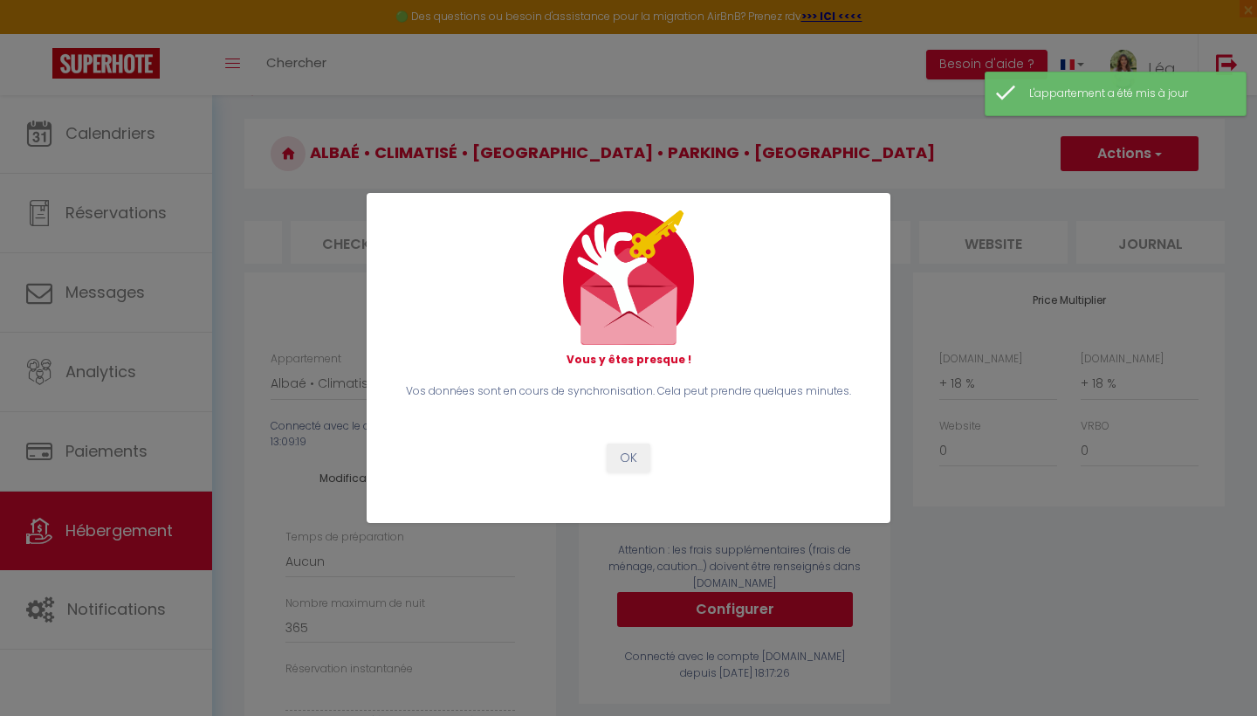
click at [629, 472] on div "Vous y êtes presque ! Vos données sont en cours de synchronisation. Cela peut p…" at bounding box center [628, 357] width 477 height 294
click at [629, 452] on button "OK" at bounding box center [629, 458] width 44 height 30
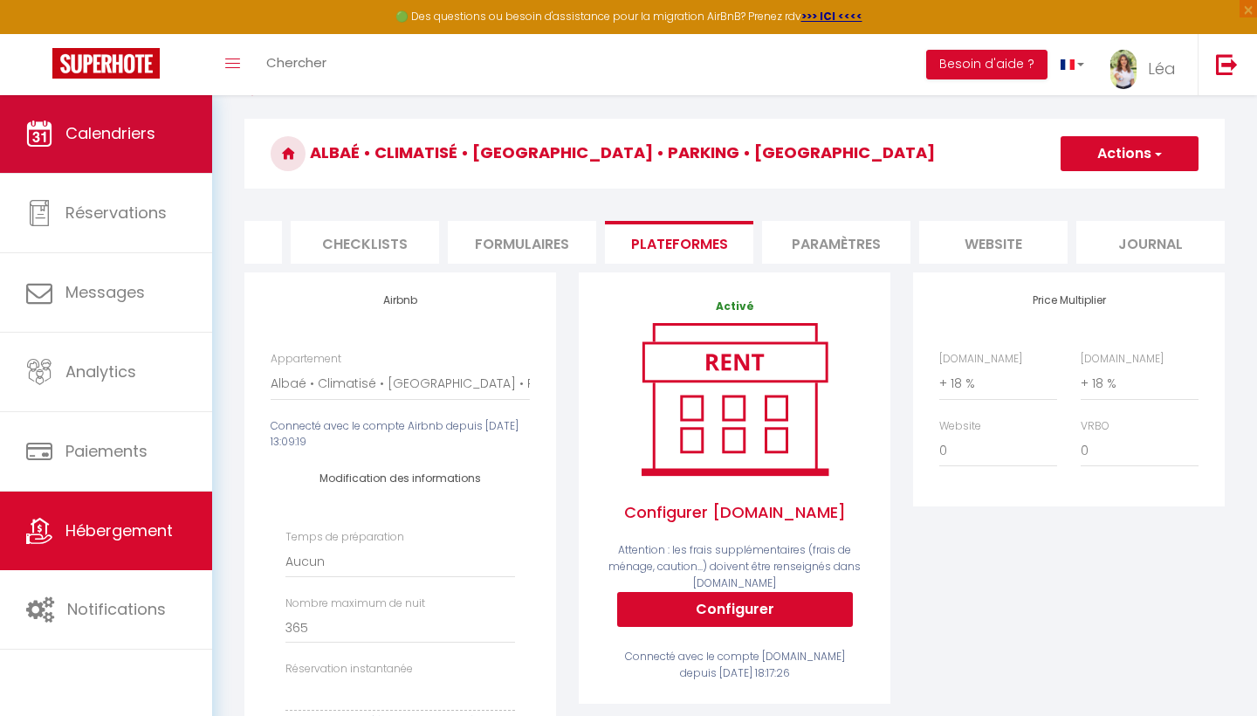
click at [141, 128] on span "Calendriers" at bounding box center [110, 133] width 90 height 22
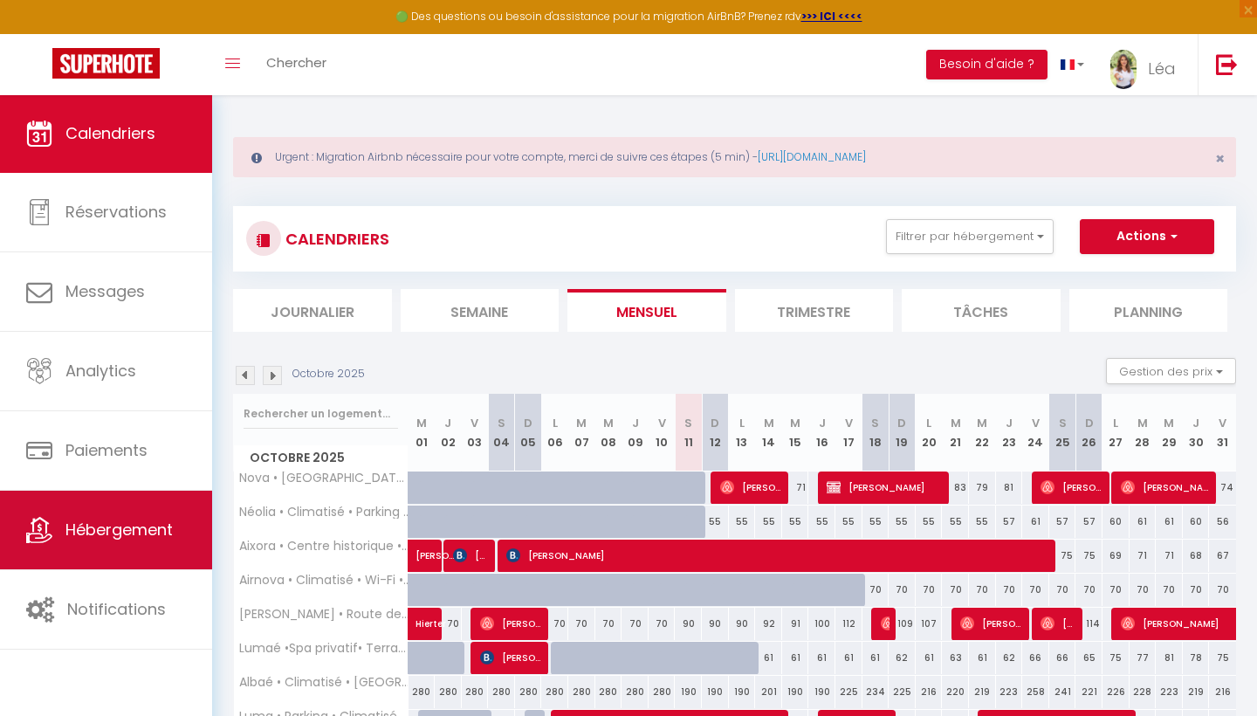
click at [158, 552] on link "Hébergement" at bounding box center [106, 530] width 212 height 79
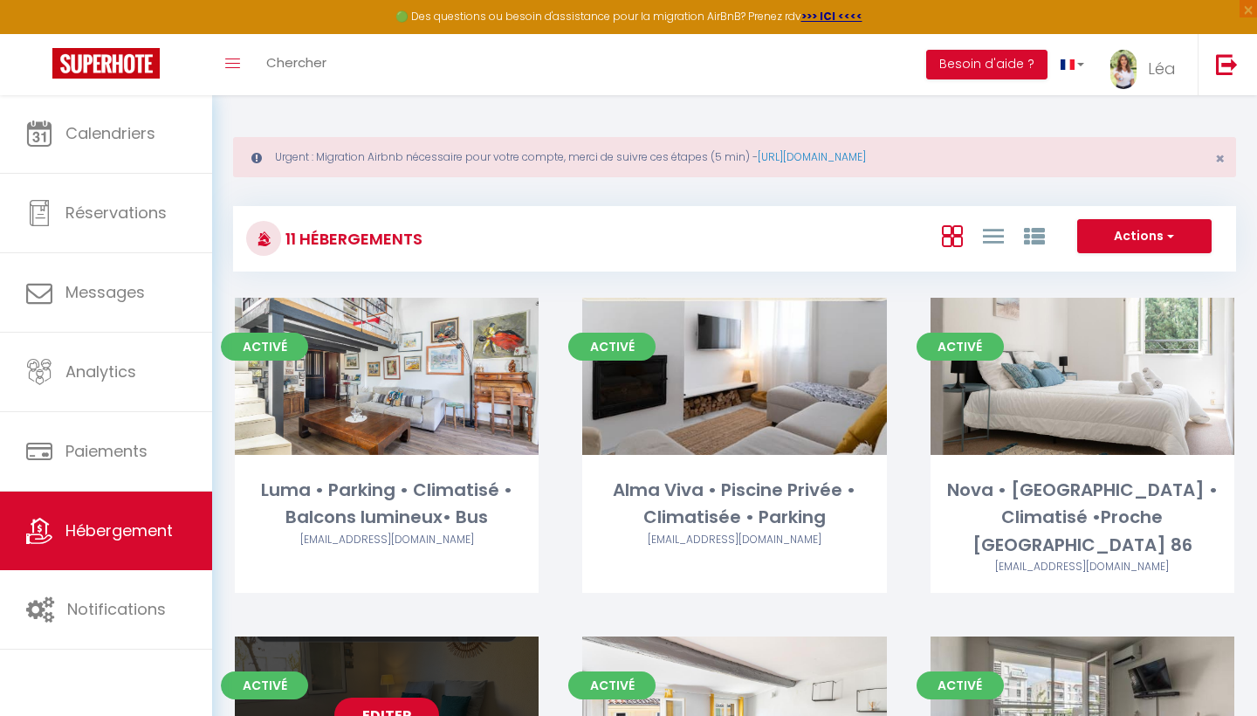
click at [400, 697] on link "Editer" at bounding box center [386, 714] width 105 height 35
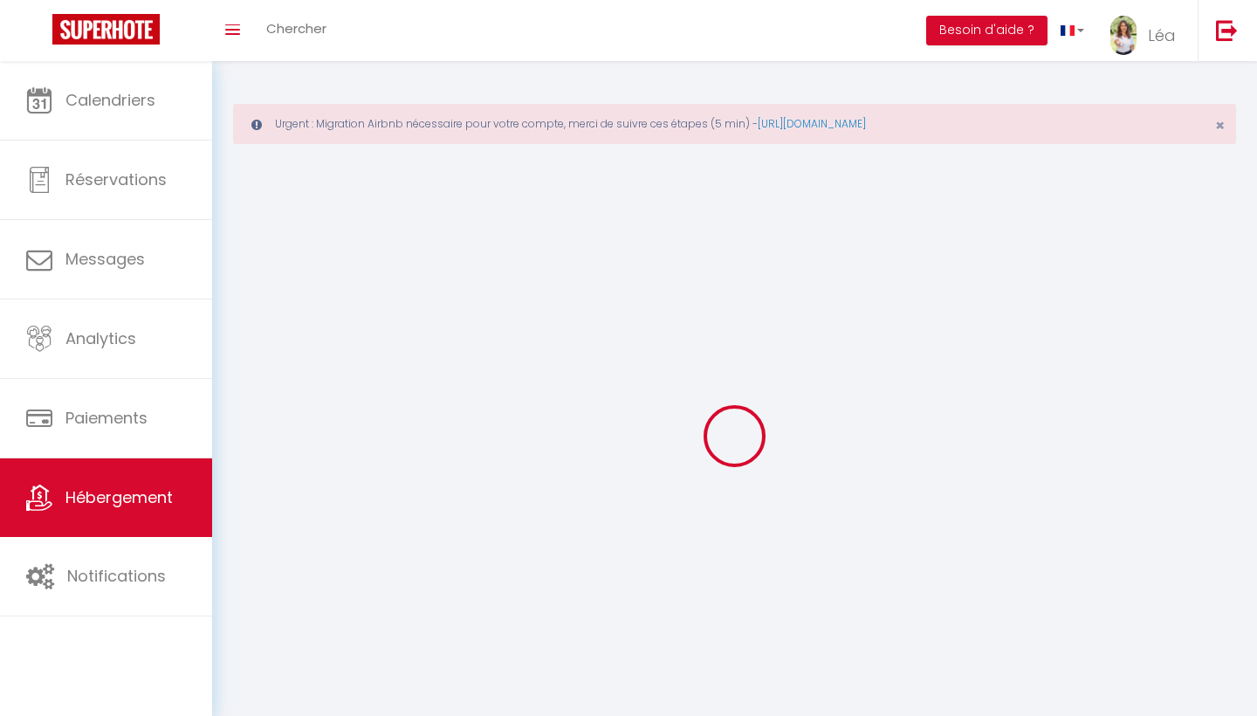
select select
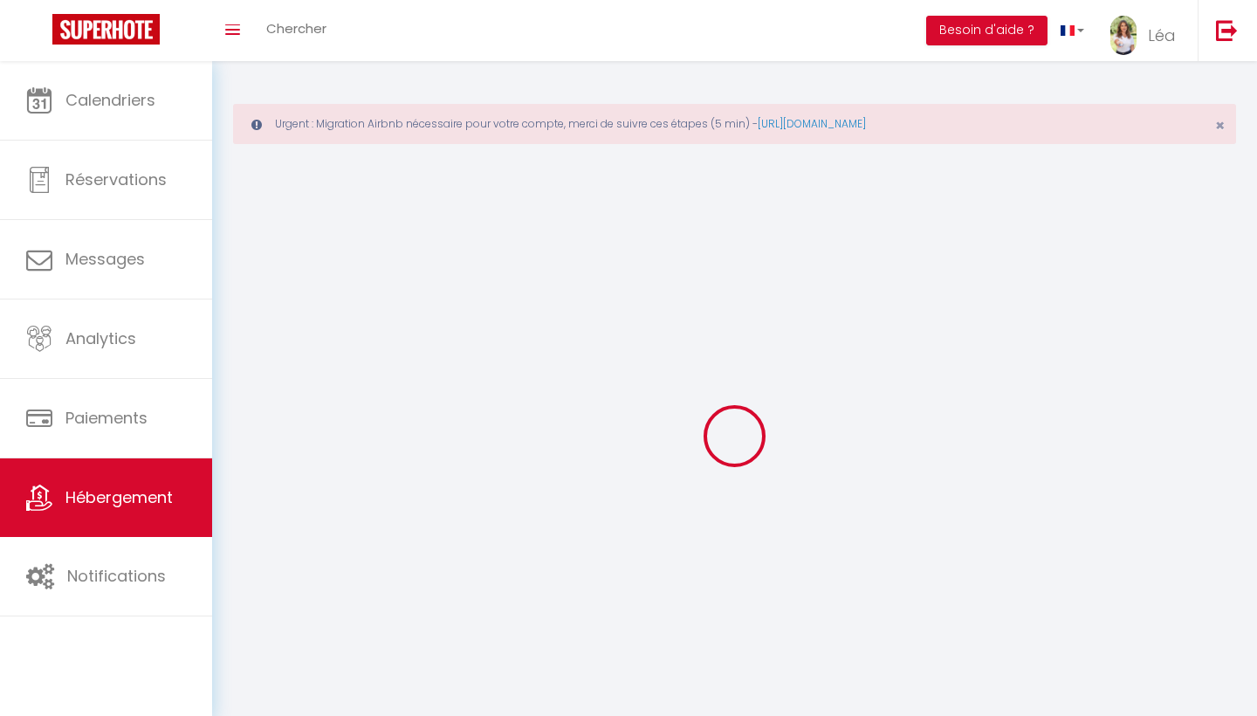
select select
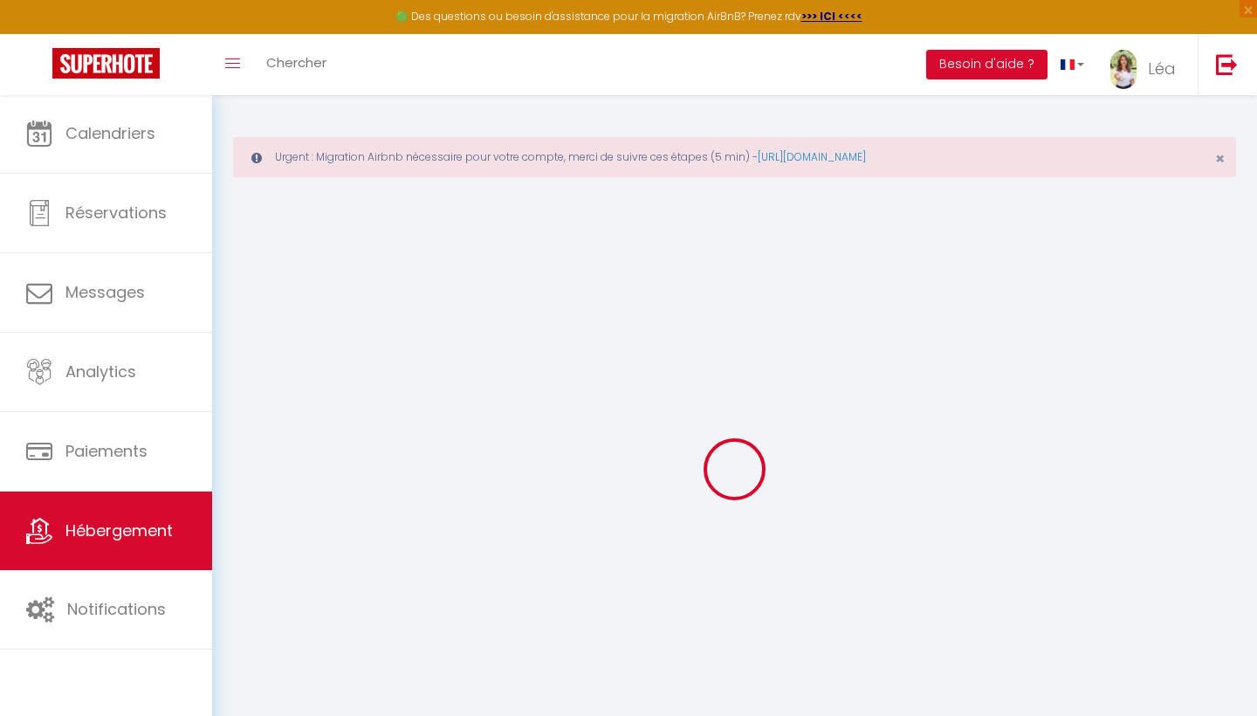
select select
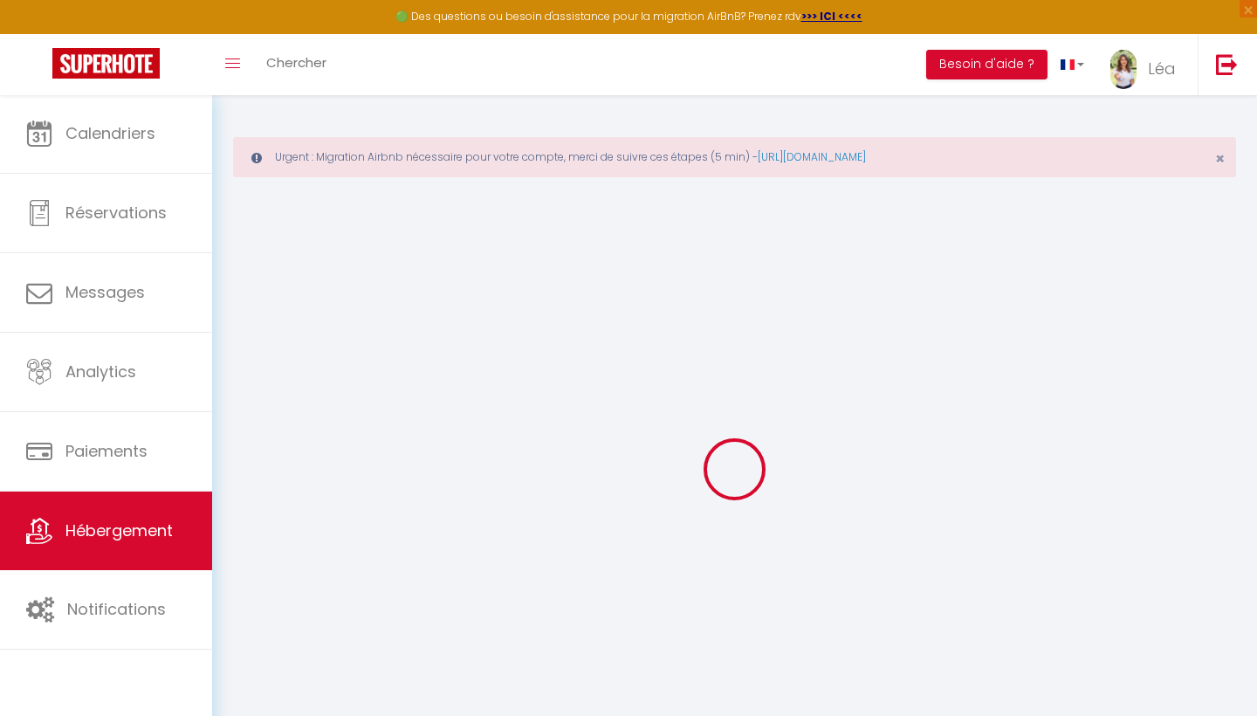
select select
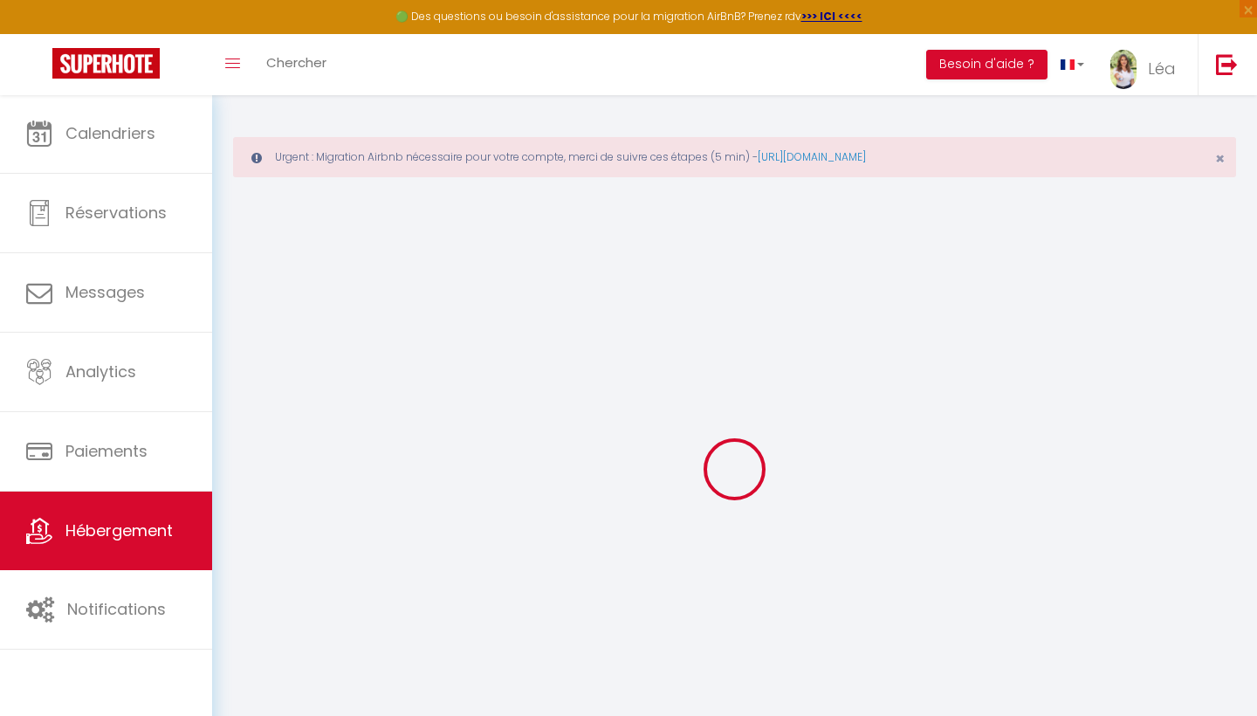
select select "+ 18 %"
select select "19266-1529800214698622407"
select select
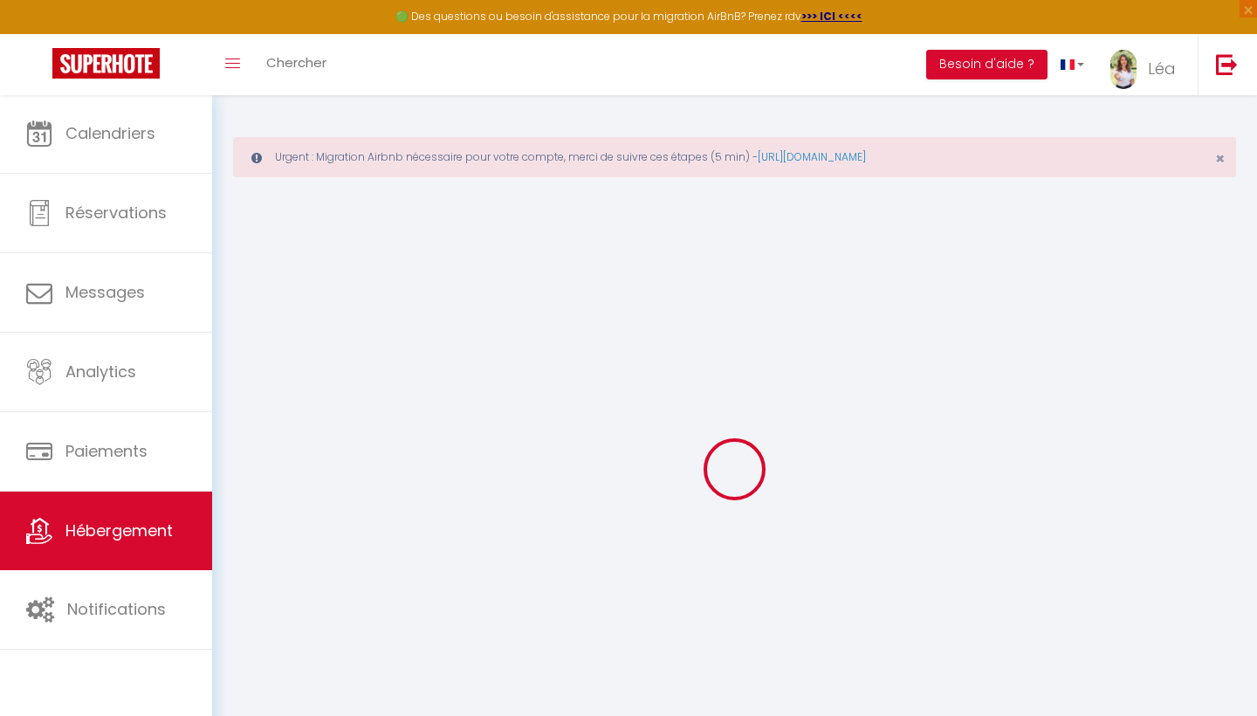
select select
checkbox input "false"
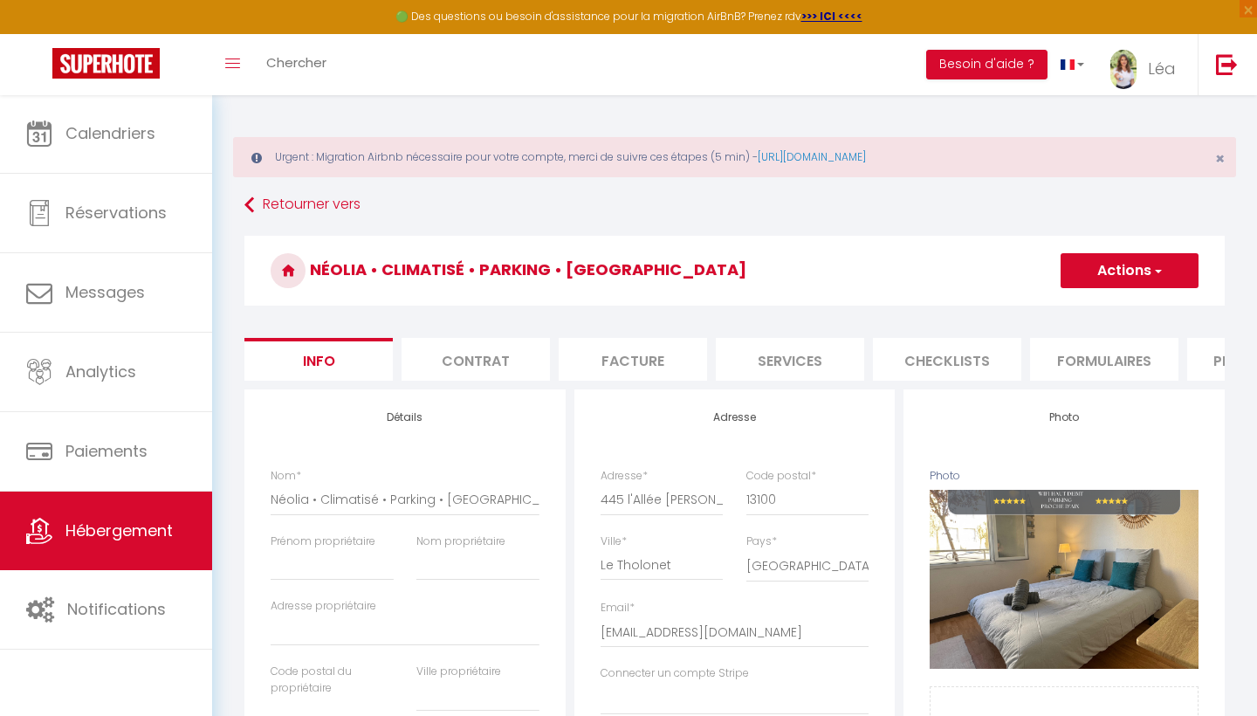
click at [1206, 358] on li "Plateformes" at bounding box center [1261, 359] width 148 height 43
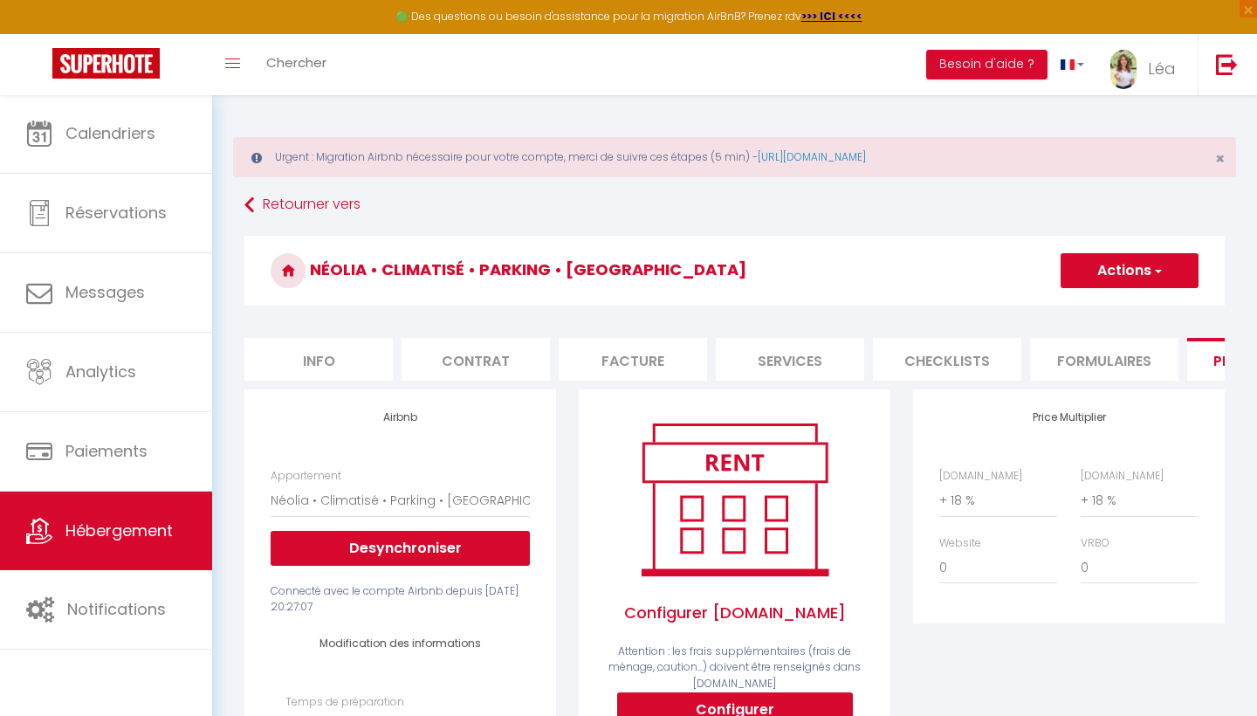
scroll to position [139, 0]
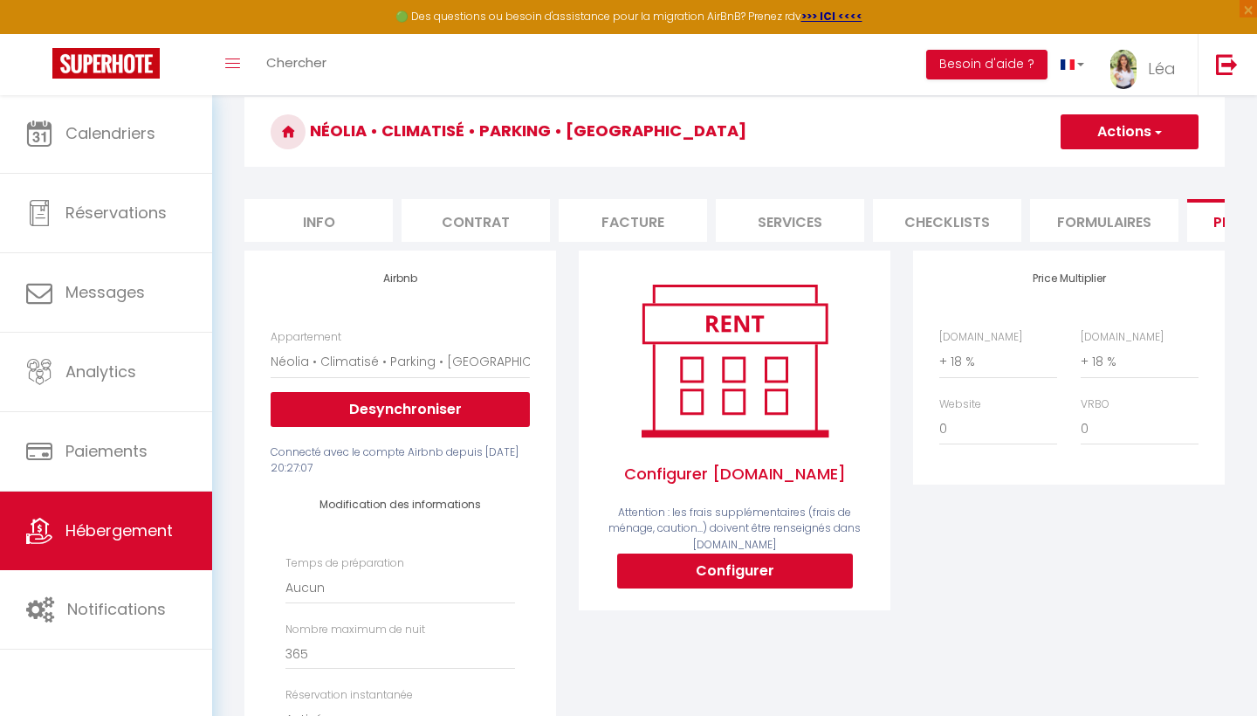
click at [746, 565] on button "Configurer" at bounding box center [735, 570] width 236 height 35
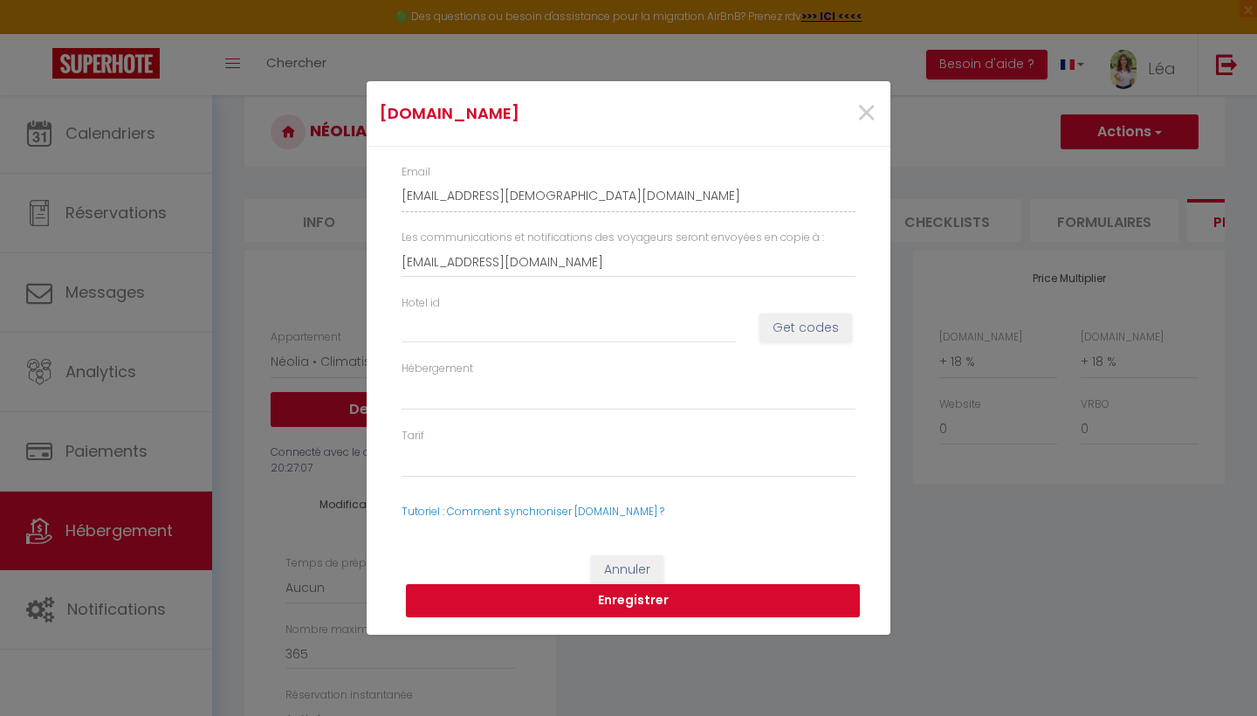
click at [630, 310] on div "Hotel id" at bounding box center [569, 319] width 358 height 48
click at [625, 319] on input "Hotel id" at bounding box center [569, 327] width 334 height 31
paste input "15085177"
click at [781, 324] on button "Get codes" at bounding box center [805, 328] width 93 height 30
click at [814, 325] on button "Get codes" at bounding box center [805, 328] width 93 height 30
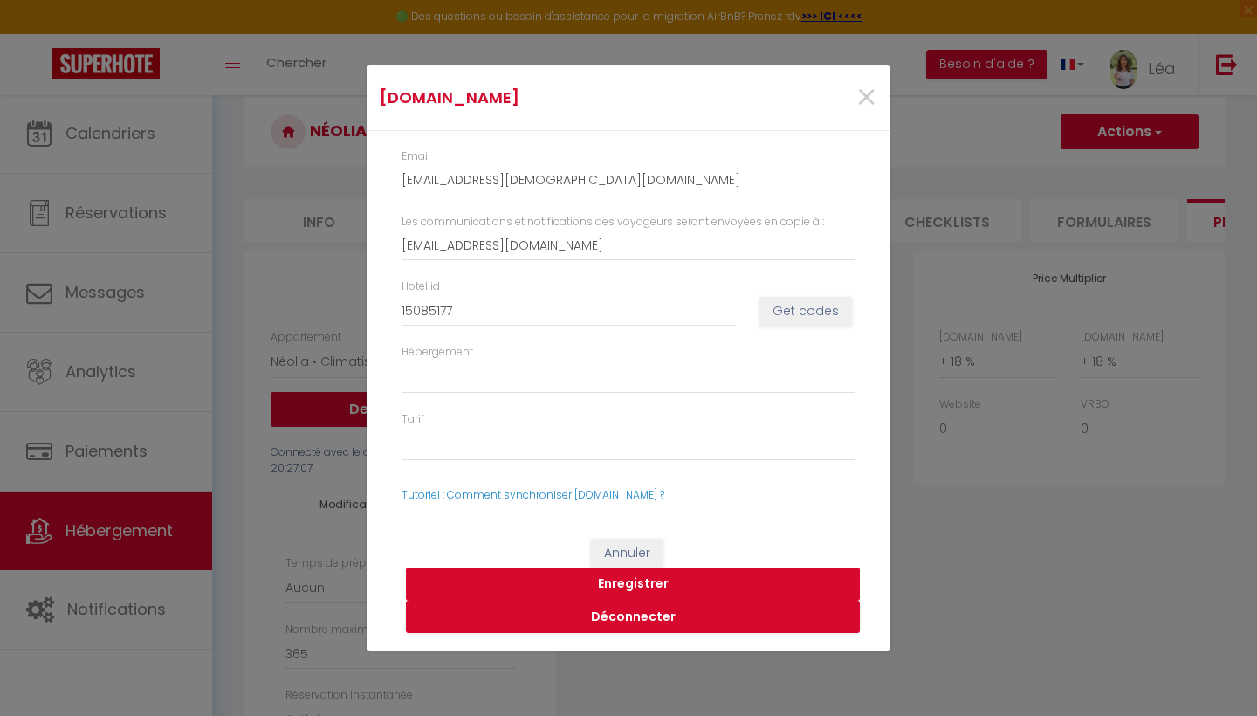
click at [608, 575] on button "Enregistrer" at bounding box center [633, 583] width 454 height 33
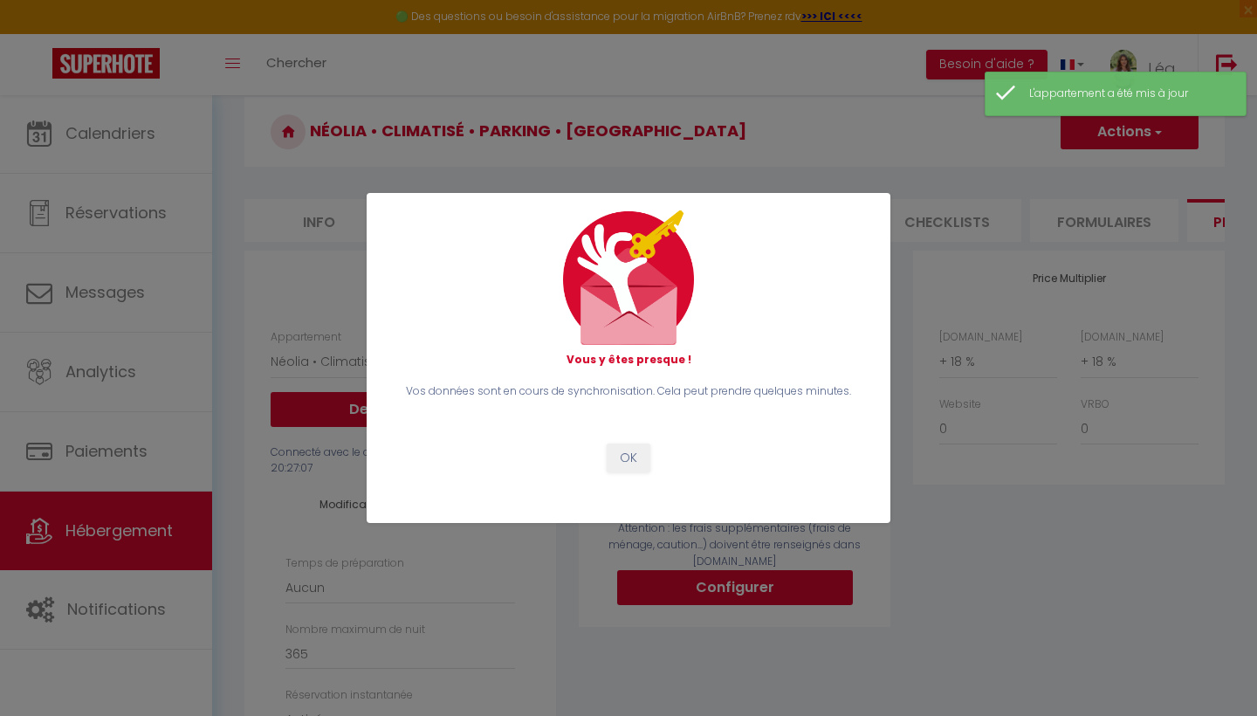
click at [635, 438] on div "Vos données sont en cours de synchronisation. Cela peut prendre quelques minute…" at bounding box center [628, 427] width 477 height 89
click at [635, 446] on button "OK" at bounding box center [629, 458] width 44 height 30
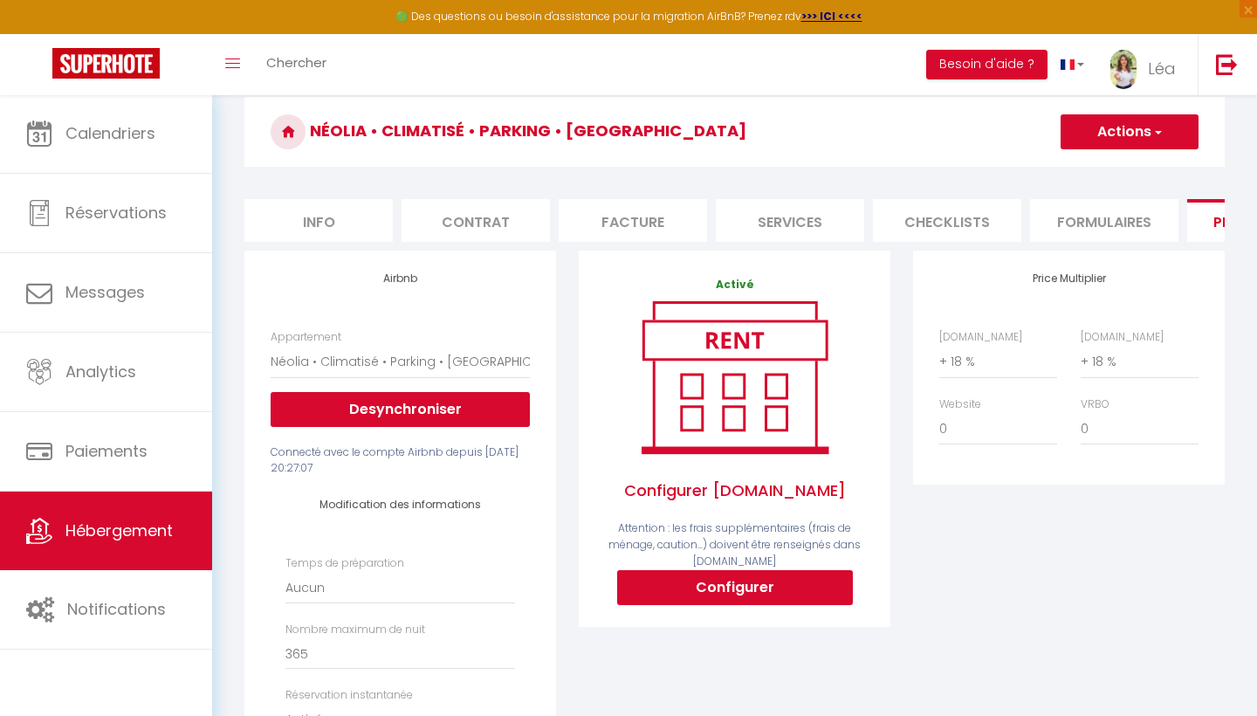
click at [1168, 129] on button "Actions" at bounding box center [1130, 131] width 138 height 35
click at [1119, 167] on link "Enregistrer" at bounding box center [1129, 170] width 138 height 23
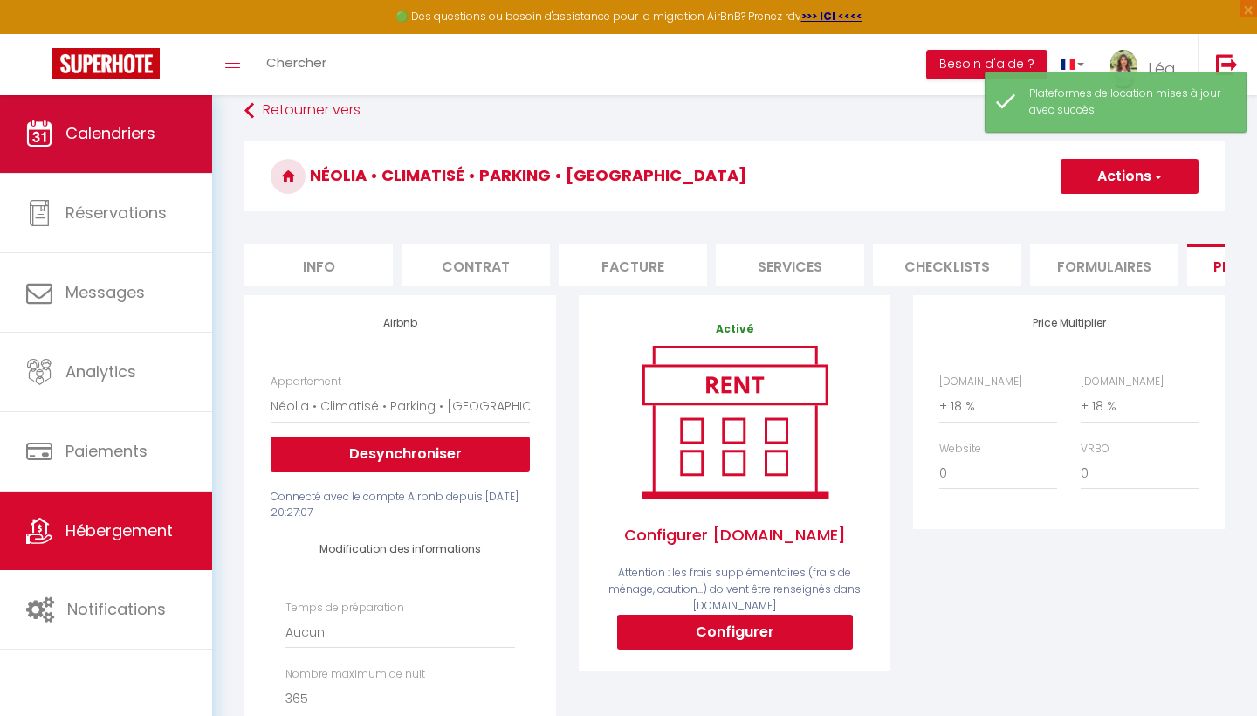
click at [135, 131] on span "Calendriers" at bounding box center [110, 133] width 90 height 22
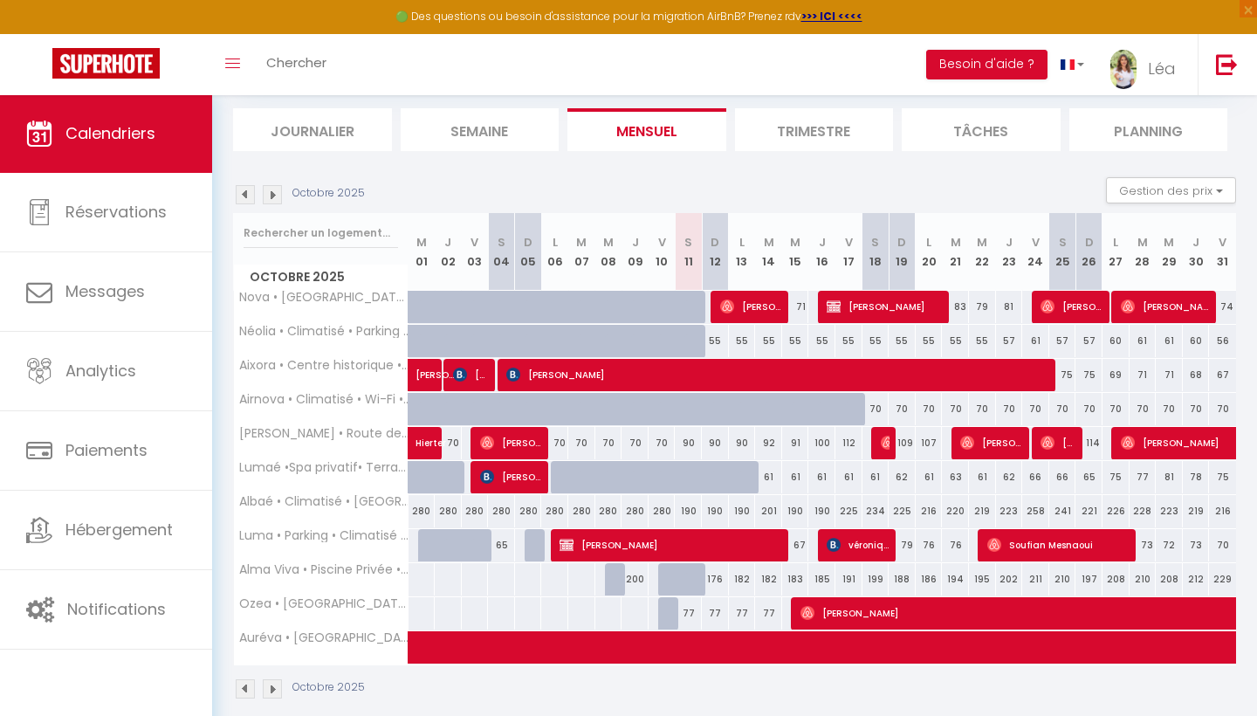
scroll to position [181, 0]
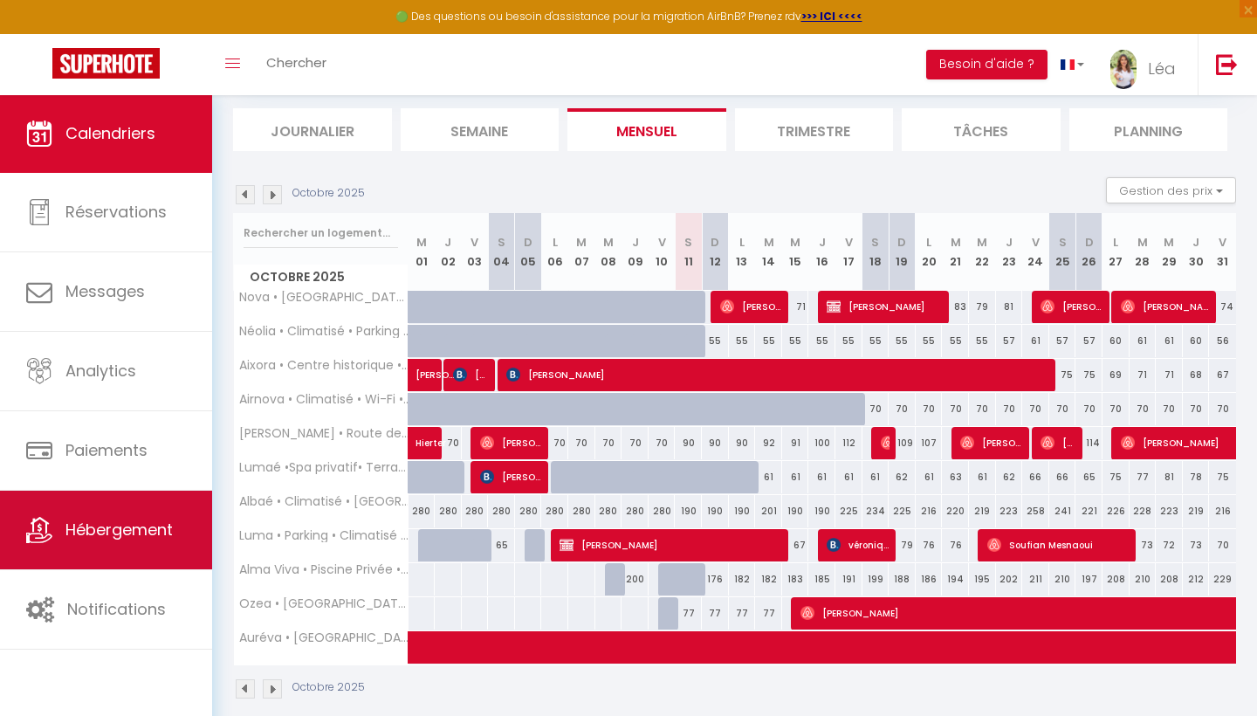
click at [100, 540] on span "Hébergement" at bounding box center [118, 530] width 107 height 22
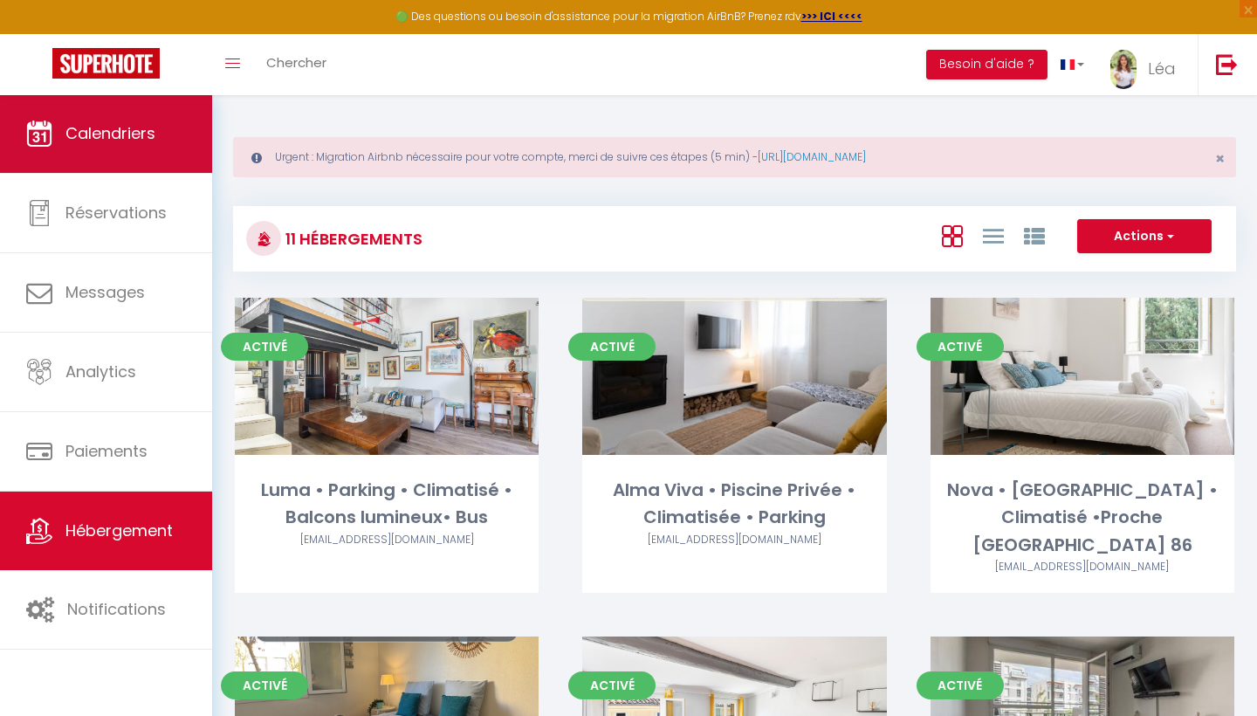
click at [128, 131] on span "Calendriers" at bounding box center [110, 133] width 90 height 22
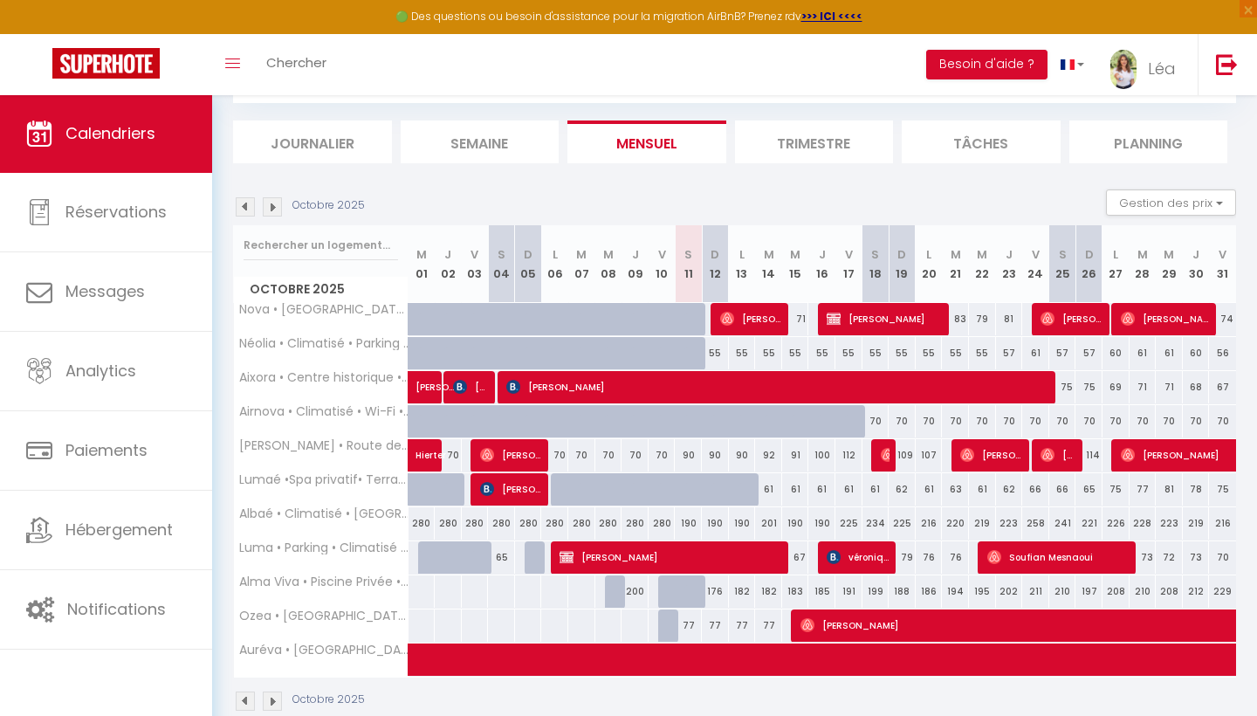
scroll to position [168, 0]
click at [516, 450] on span "[PERSON_NAME]" at bounding box center [511, 454] width 63 height 33
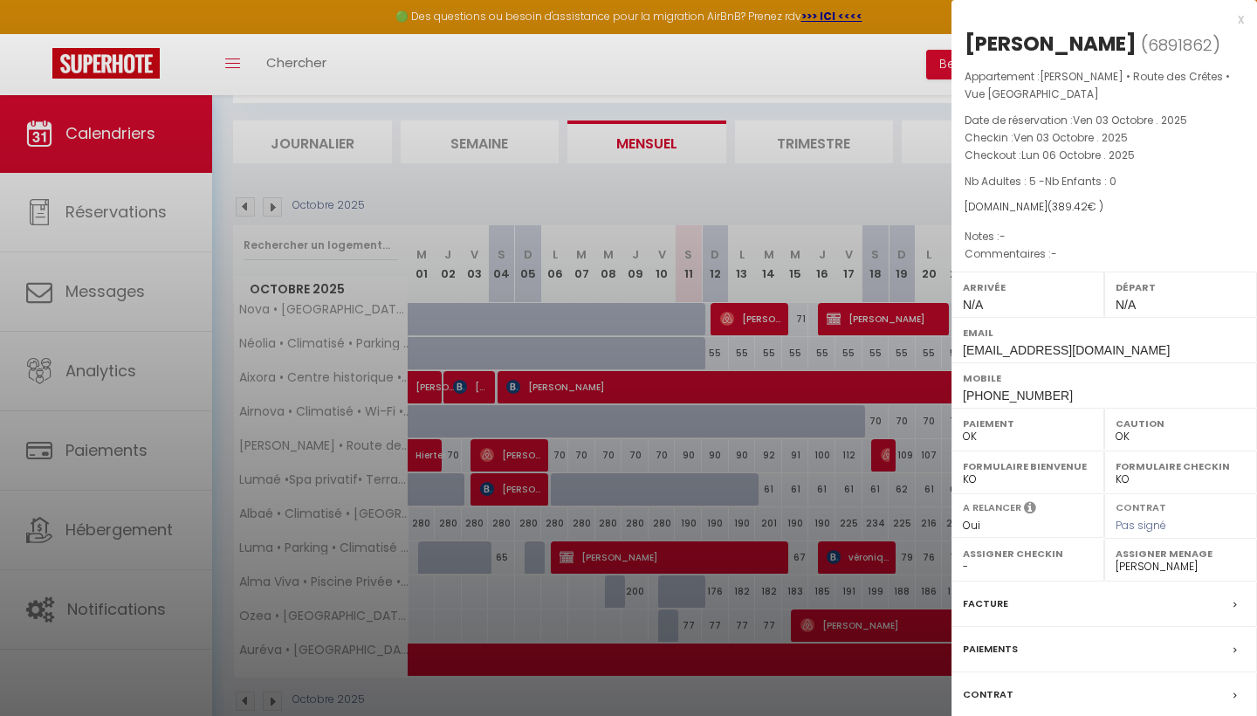
click at [1239, 23] on div "x" at bounding box center [1097, 19] width 292 height 21
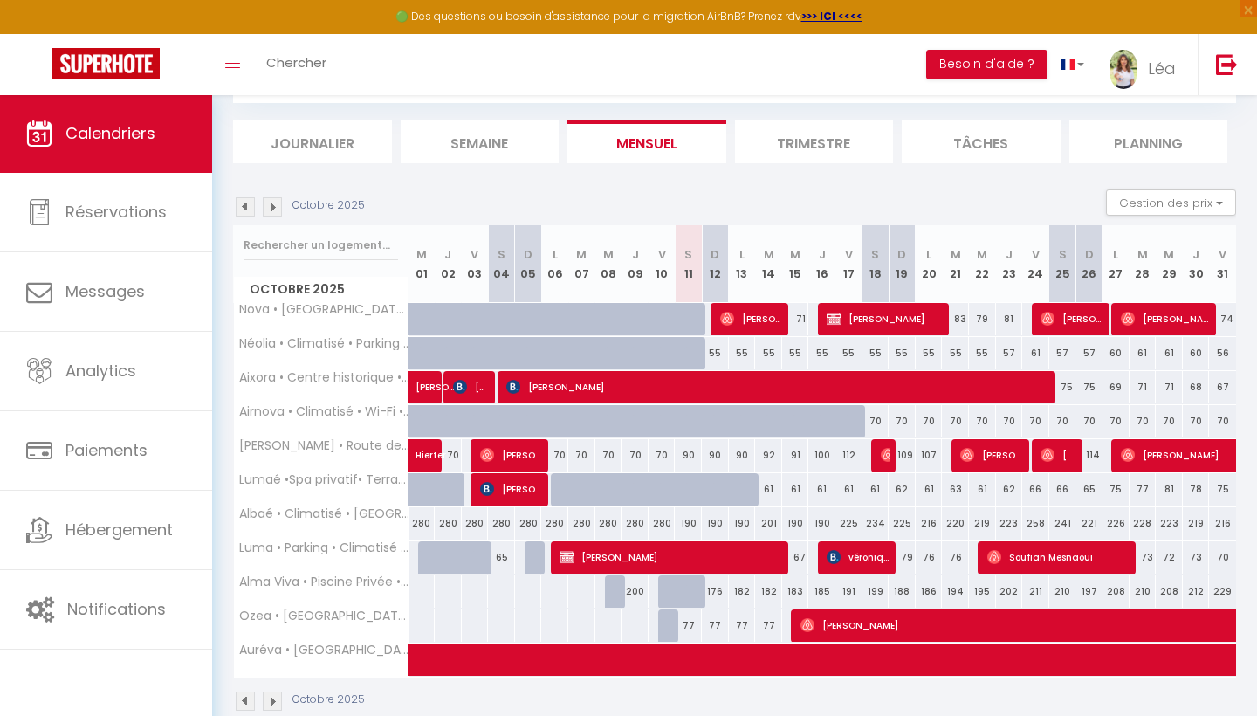
click at [752, 323] on span "[PERSON_NAME]" at bounding box center [751, 318] width 63 height 33
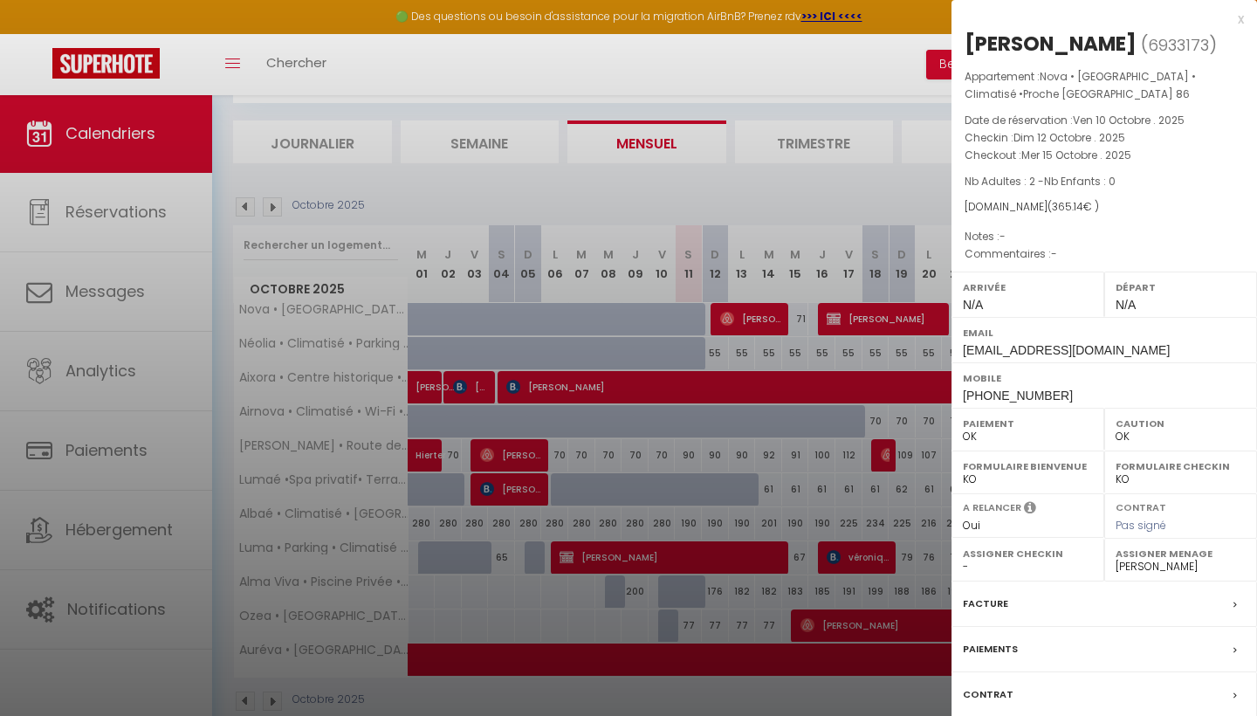
click at [1241, 24] on div "x" at bounding box center [1097, 19] width 292 height 21
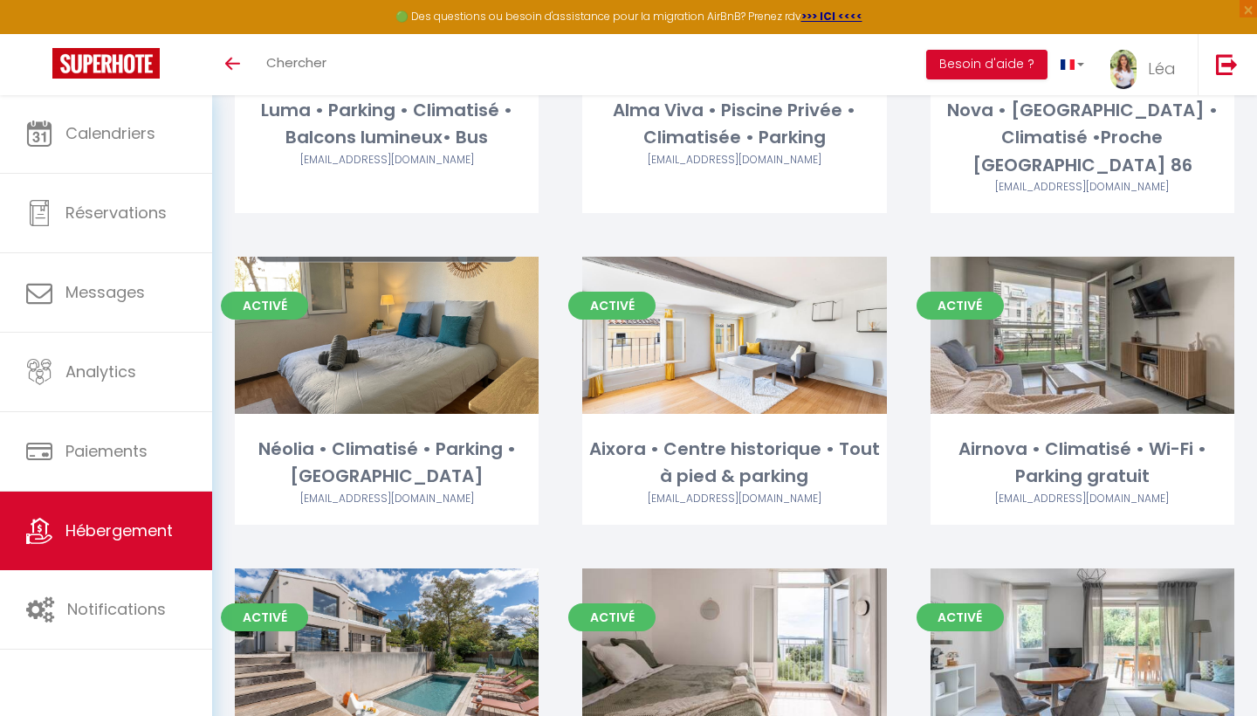
scroll to position [299, 0]
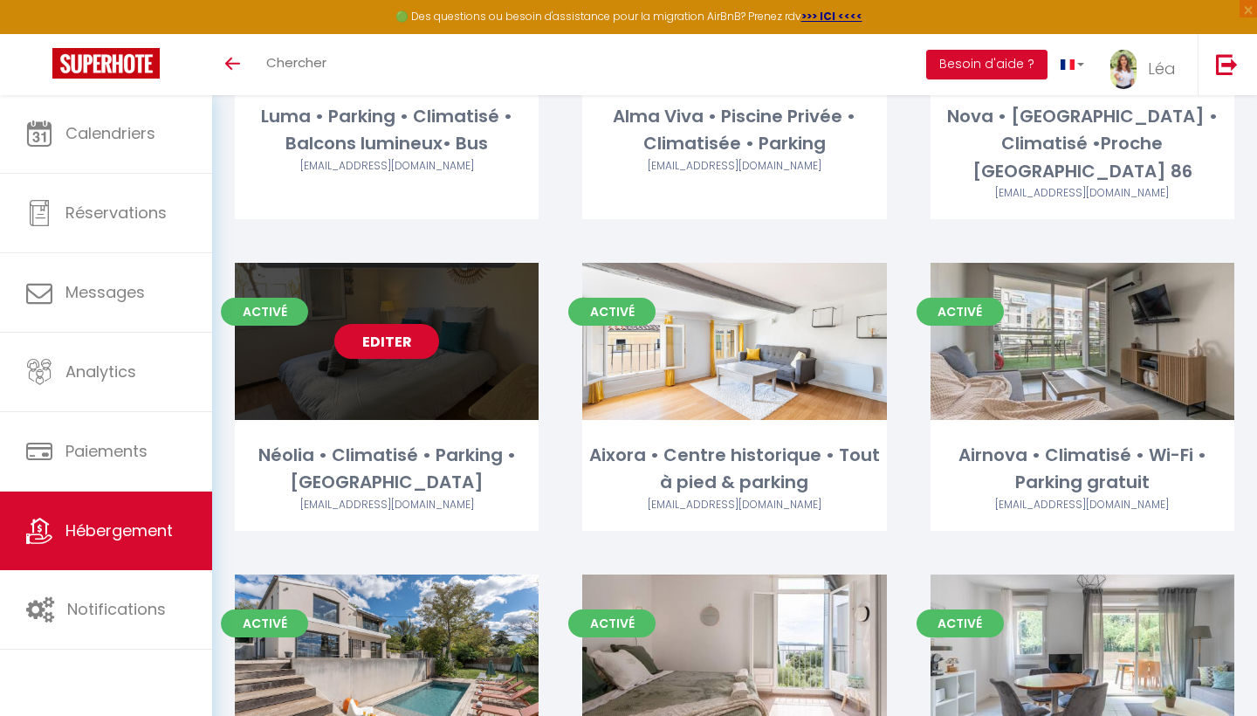
click at [409, 324] on link "Editer" at bounding box center [386, 341] width 105 height 35
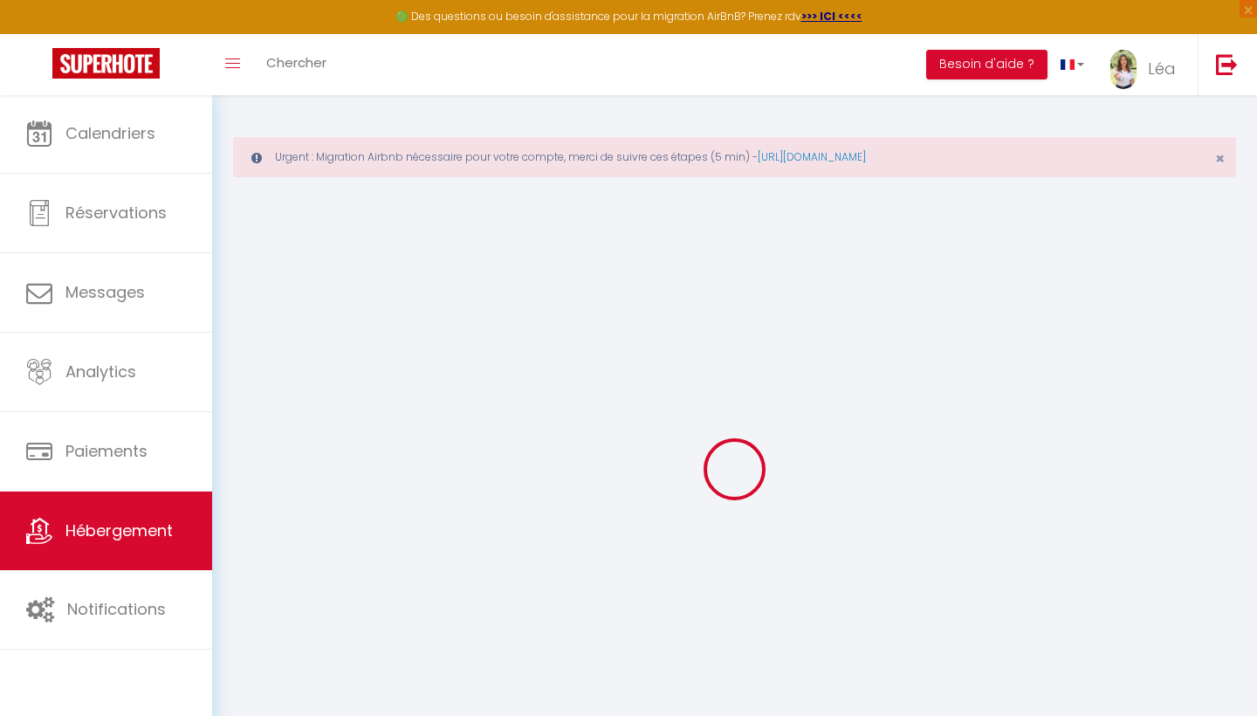
select select
checkbox input "false"
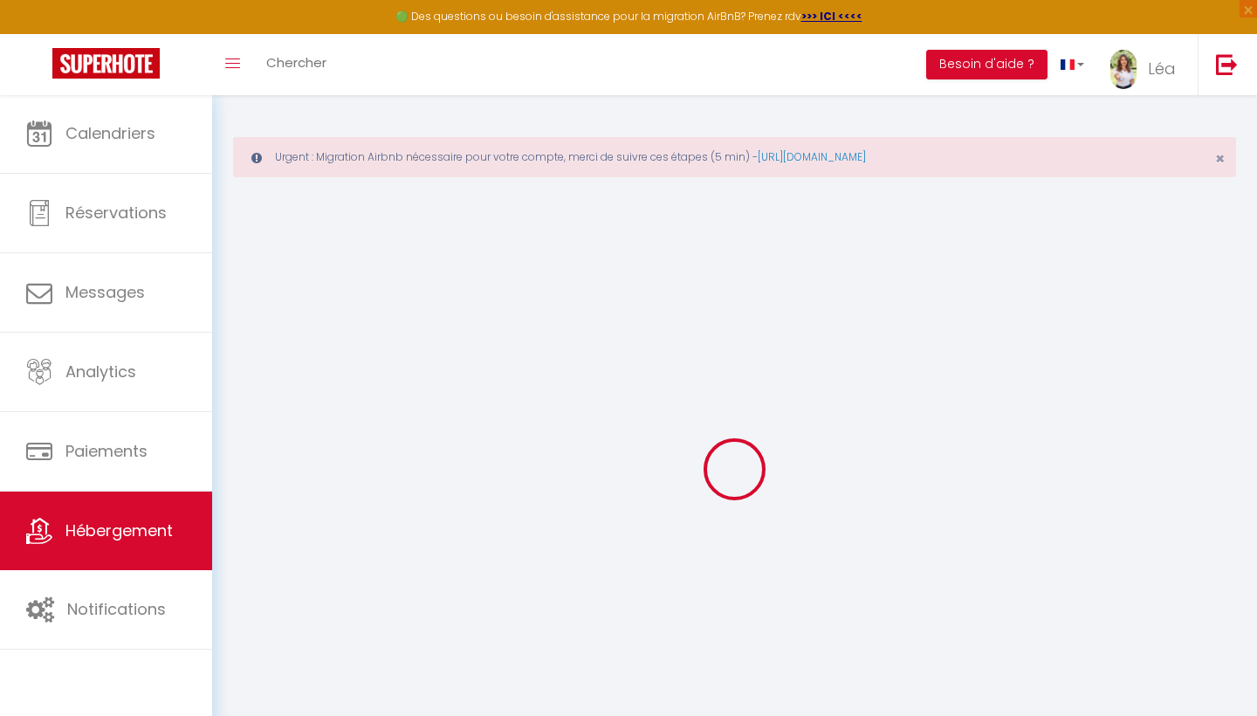
select select "17:00"
select select "23:45"
select select "11:00"
select select "30"
select select "120"
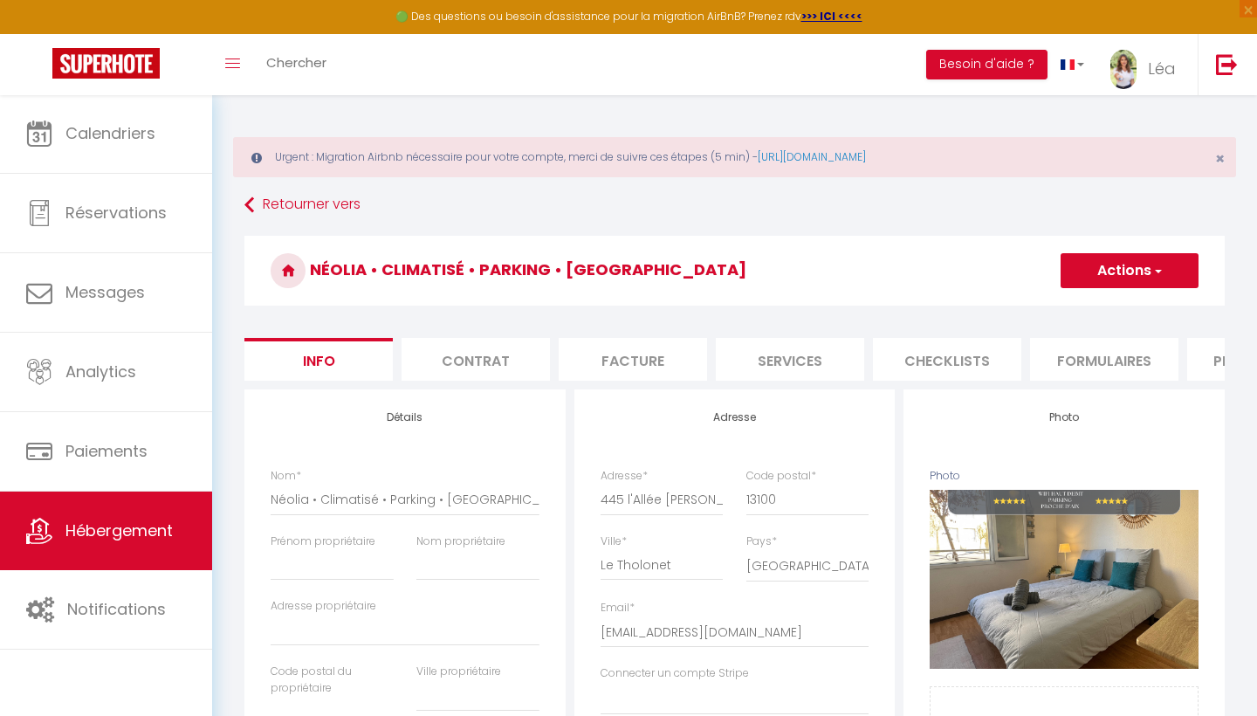
select select
checkbox input "false"
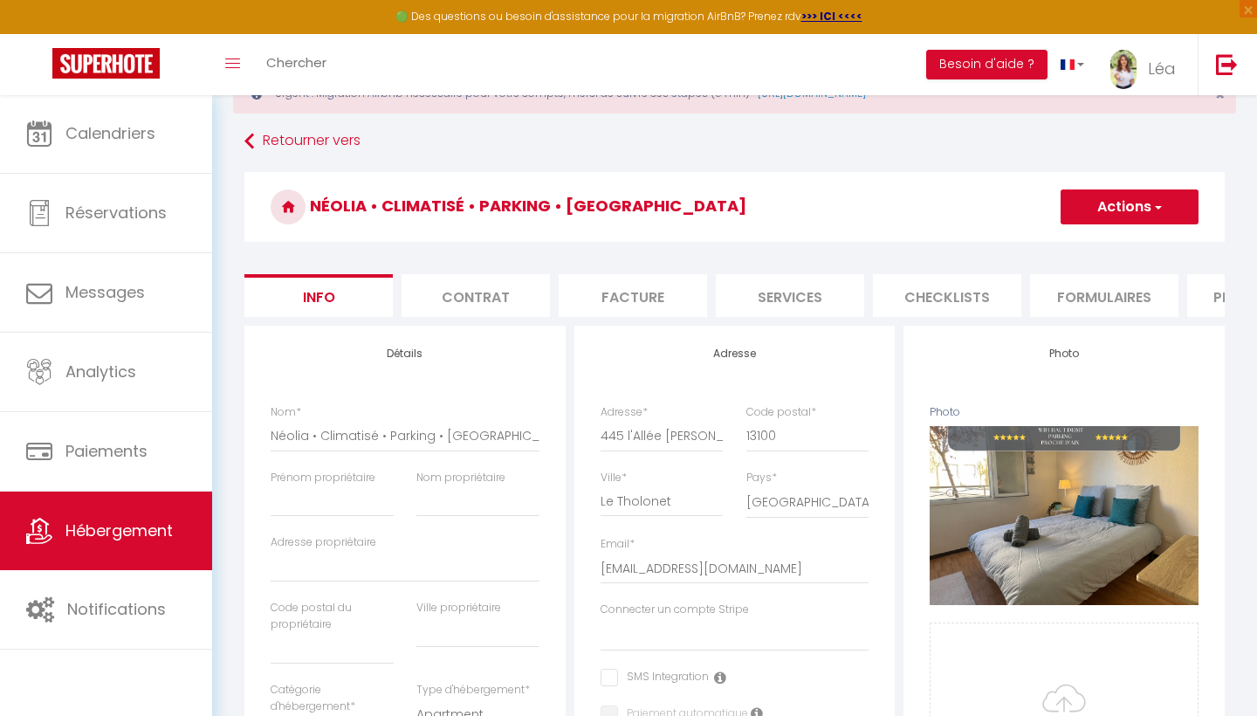
scroll to position [65, 0]
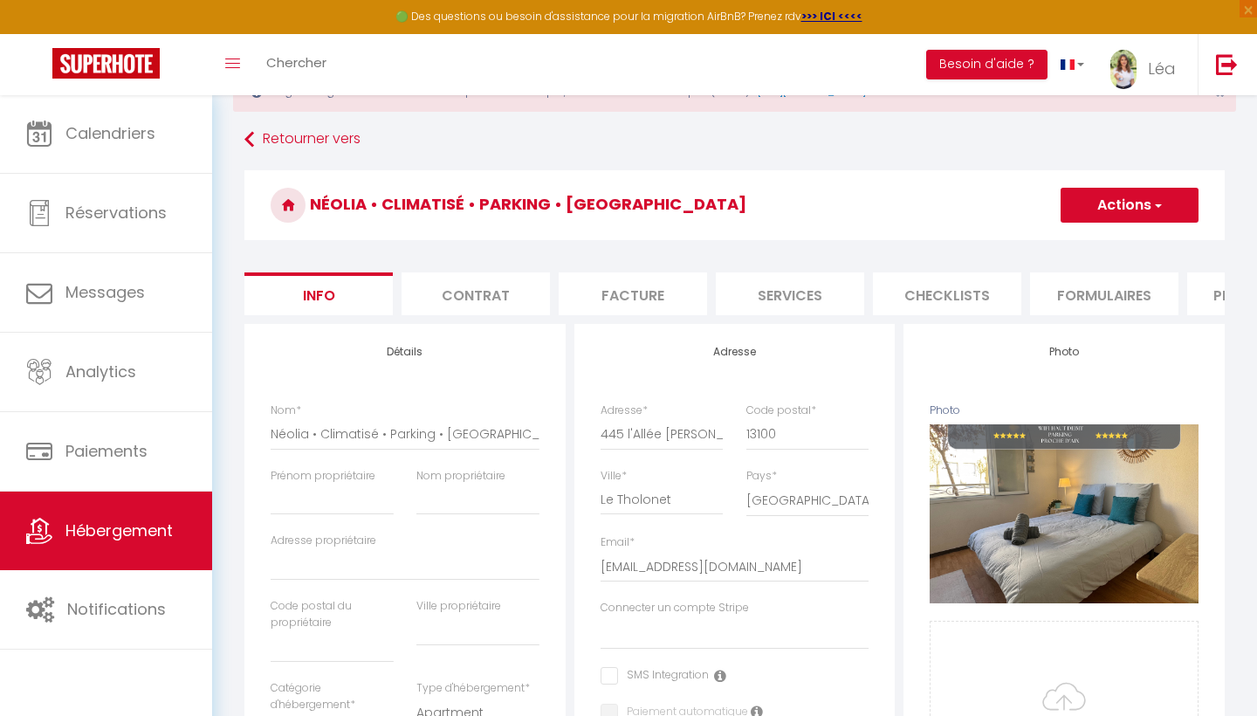
click at [169, 536] on span "Hébergement" at bounding box center [118, 530] width 107 height 22
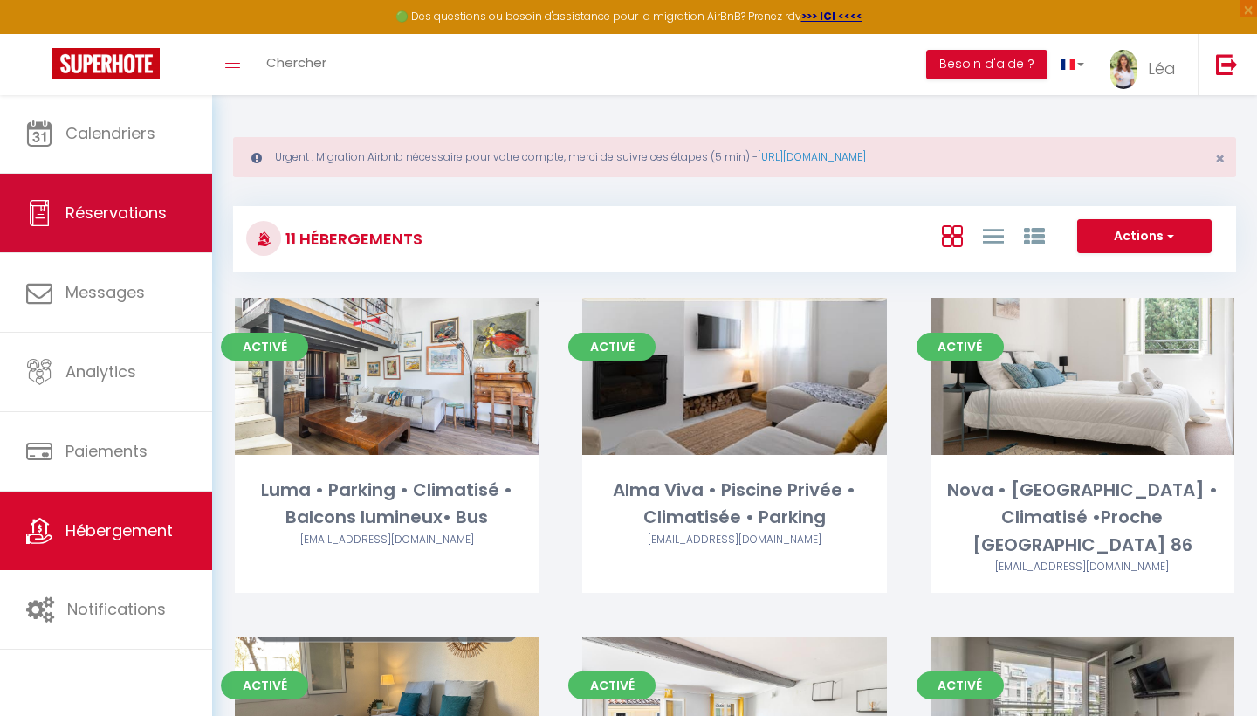
click at [149, 205] on span "Réservations" at bounding box center [115, 213] width 101 height 22
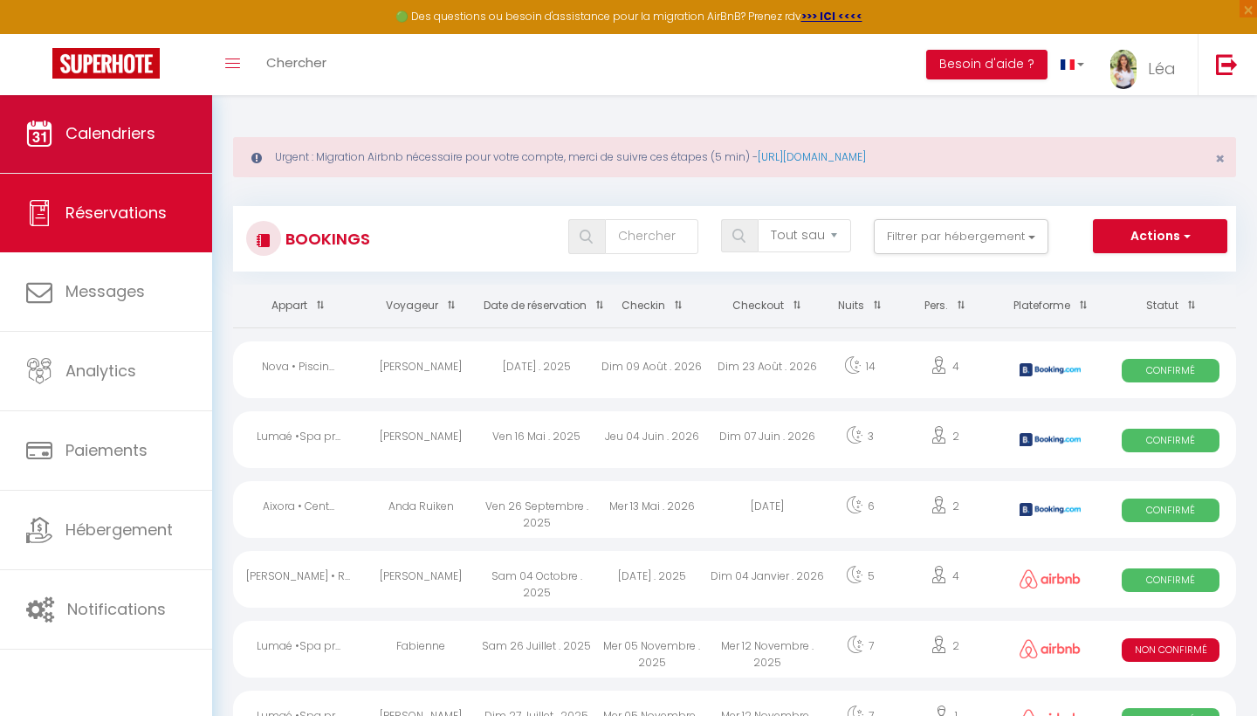
click at [165, 139] on link "Calendriers" at bounding box center [106, 133] width 212 height 79
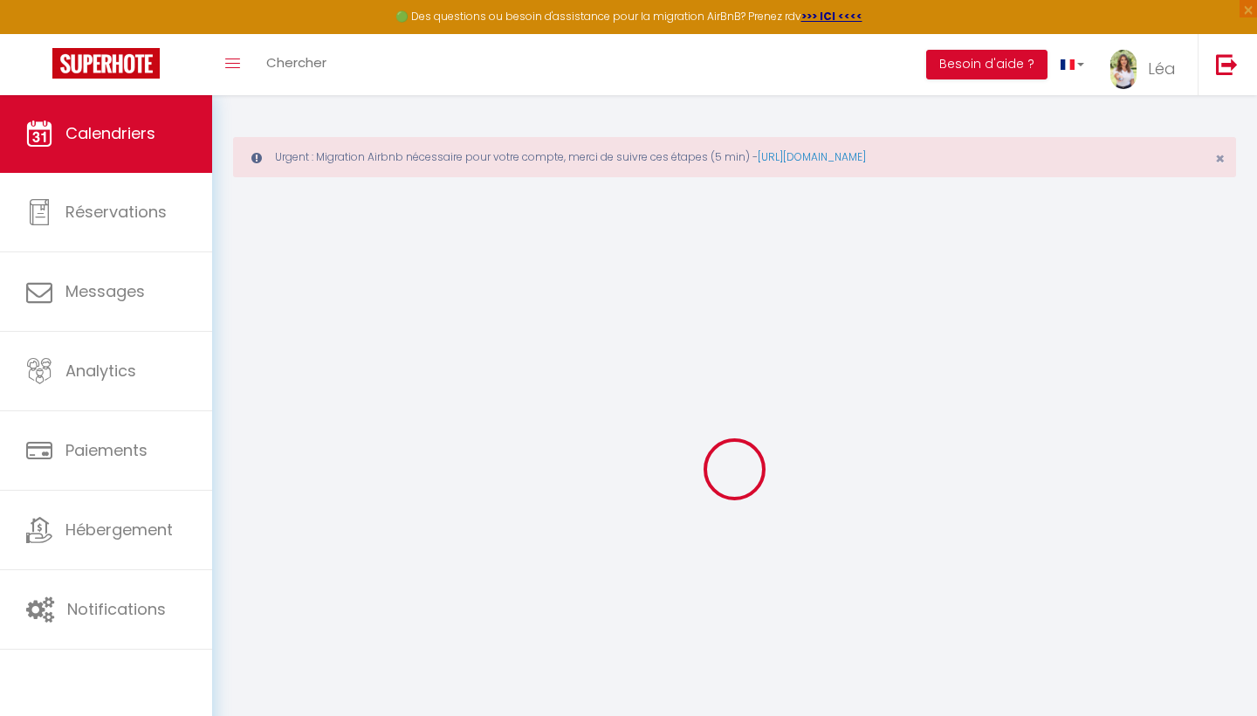
select select
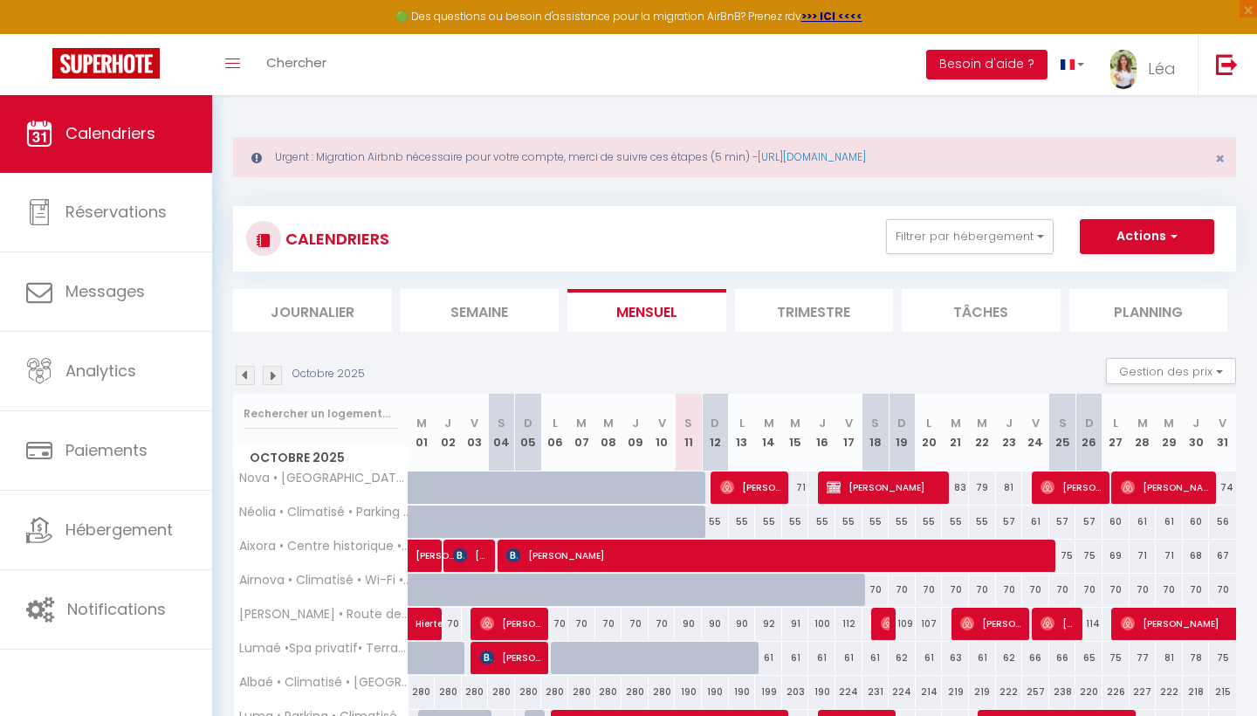
click at [889, 486] on span "[PERSON_NAME]" at bounding box center [885, 486] width 117 height 33
select select "OK"
select select "KO"
select select "0"
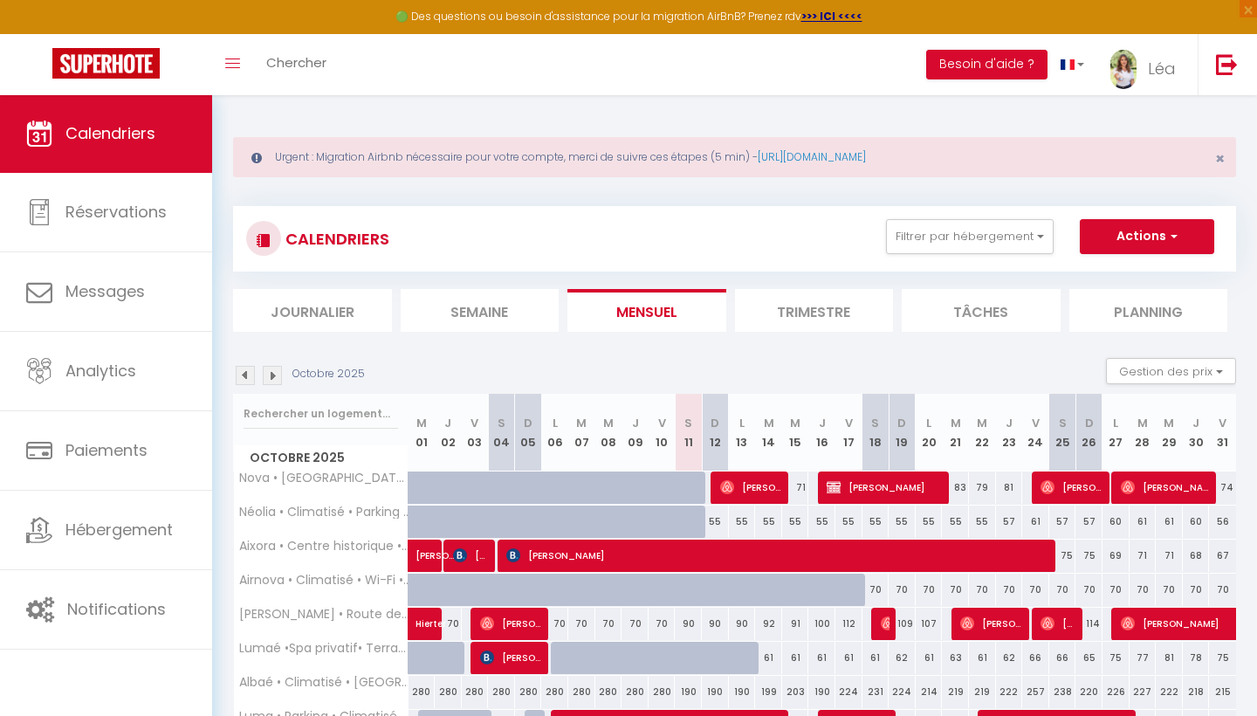
select select "1"
select select
select select "52923"
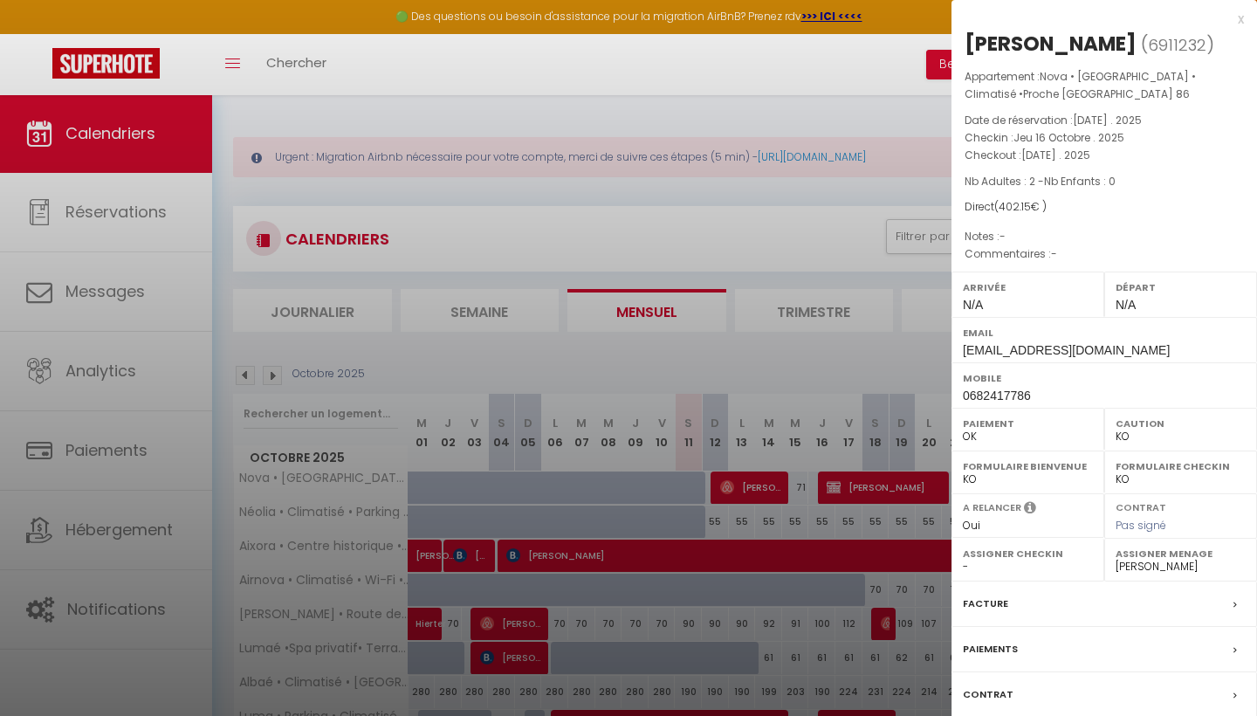
click at [1245, 24] on div "x [PERSON_NAME] ( 6911232 ) Appartement : Nova • [GEOGRAPHIC_DATA] • Climatisé …" at bounding box center [1104, 415] width 306 height 831
click at [1239, 27] on div "x" at bounding box center [1097, 19] width 292 height 21
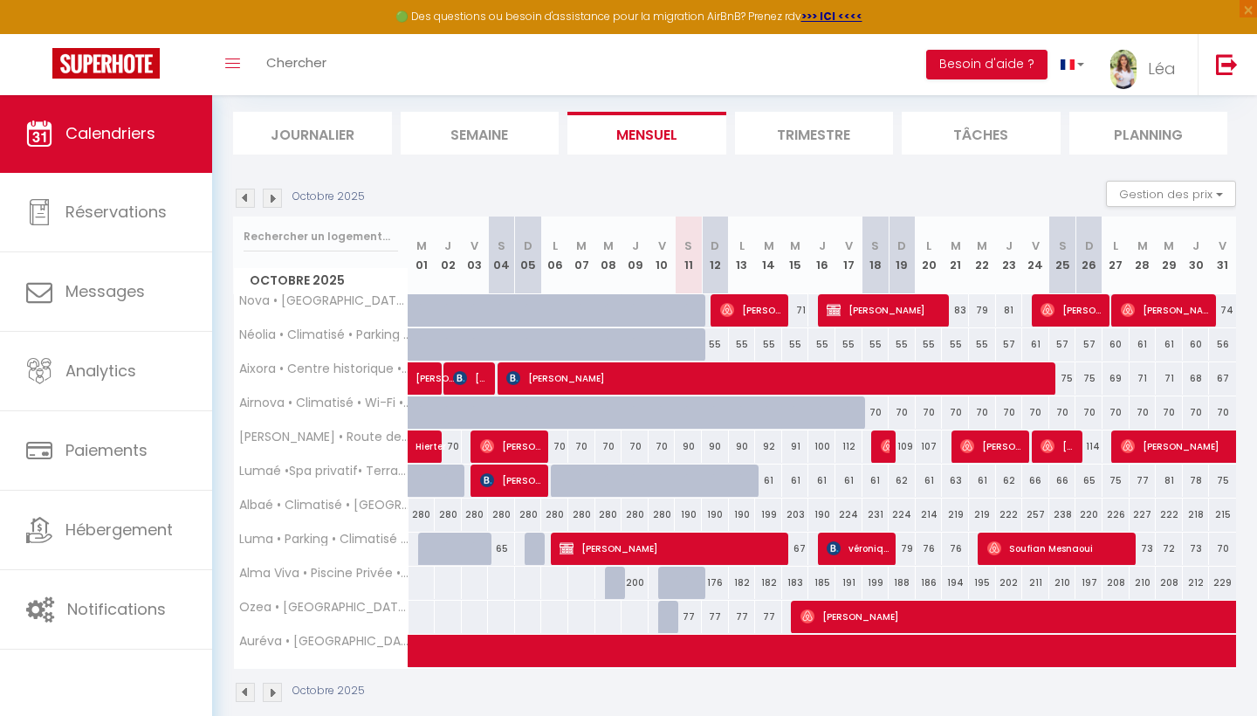
scroll to position [178, 0]
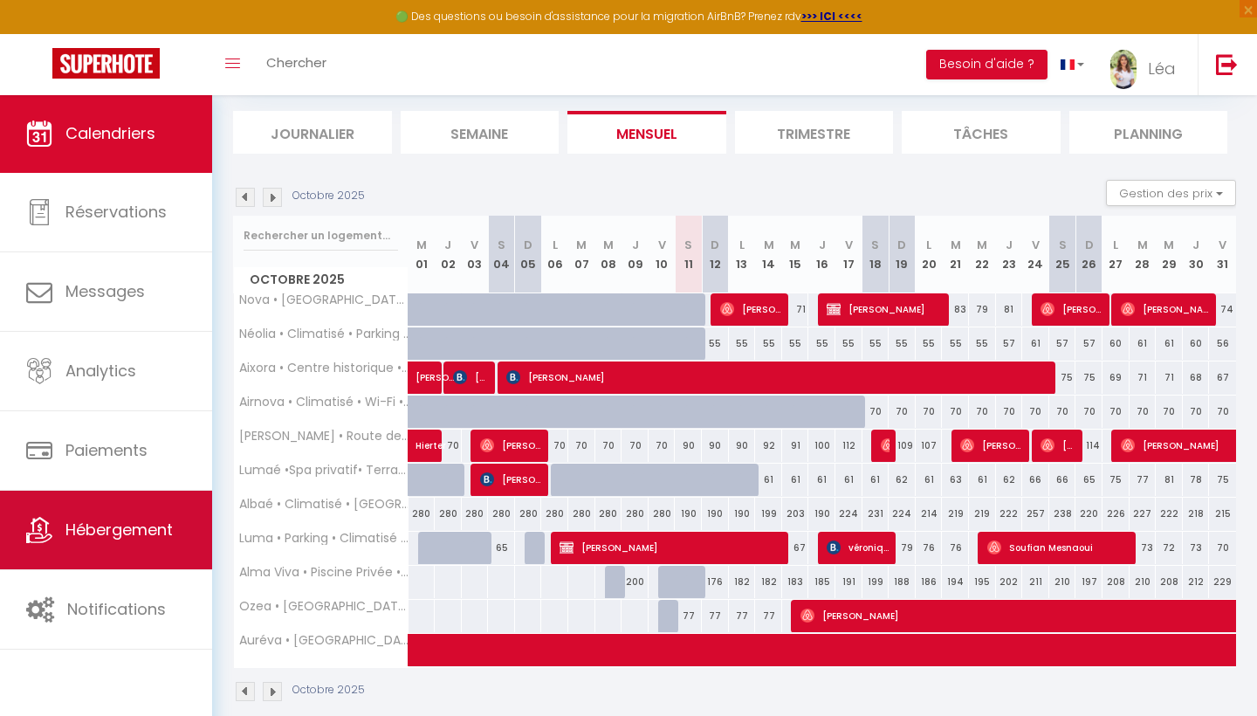
click at [112, 522] on span "Hébergement" at bounding box center [118, 530] width 107 height 22
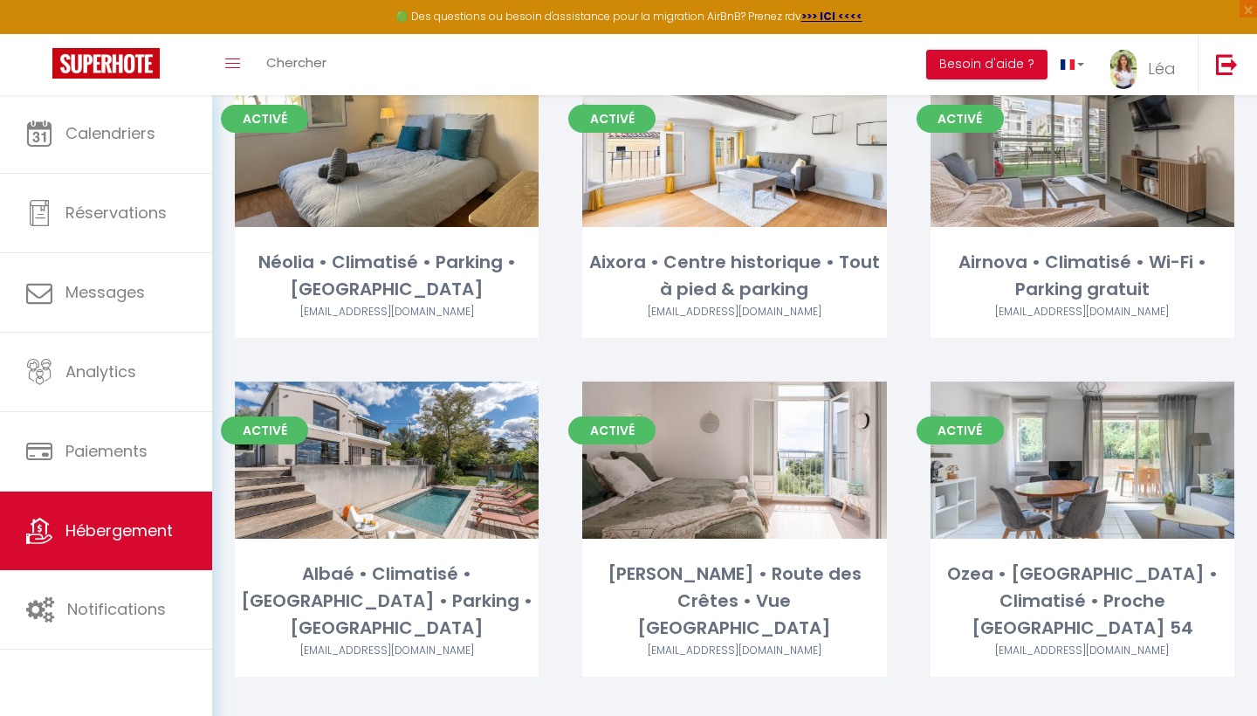
scroll to position [572, 0]
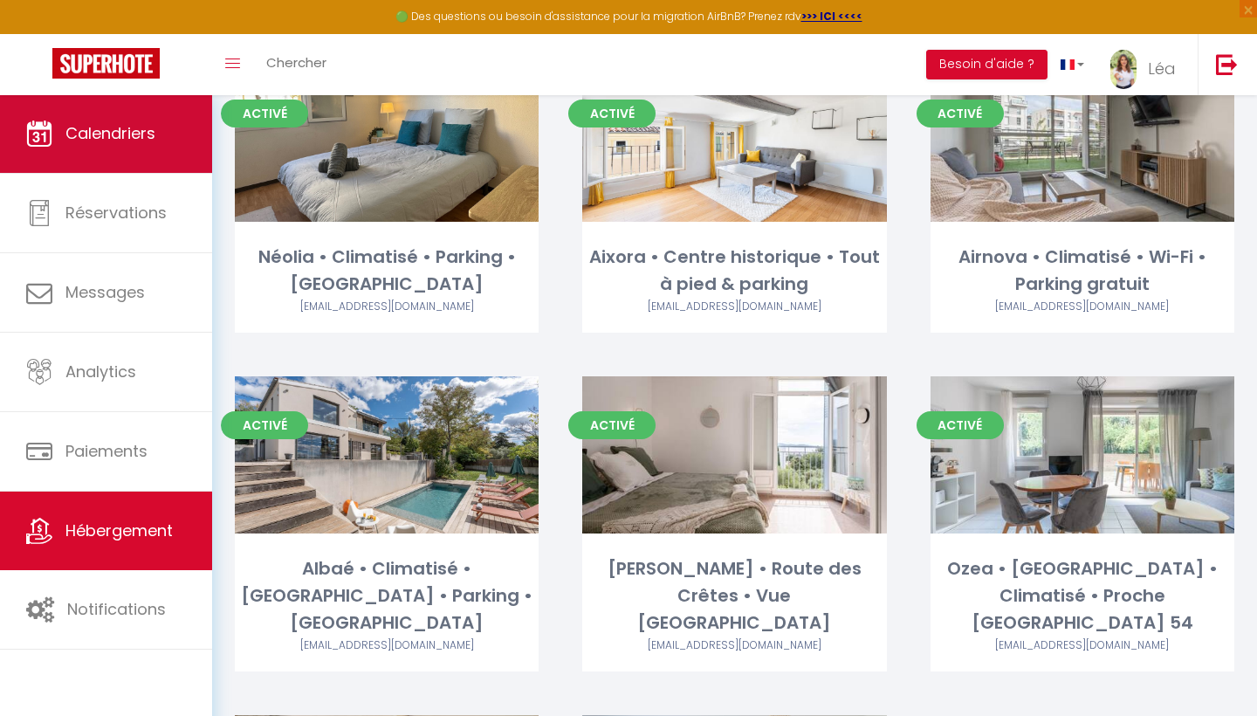
click at [192, 131] on link "Calendriers" at bounding box center [106, 133] width 212 height 79
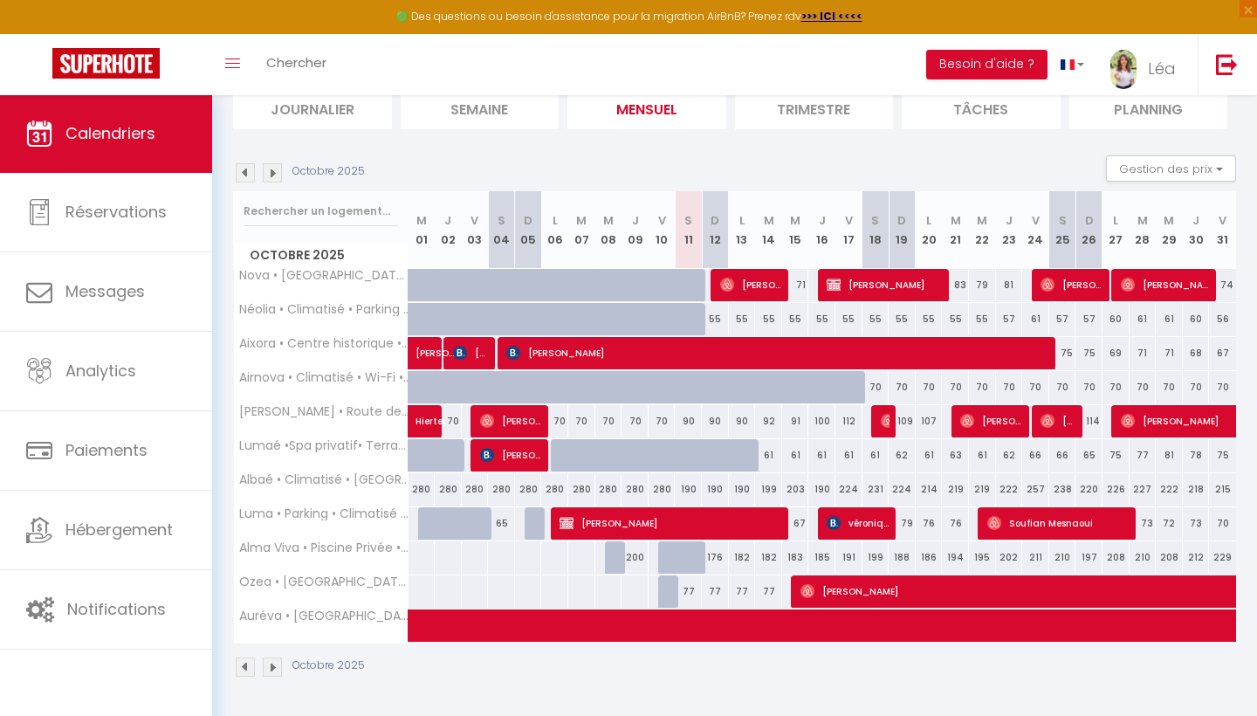
scroll to position [201, 0]
